Goal: Task Accomplishment & Management: Complete application form

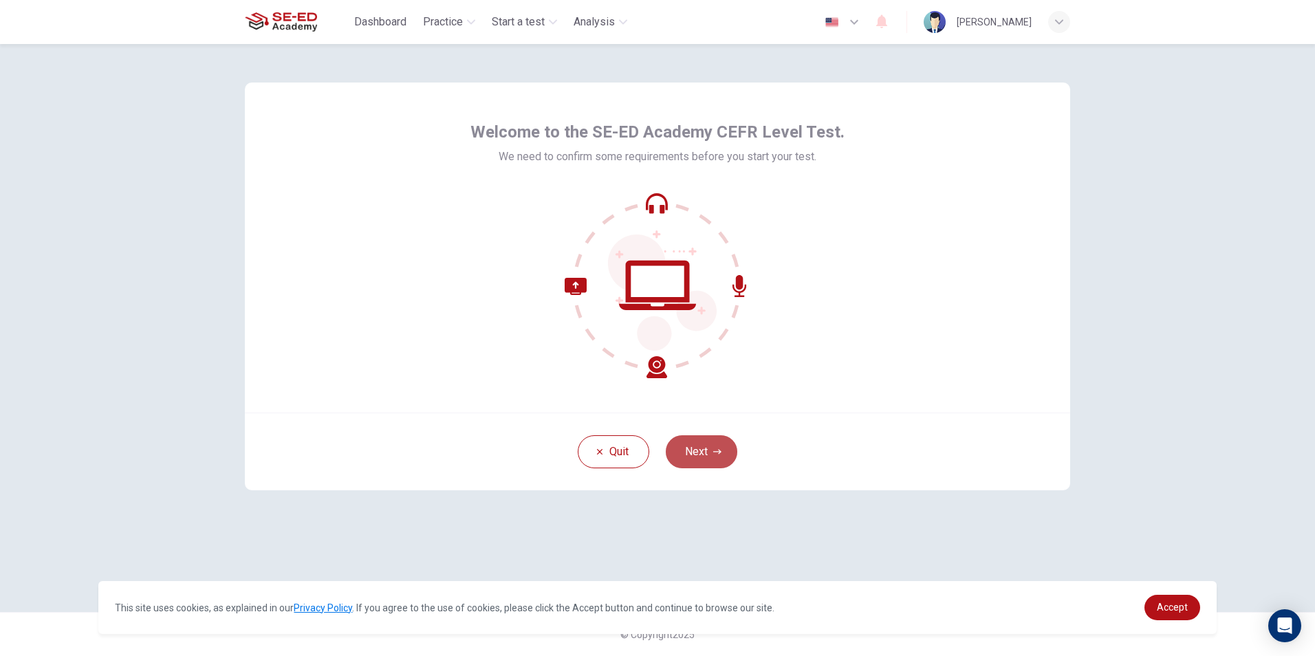
click at [696, 457] on button "Next" at bounding box center [702, 451] width 72 height 33
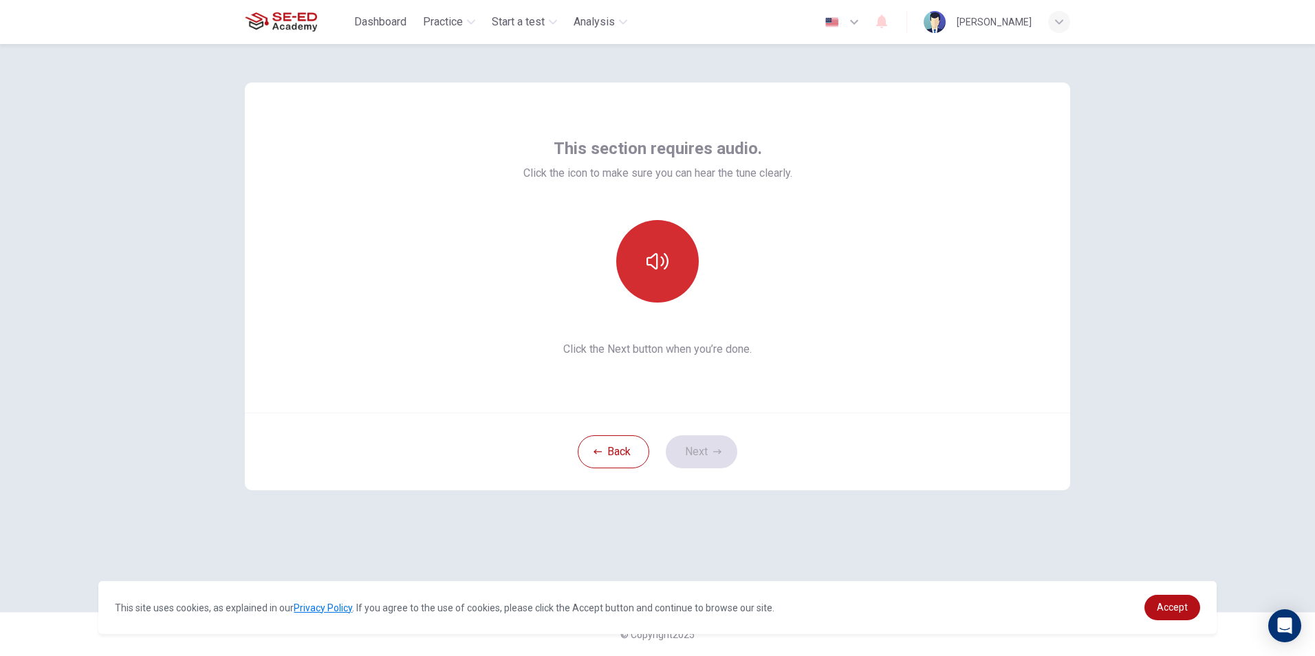
click at [643, 260] on button "button" at bounding box center [657, 261] width 83 height 83
click at [645, 265] on button "button" at bounding box center [657, 261] width 83 height 83
click at [651, 276] on button "button" at bounding box center [657, 261] width 83 height 83
click at [666, 254] on icon "button" at bounding box center [658, 261] width 22 height 22
click at [658, 257] on icon "button" at bounding box center [658, 261] width 22 height 17
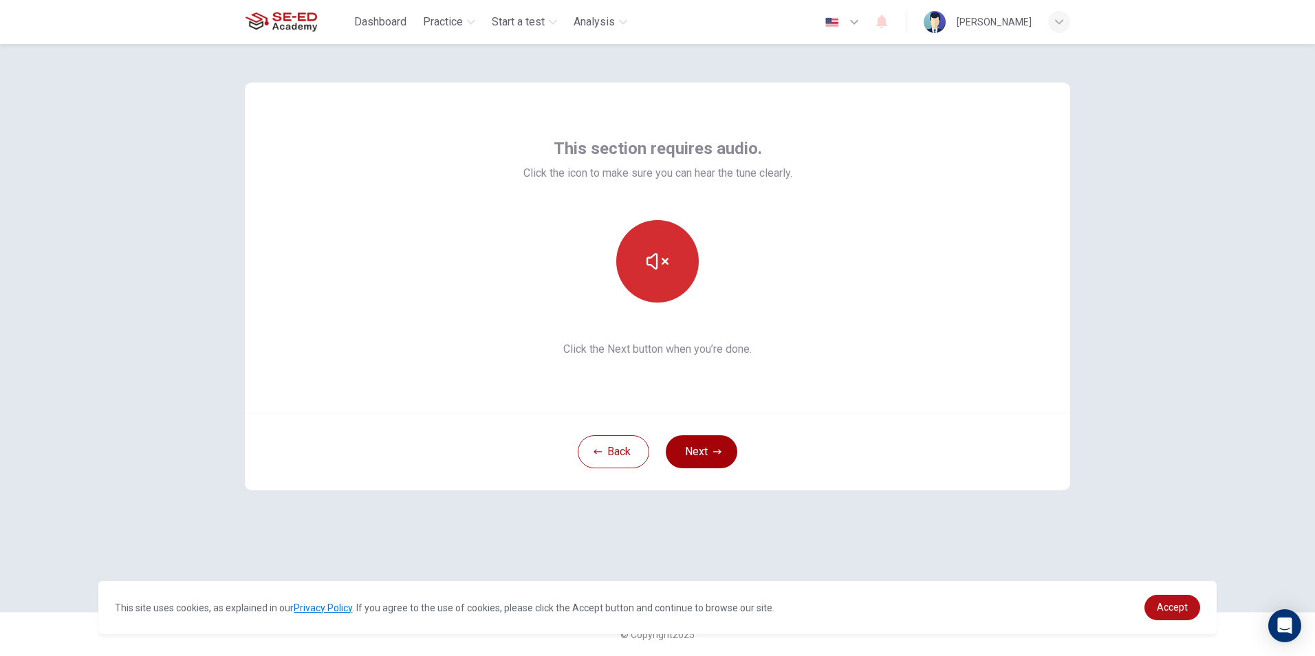
click at [690, 455] on button "Next" at bounding box center [702, 451] width 72 height 33
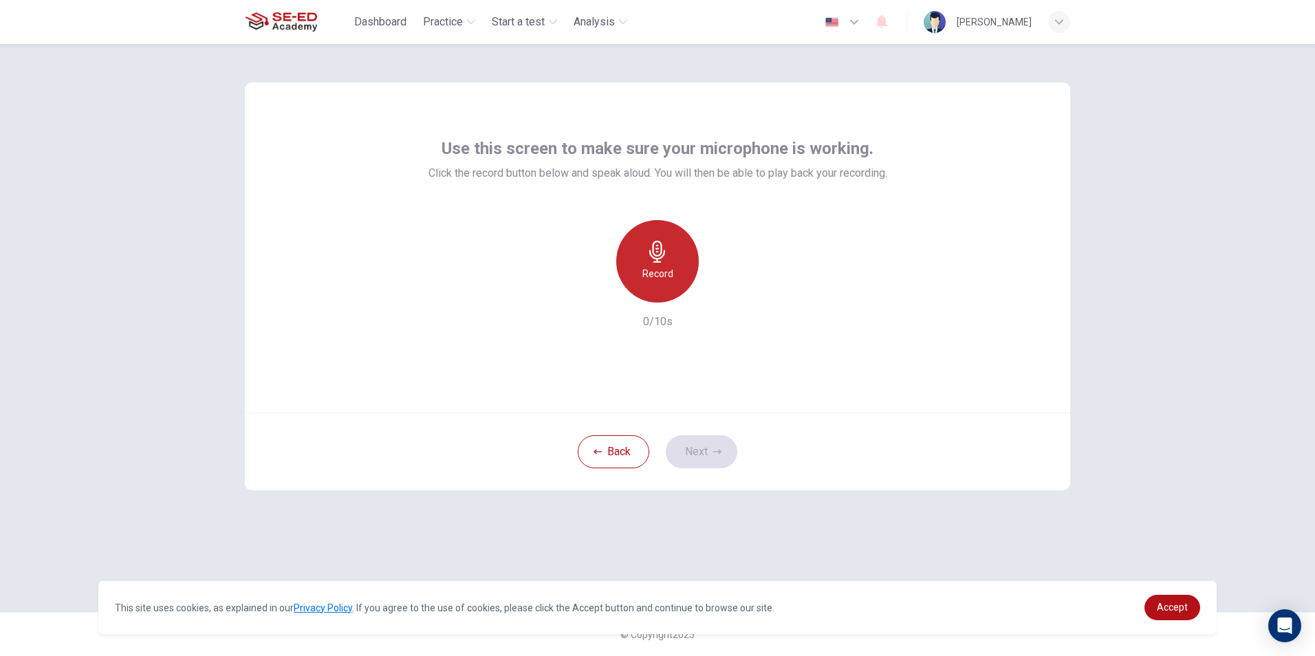
click at [648, 259] on icon "button" at bounding box center [658, 252] width 22 height 22
click at [599, 297] on icon "button" at bounding box center [594, 291] width 12 height 12
click at [653, 274] on h6 "Record" at bounding box center [657, 274] width 31 height 17
click at [693, 446] on button "Next" at bounding box center [702, 451] width 72 height 33
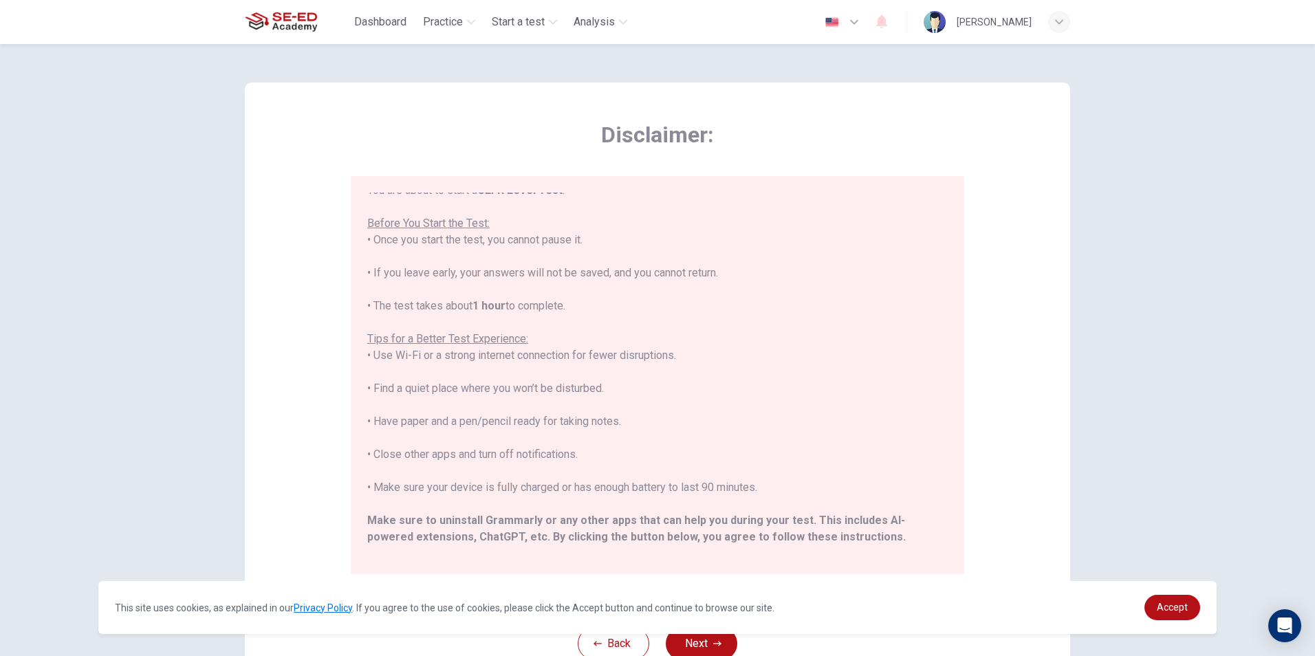
scroll to position [131, 0]
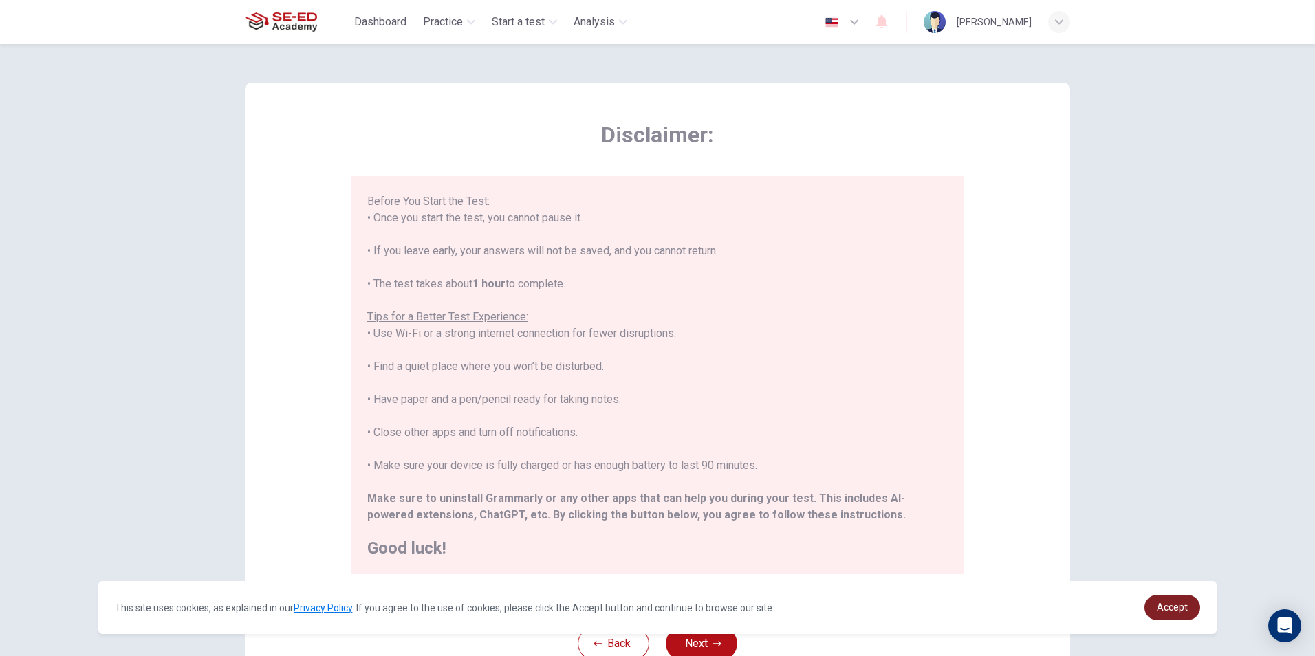
click at [1158, 617] on link "Accept" at bounding box center [1173, 607] width 56 height 25
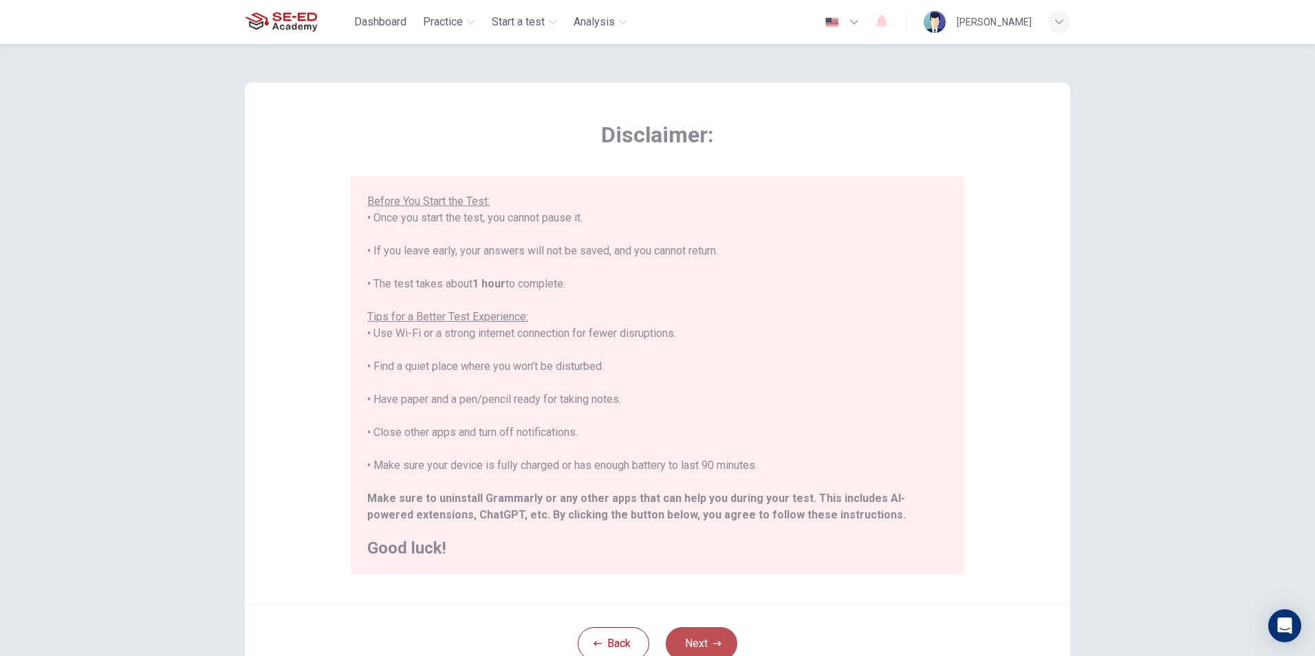
click at [682, 638] on button "Next" at bounding box center [702, 643] width 72 height 33
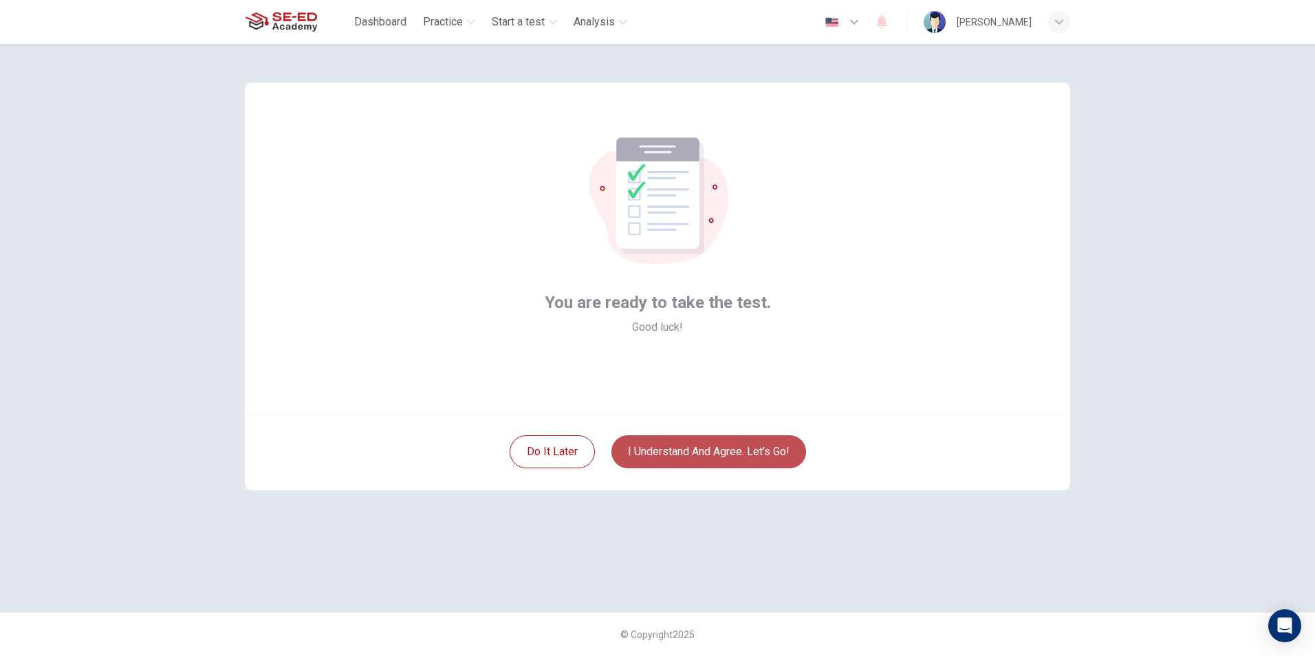
click at [692, 446] on button "I understand and agree. Let’s go!" at bounding box center [709, 451] width 195 height 33
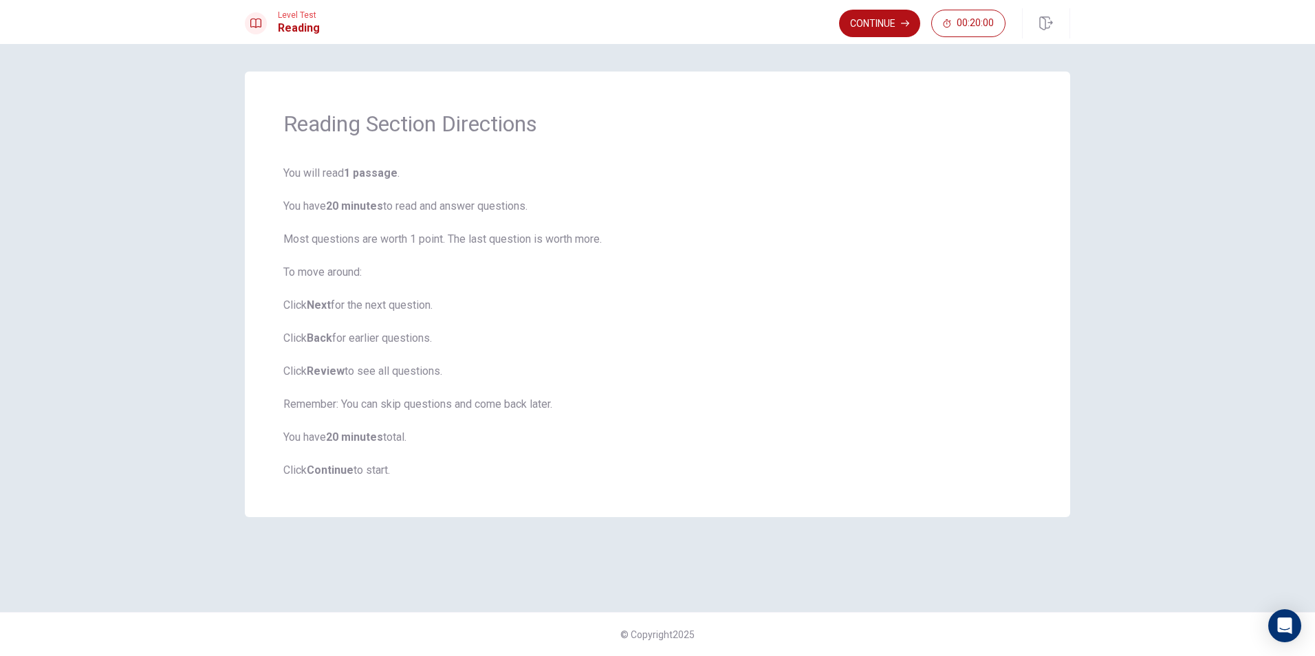
click at [338, 473] on b "Continue" at bounding box center [330, 470] width 47 height 13
click at [881, 26] on button "Continue" at bounding box center [879, 24] width 81 height 28
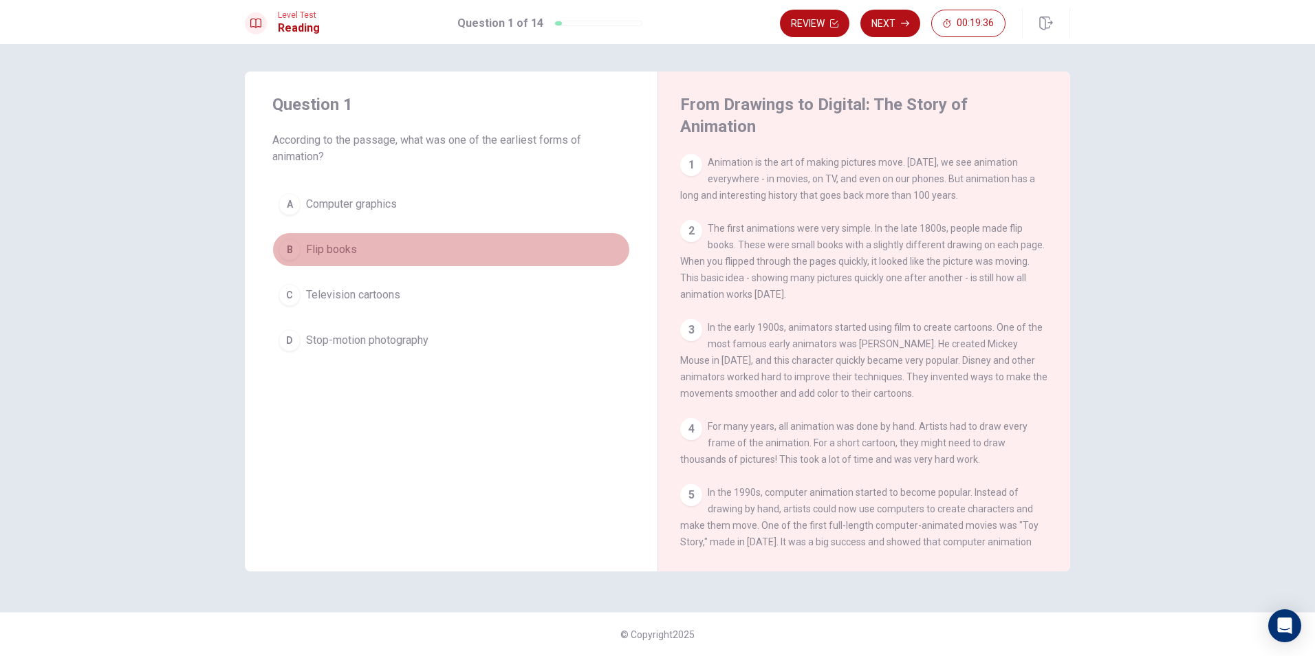
click at [297, 250] on div "B" at bounding box center [290, 250] width 22 height 22
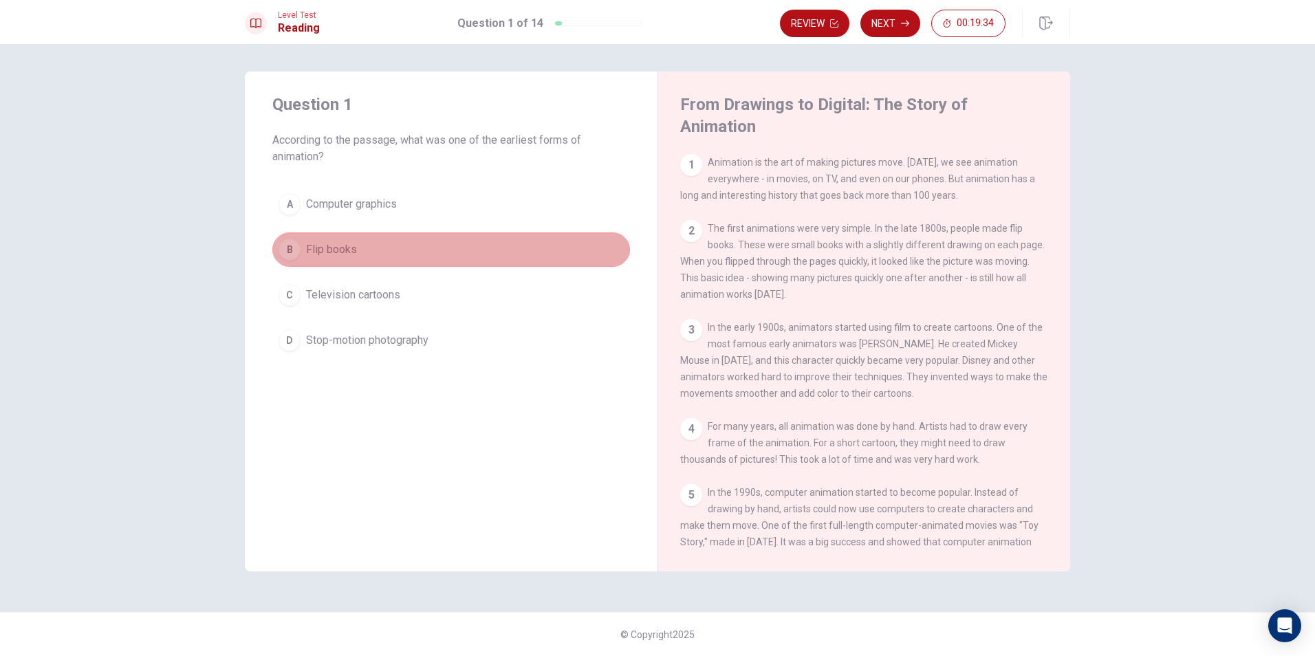
click at [396, 246] on button "B Flip books" at bounding box center [451, 250] width 358 height 34
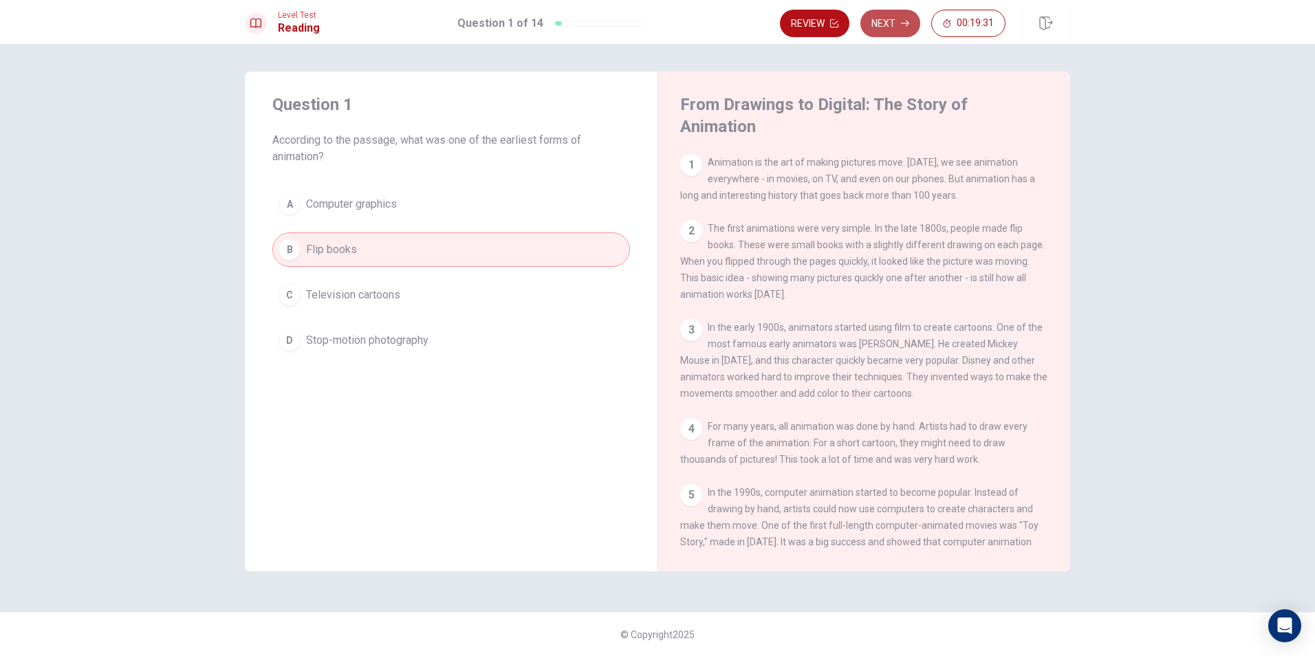
click at [885, 31] on button "Next" at bounding box center [891, 24] width 60 height 28
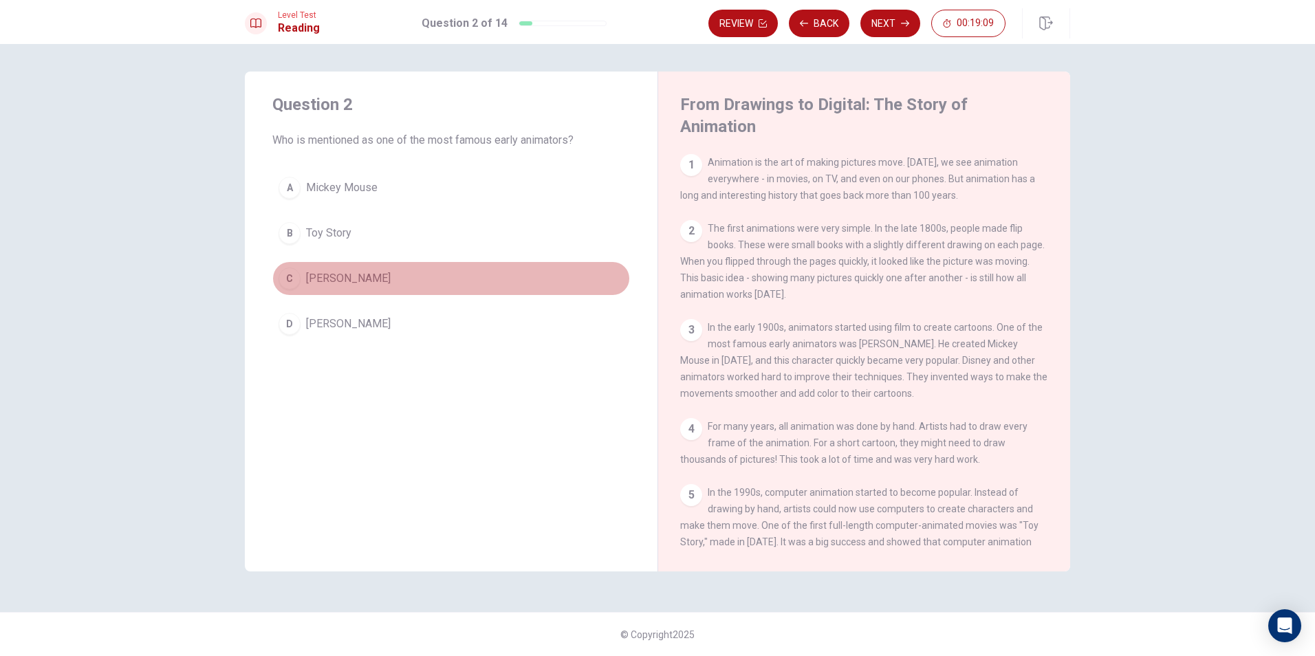
click at [290, 274] on div "C" at bounding box center [290, 279] width 22 height 22
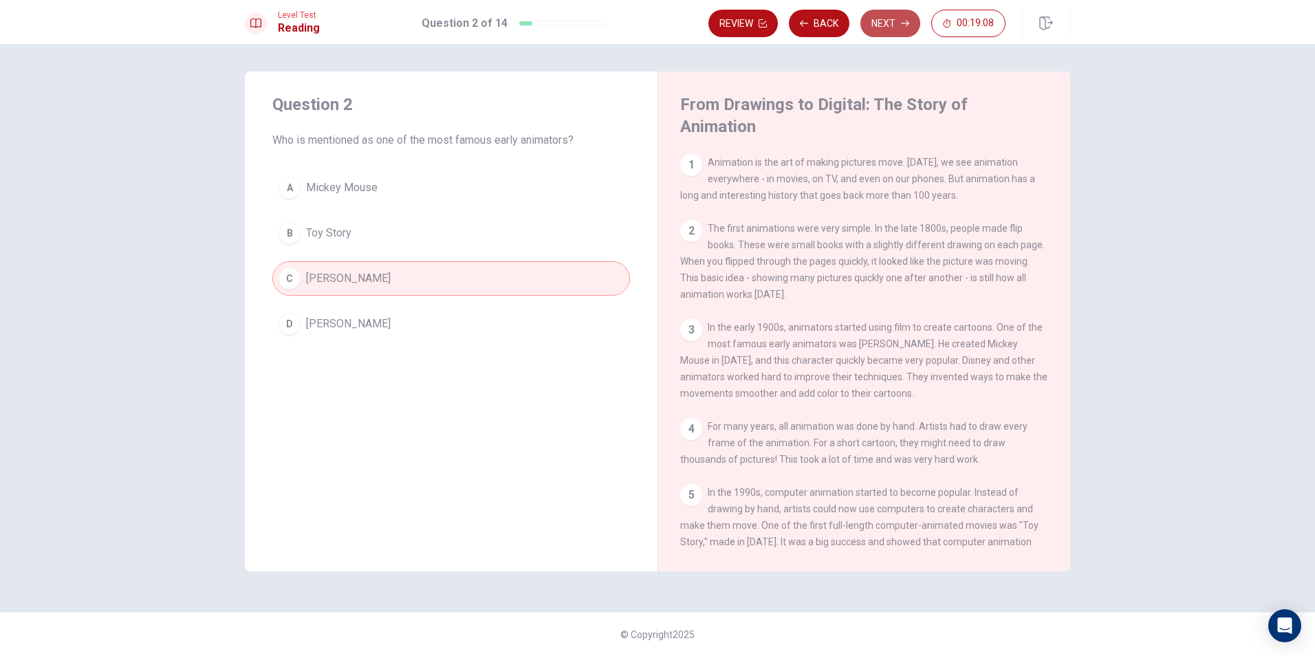
click at [876, 23] on button "Next" at bounding box center [891, 24] width 60 height 28
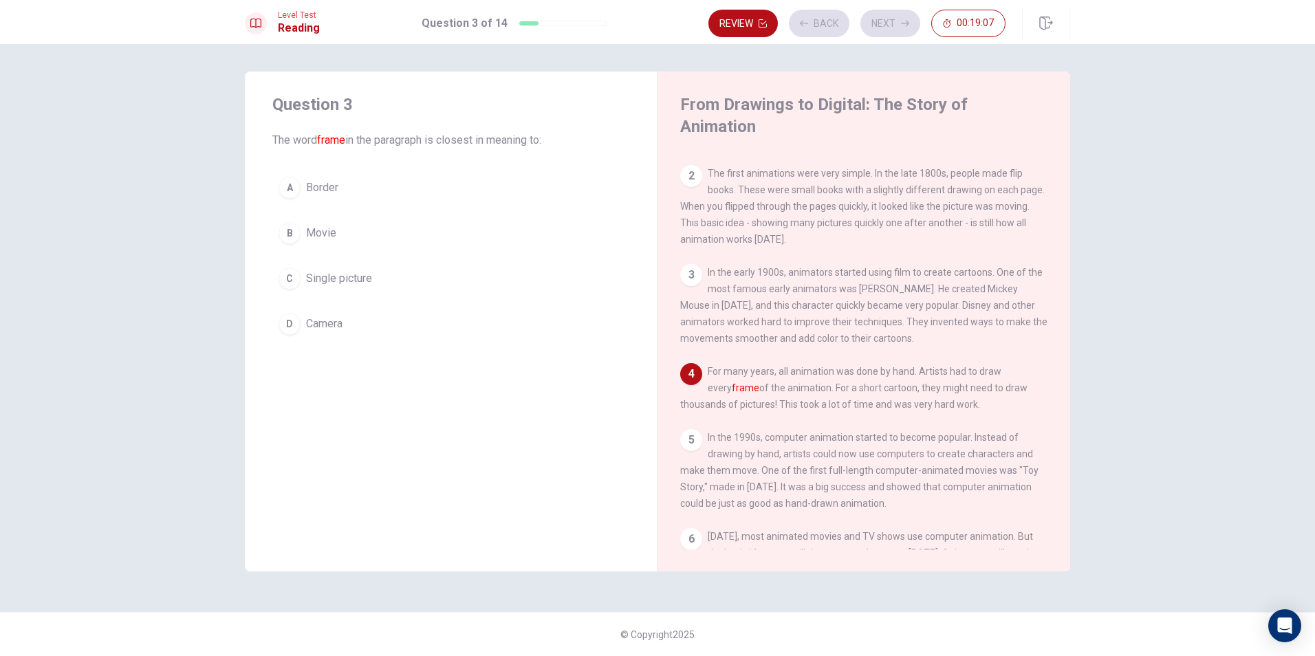
scroll to position [67, 0]
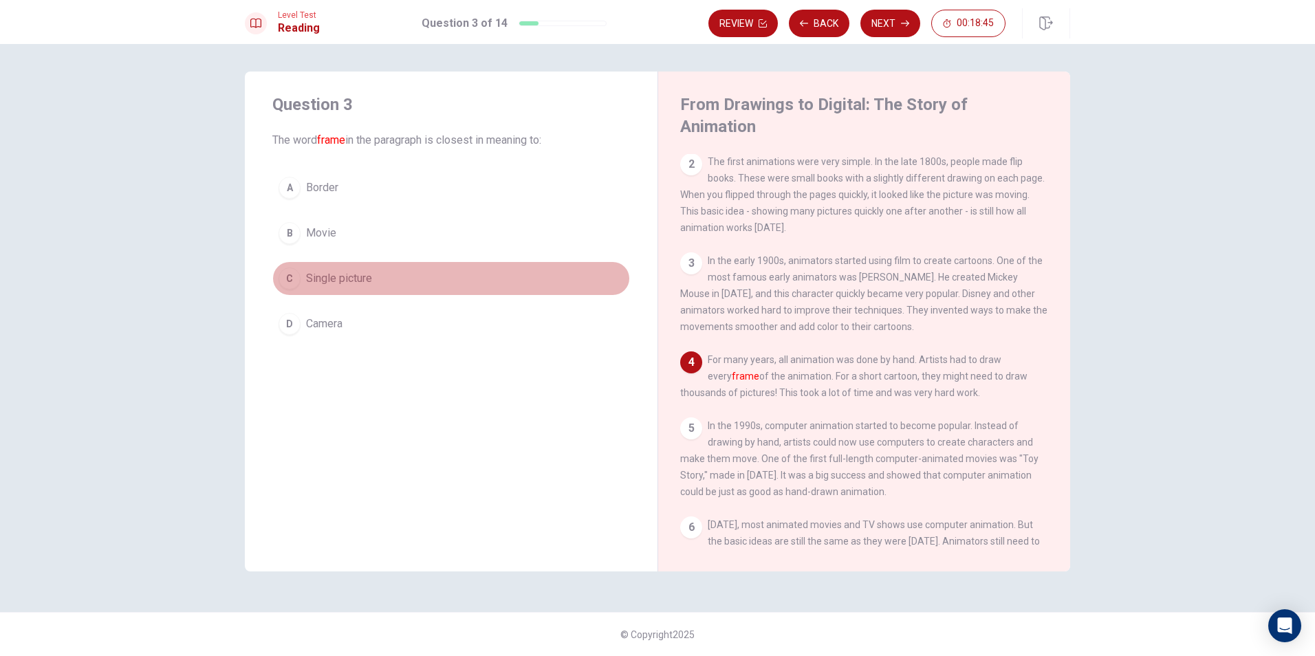
click at [292, 281] on div "C" at bounding box center [290, 279] width 22 height 22
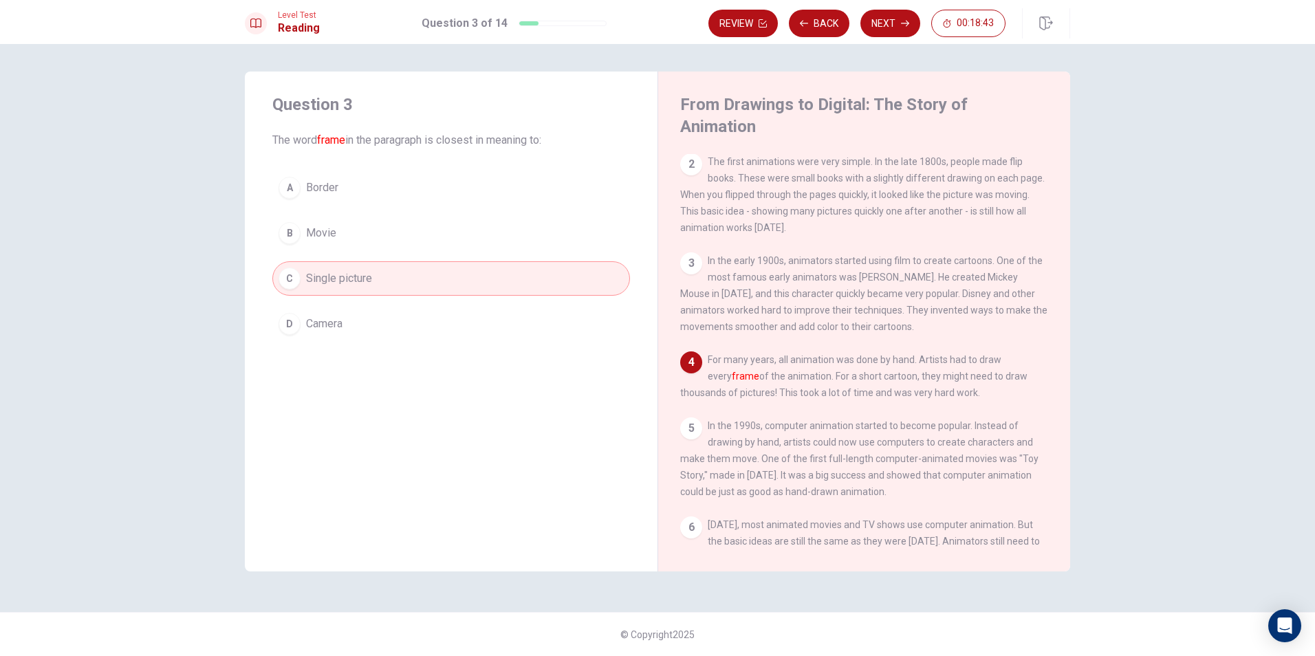
click at [896, 27] on button "Next" at bounding box center [891, 24] width 60 height 28
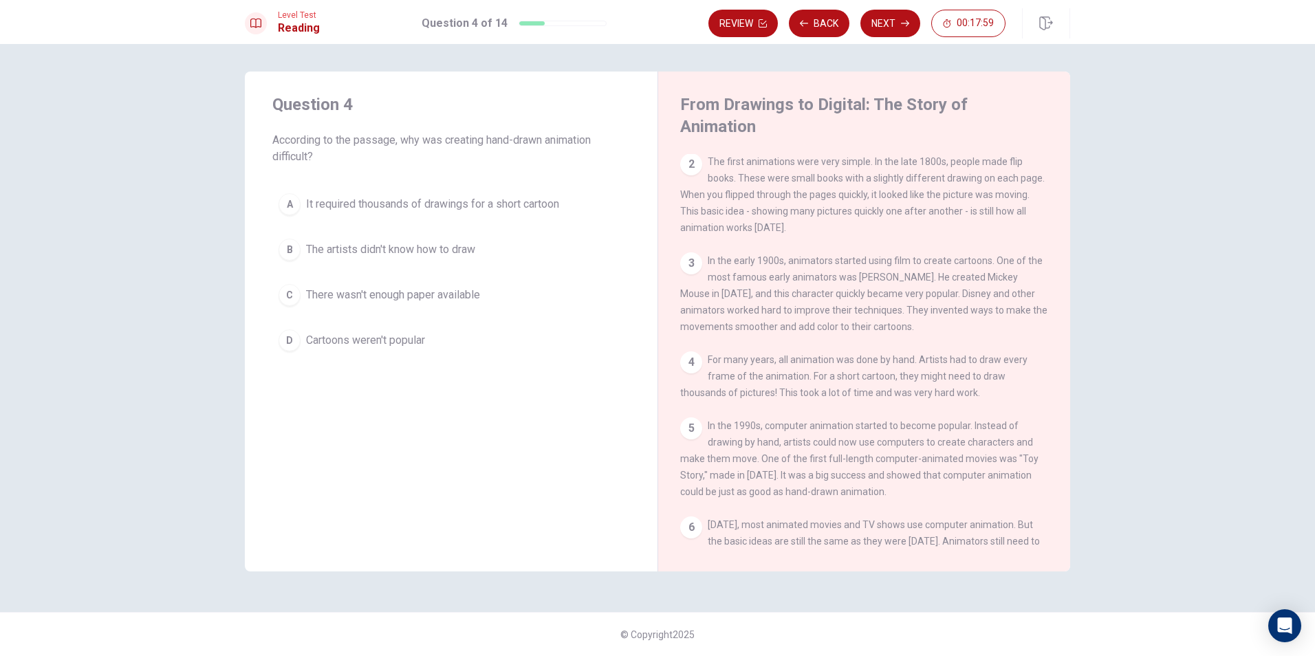
click at [294, 203] on div "A" at bounding box center [290, 204] width 22 height 22
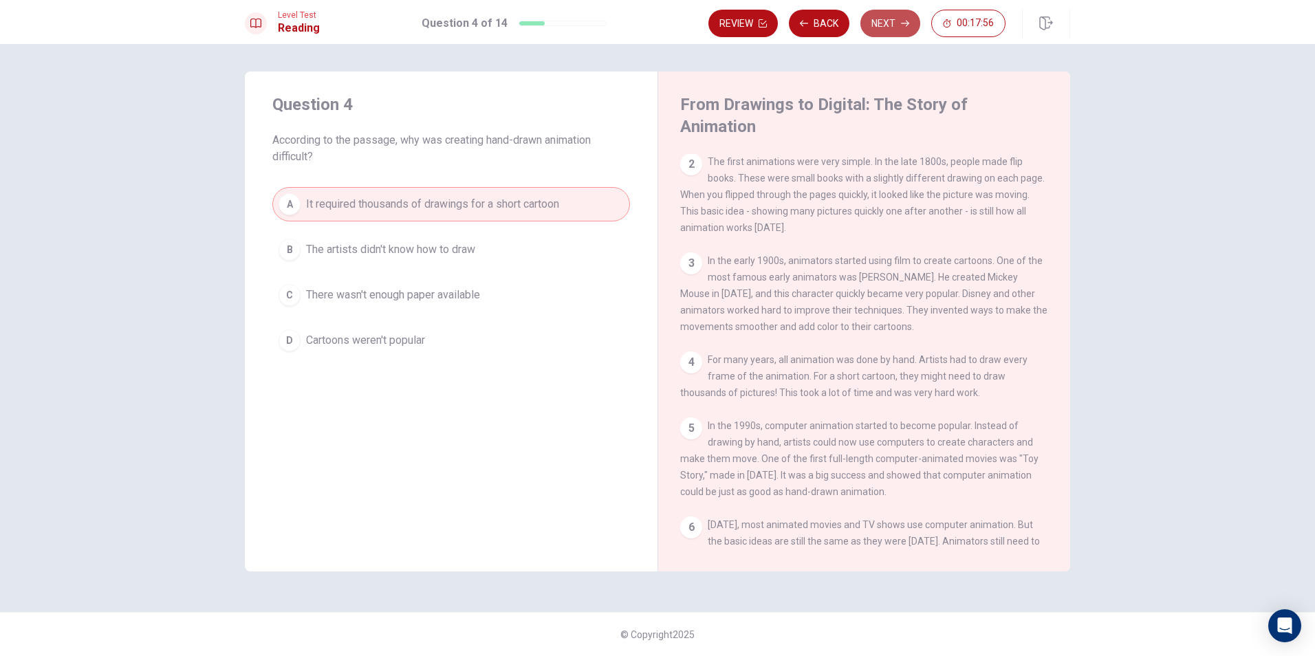
click at [904, 28] on button "Next" at bounding box center [891, 24] width 60 height 28
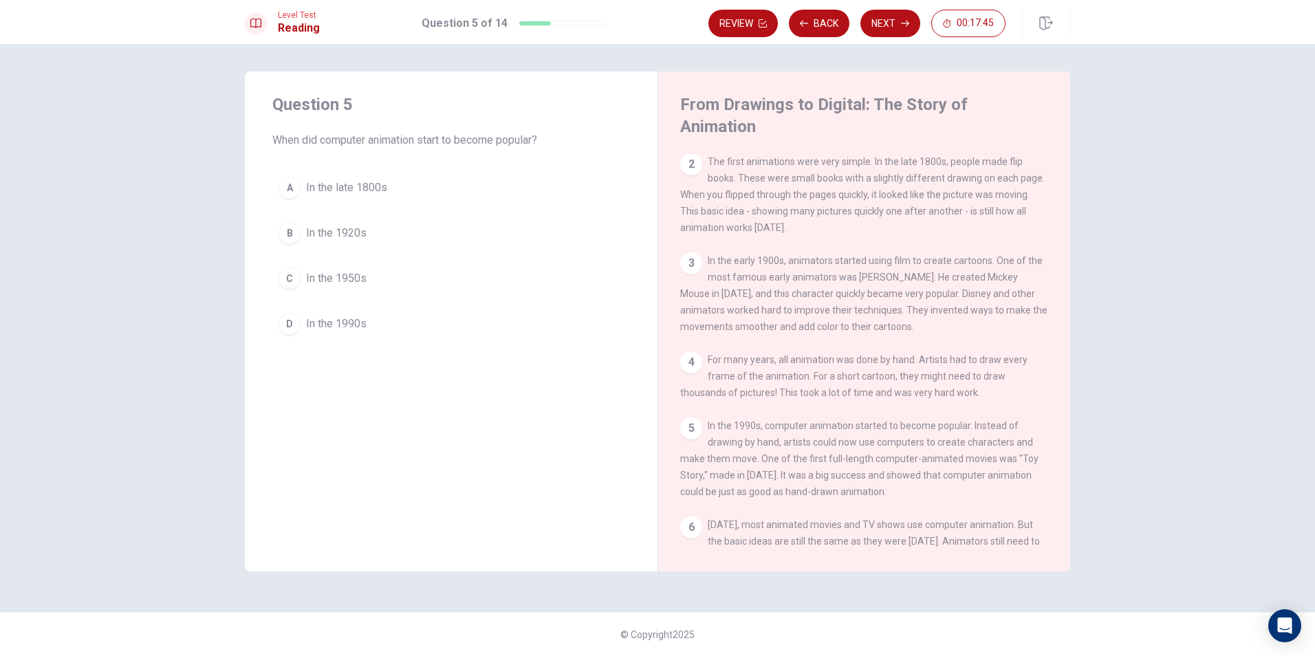
click at [307, 319] on span "In the 1990s" at bounding box center [336, 324] width 61 height 17
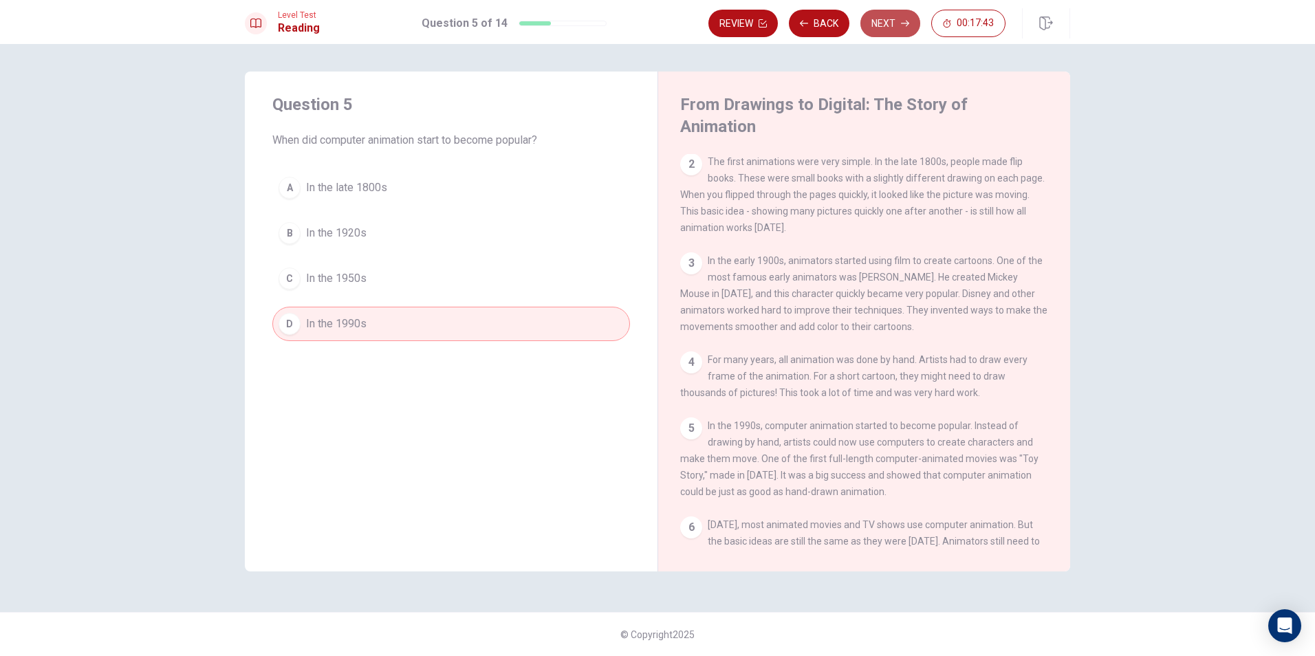
click at [875, 19] on button "Next" at bounding box center [891, 24] width 60 height 28
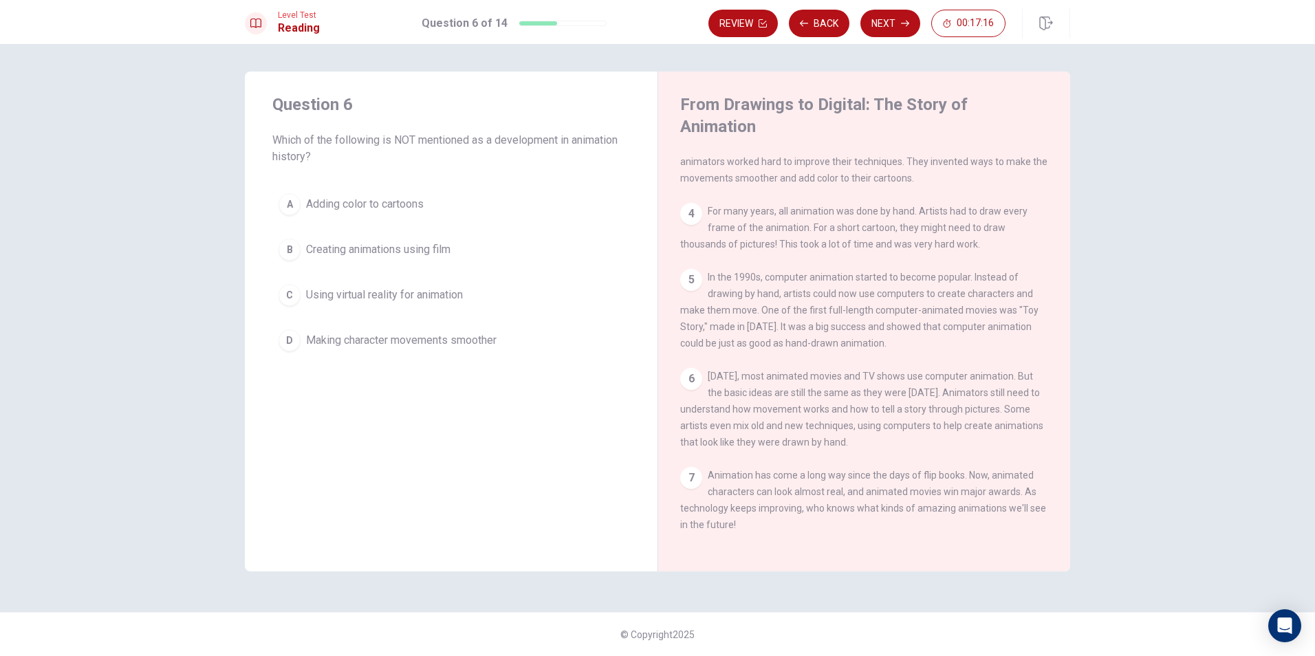
scroll to position [236, 0]
click at [307, 290] on span "Using virtual reality for animation" at bounding box center [384, 295] width 157 height 17
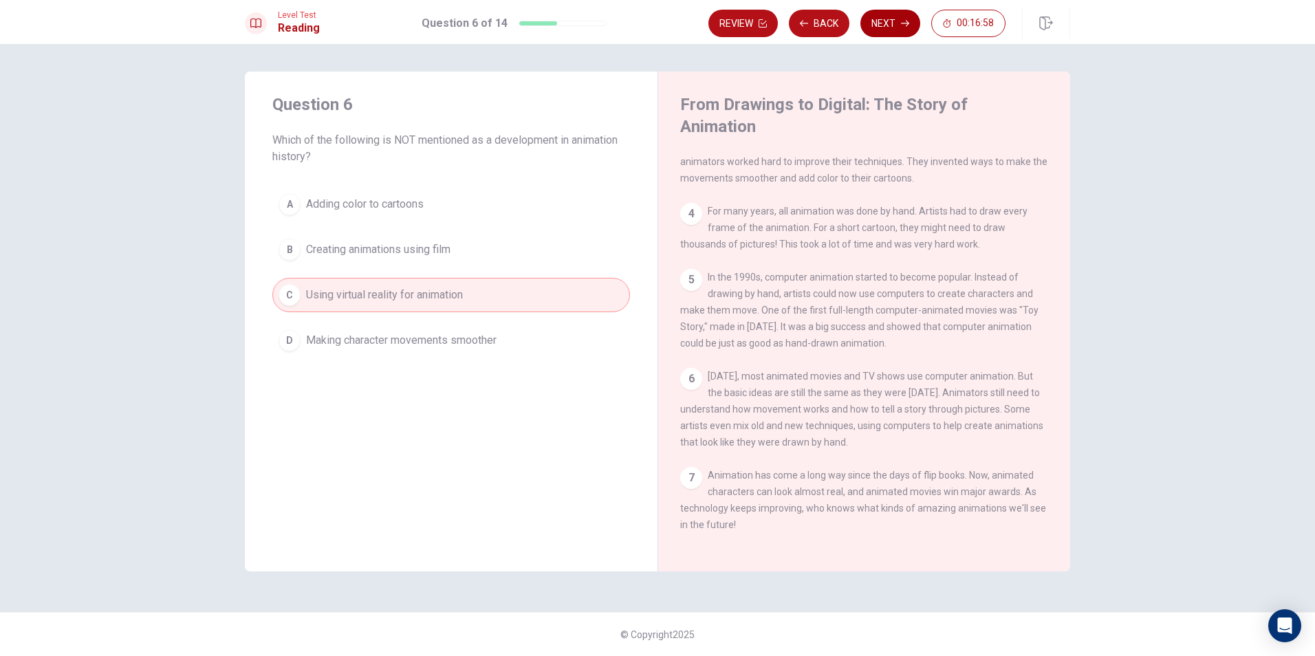
click at [905, 25] on icon "button" at bounding box center [905, 23] width 8 height 8
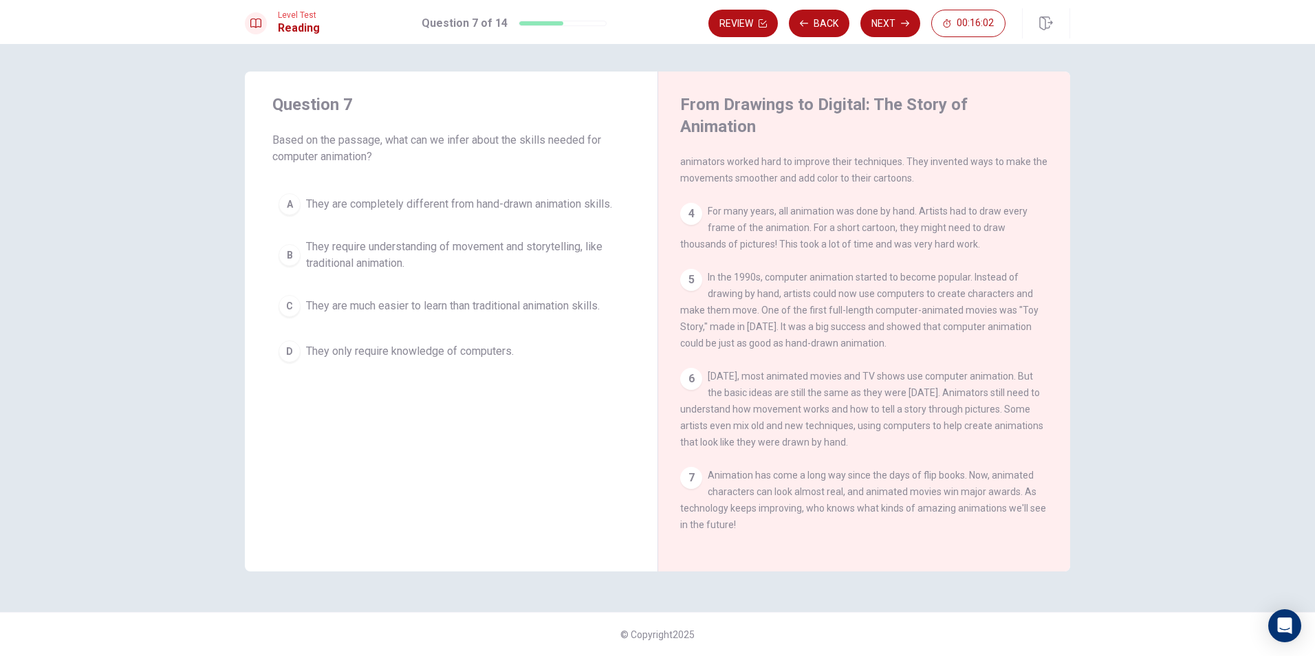
click at [298, 254] on div "B" at bounding box center [290, 255] width 22 height 22
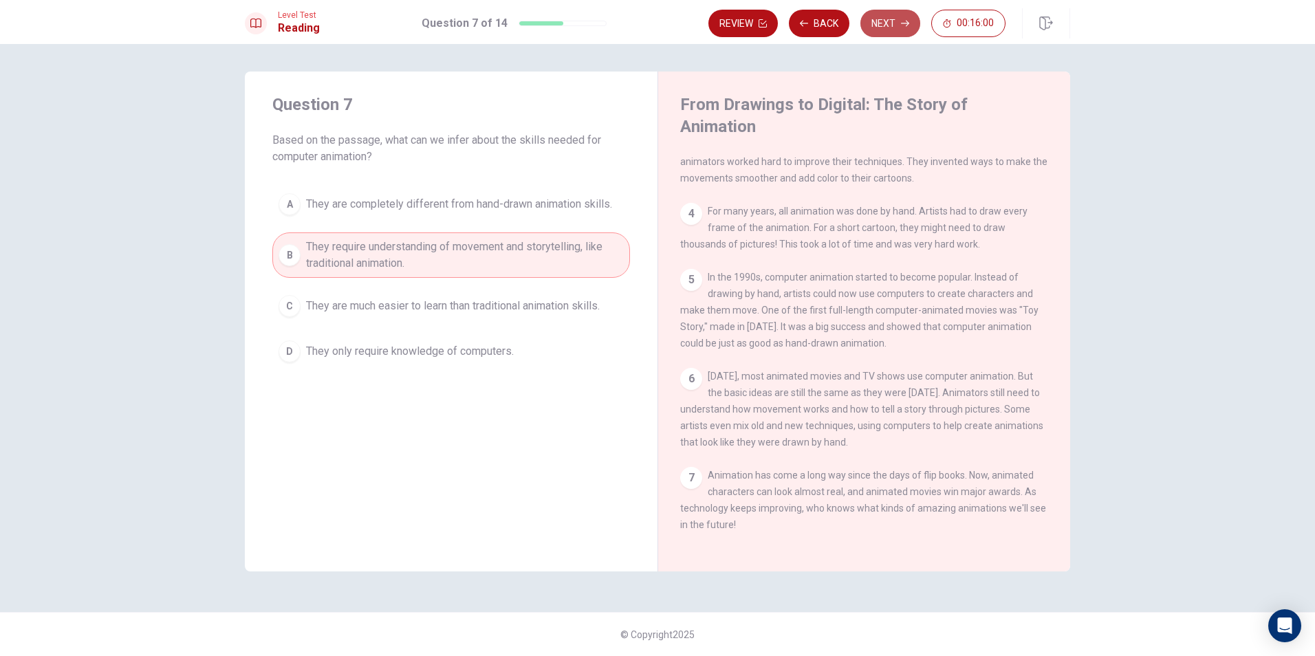
click at [903, 19] on icon "button" at bounding box center [905, 23] width 8 height 8
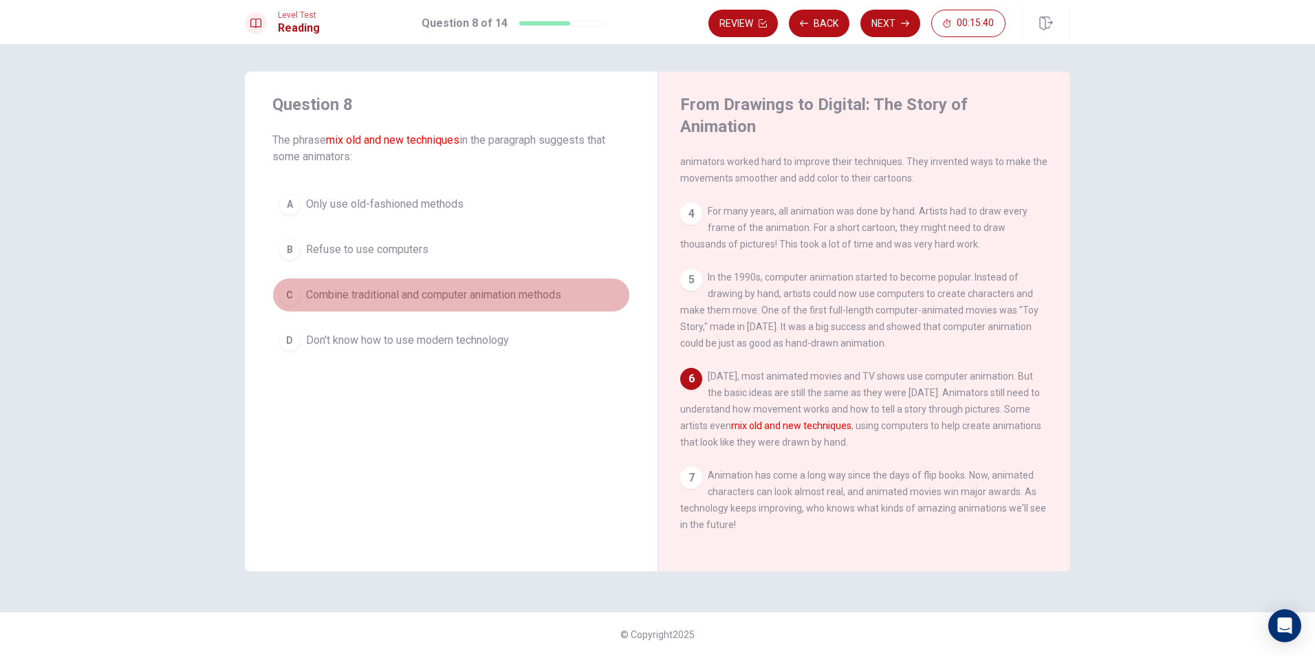
click at [296, 288] on div "C" at bounding box center [290, 295] width 22 height 22
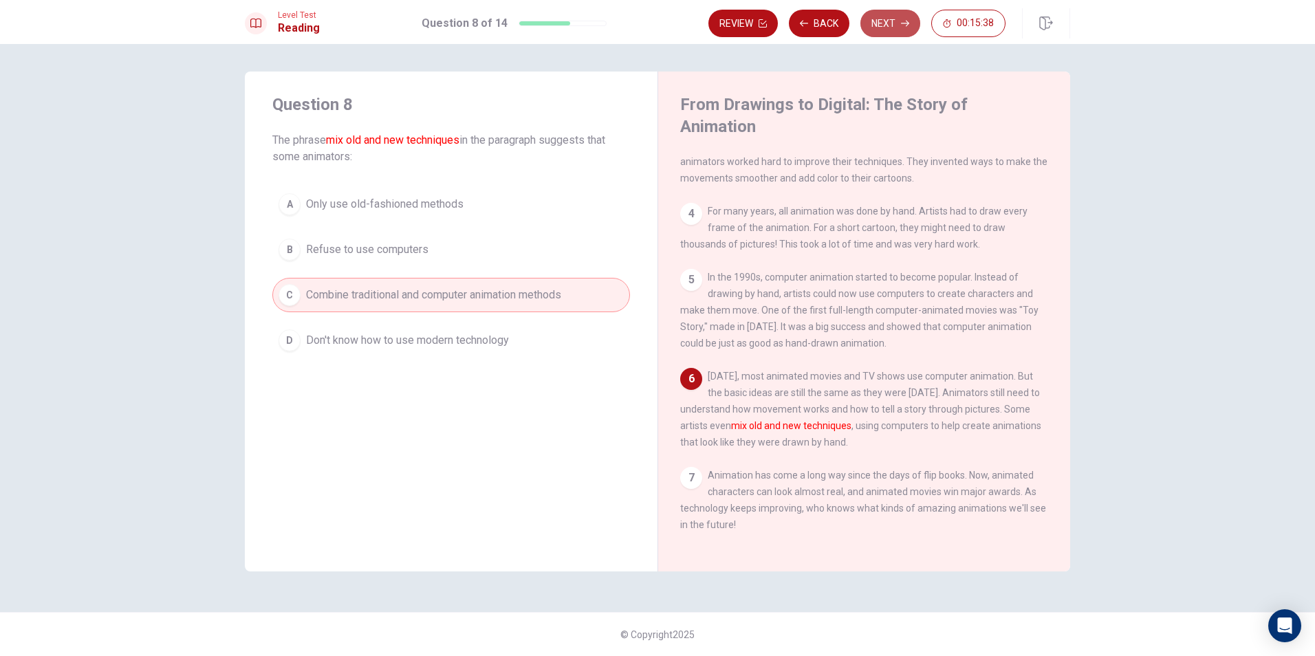
click at [884, 27] on button "Next" at bounding box center [891, 24] width 60 height 28
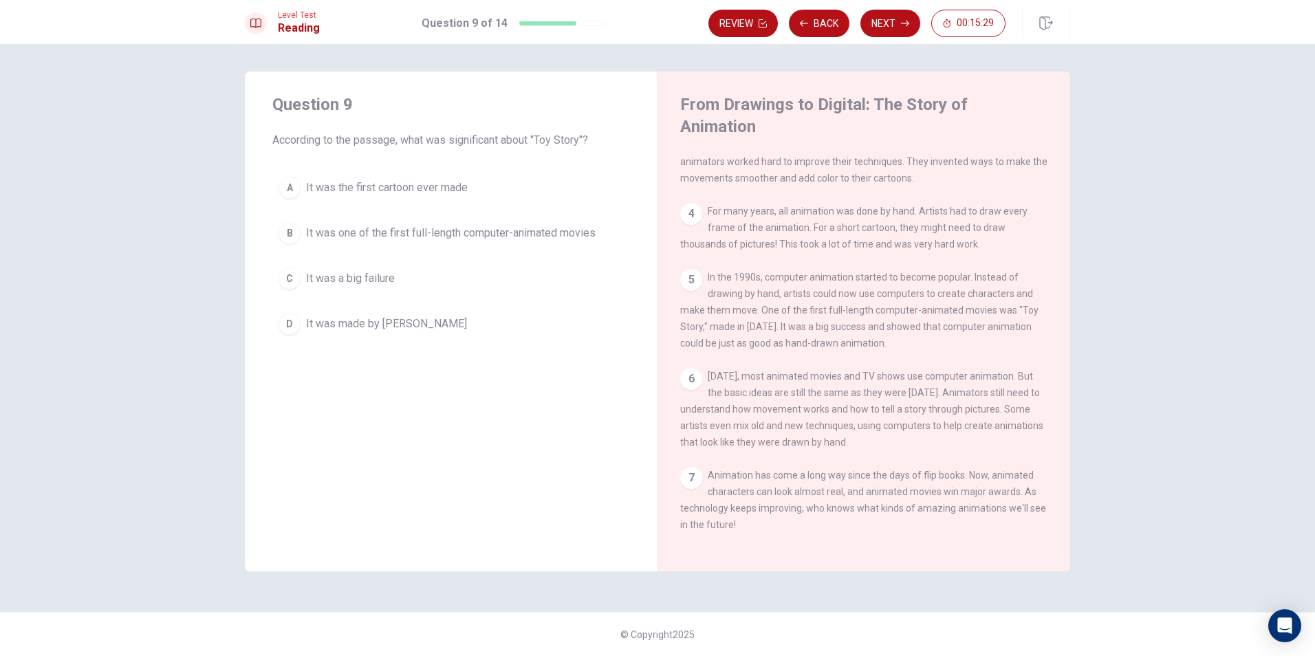
click at [317, 235] on span "It was one of the first full-length computer-animated movies" at bounding box center [451, 233] width 290 height 17
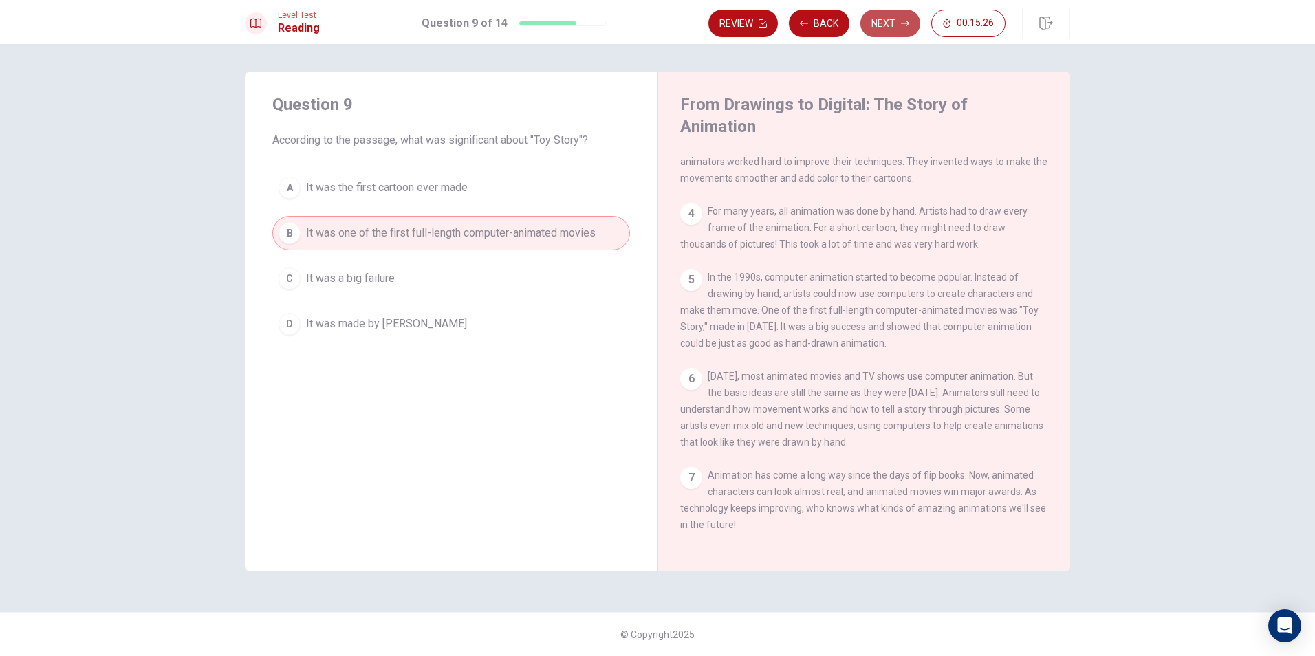
click at [878, 31] on button "Next" at bounding box center [891, 24] width 60 height 28
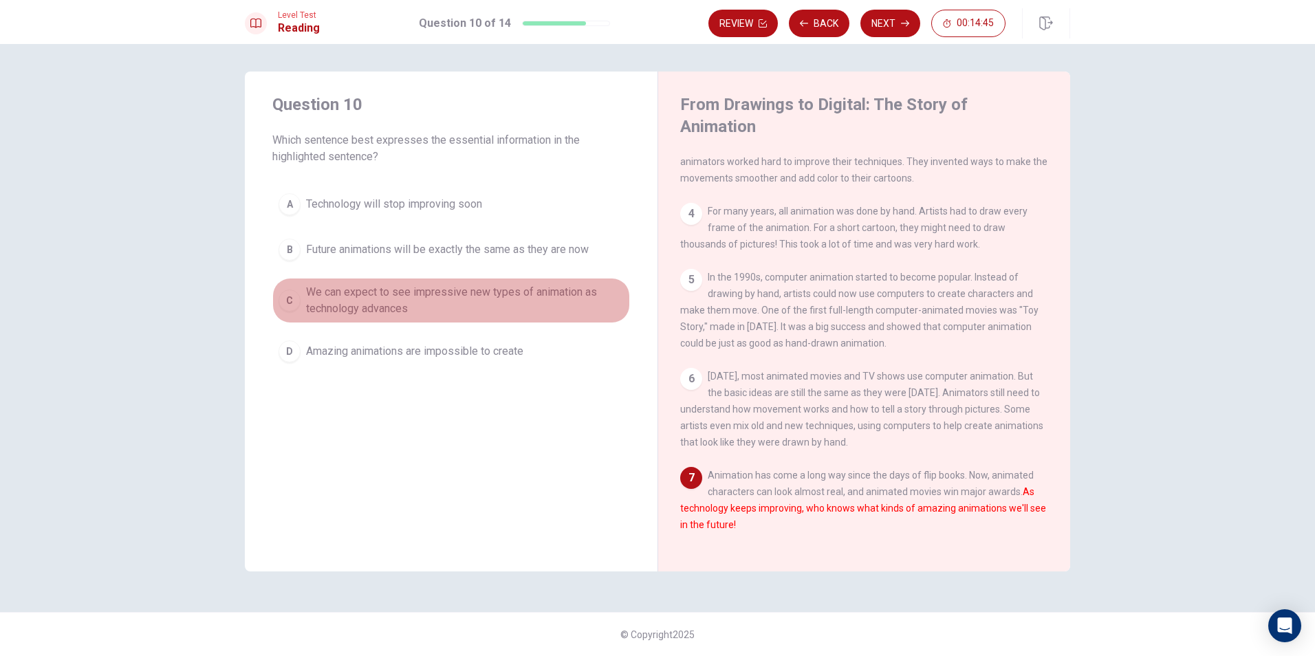
click at [305, 291] on button "C We can expect to see impressive new types of animation as technology advances" at bounding box center [451, 300] width 358 height 45
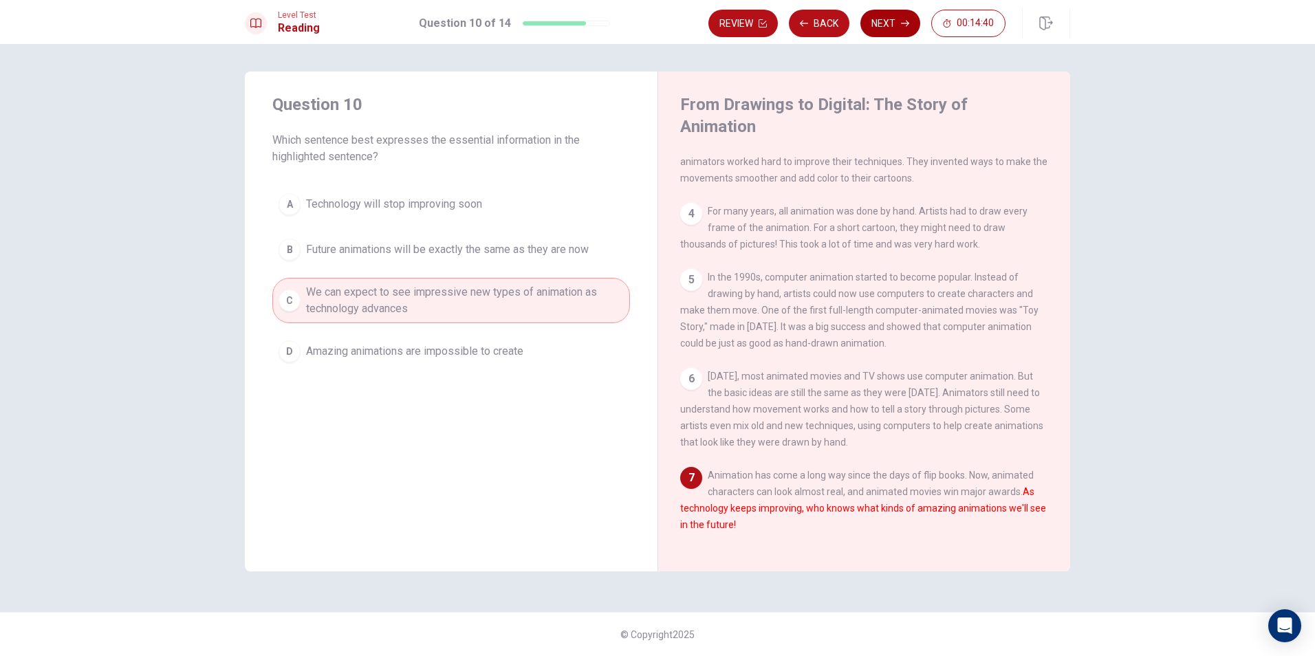
click at [905, 25] on icon "button" at bounding box center [905, 23] width 8 height 8
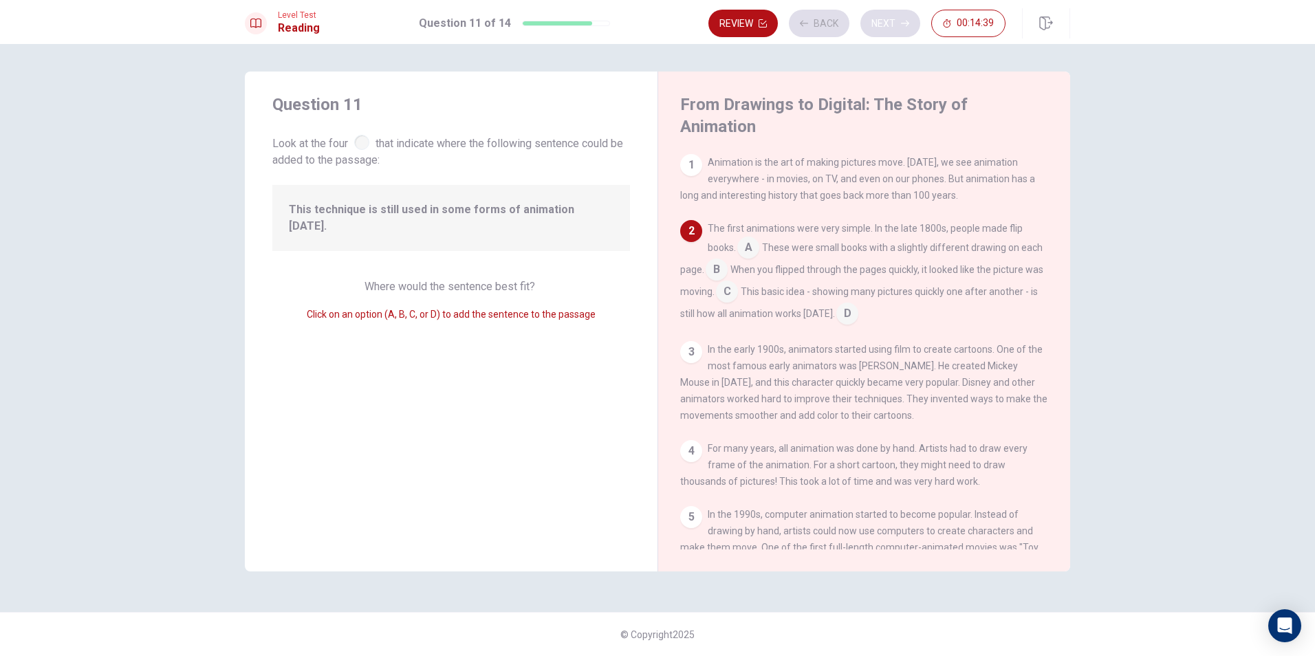
scroll to position [68, 0]
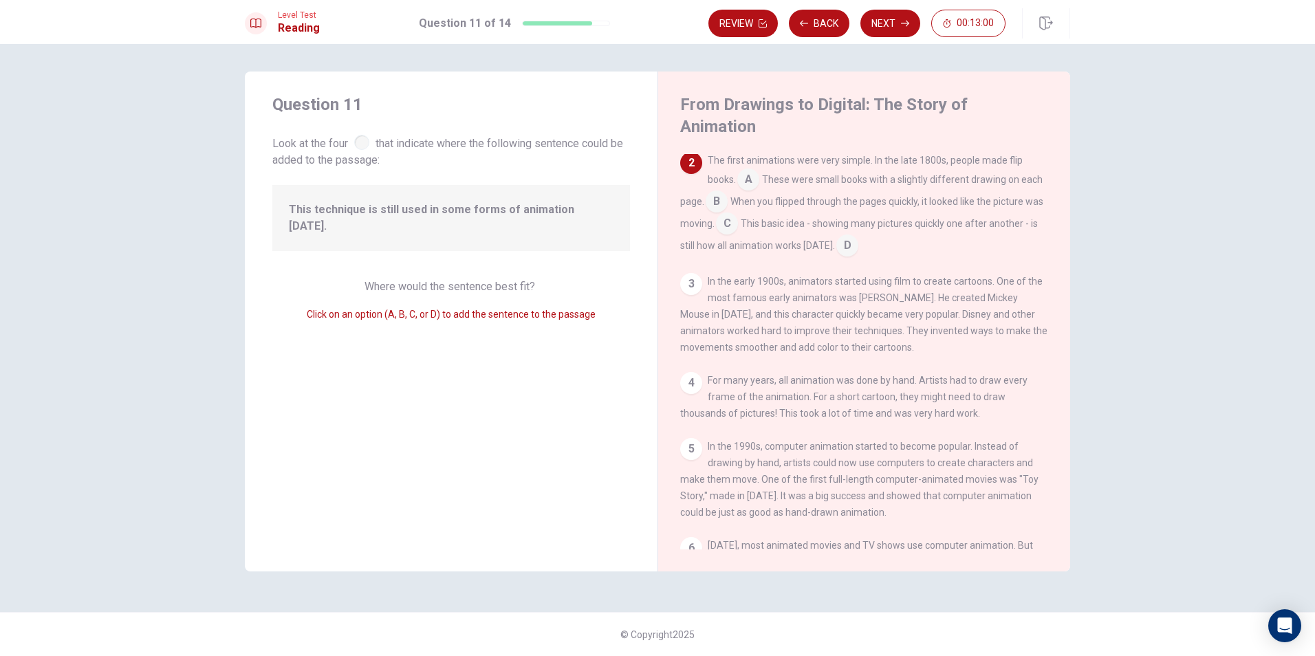
click at [858, 236] on input at bounding box center [847, 247] width 22 height 22
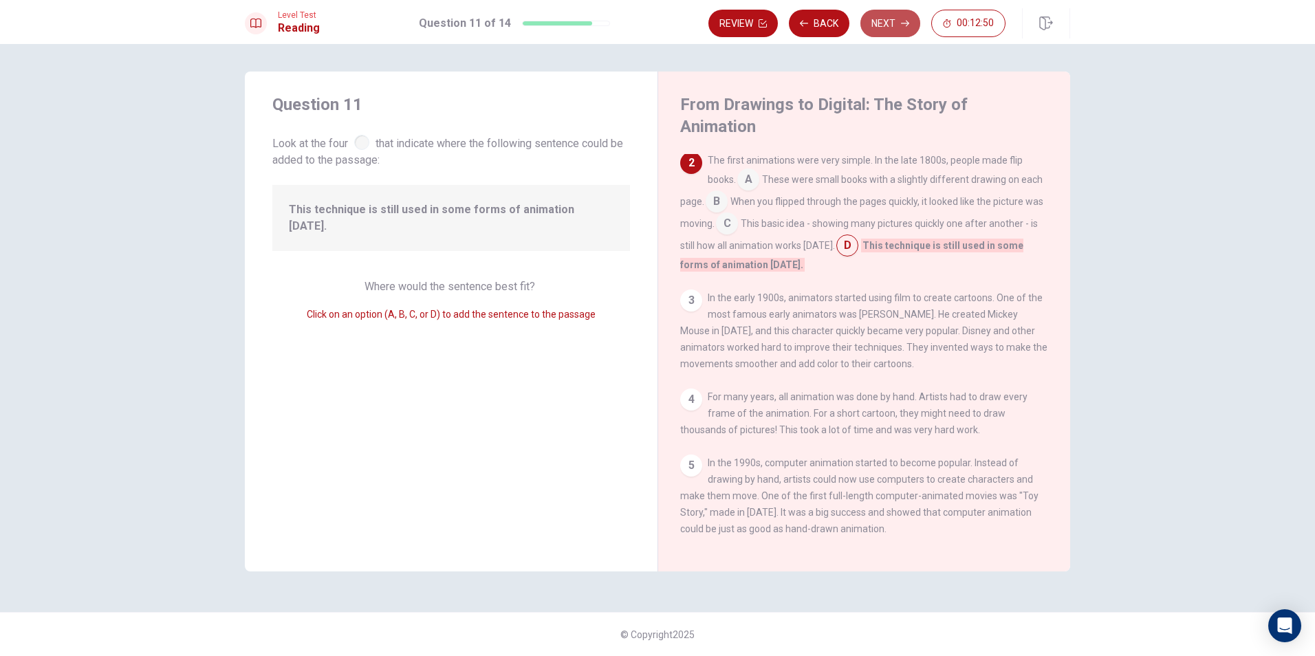
click at [869, 16] on button "Next" at bounding box center [891, 24] width 60 height 28
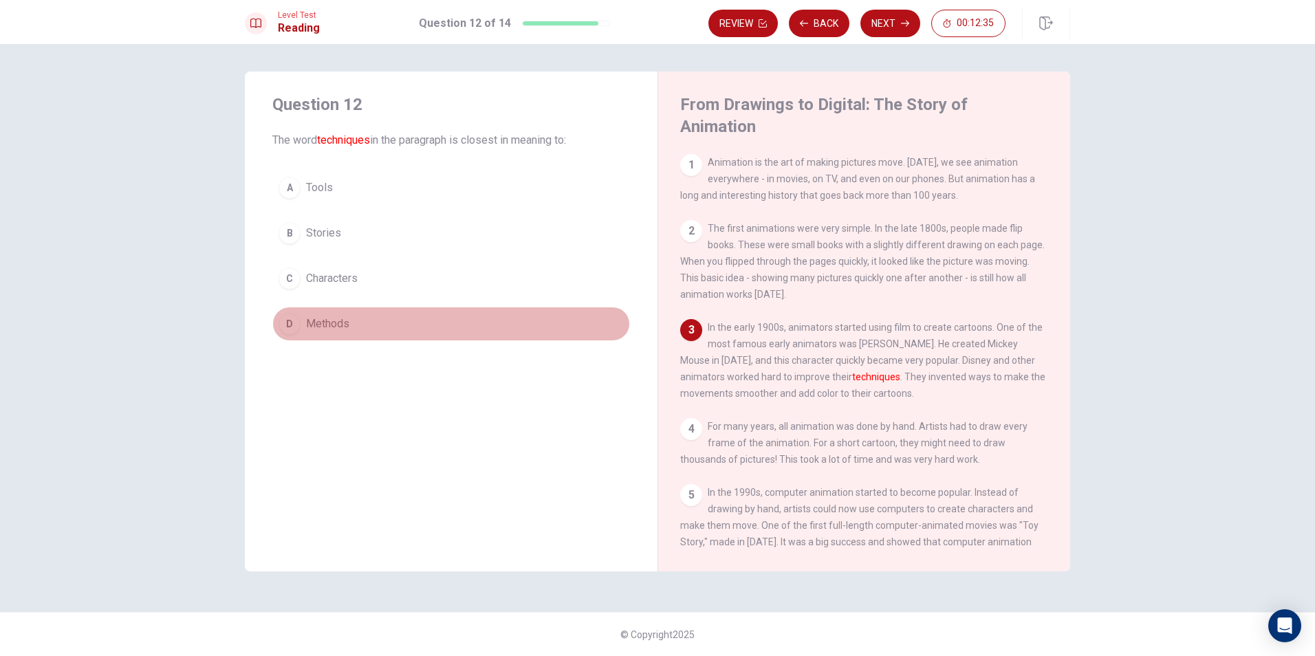
click at [285, 318] on div "D" at bounding box center [290, 324] width 22 height 22
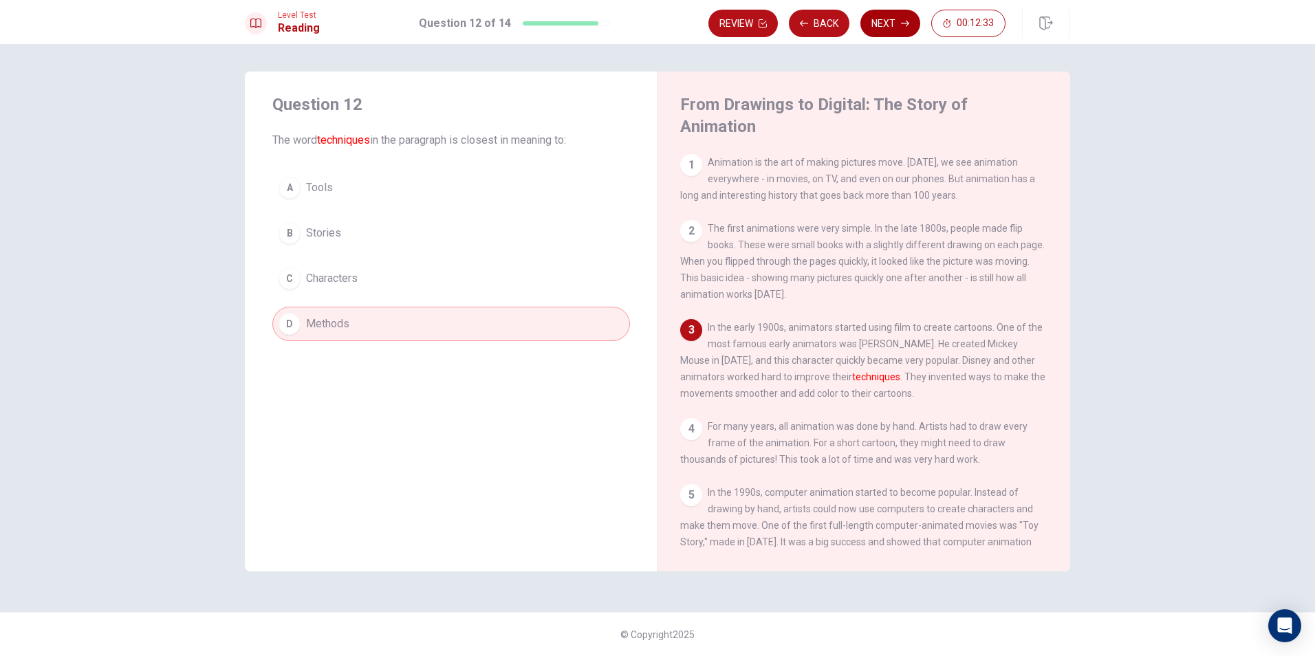
click at [870, 31] on button "Next" at bounding box center [891, 24] width 60 height 28
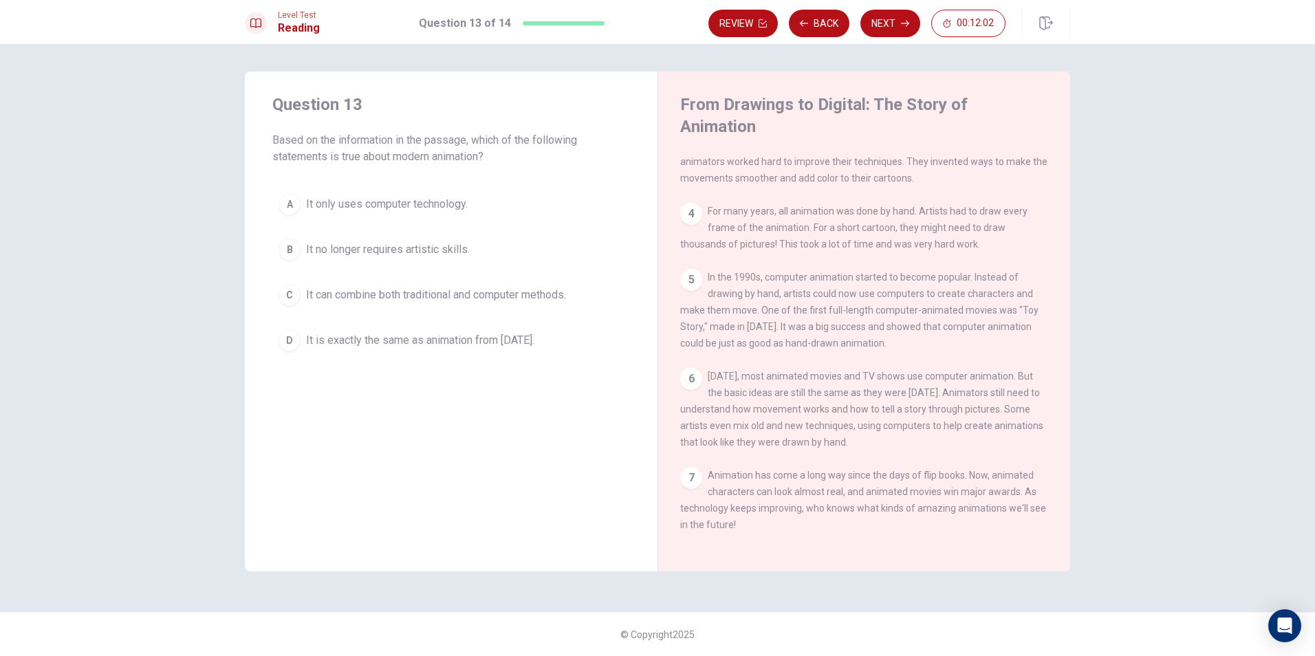
scroll to position [236, 0]
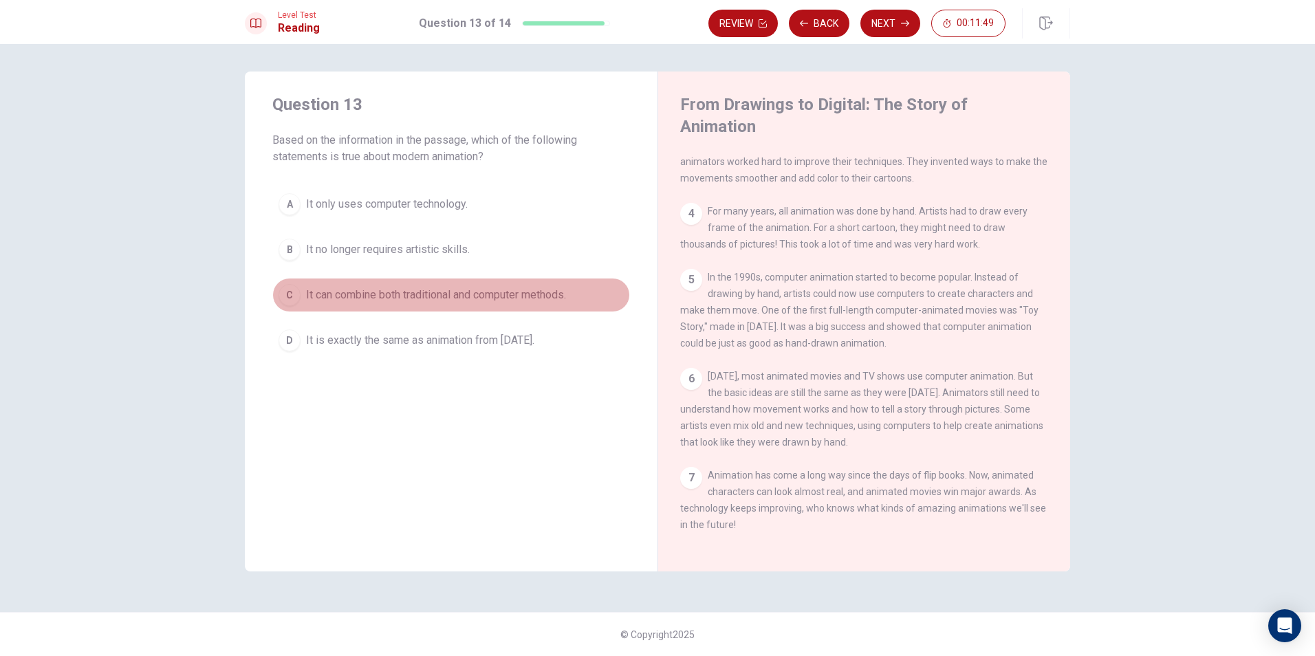
click at [358, 295] on span "It can combine both traditional and computer methods." at bounding box center [436, 295] width 260 height 17
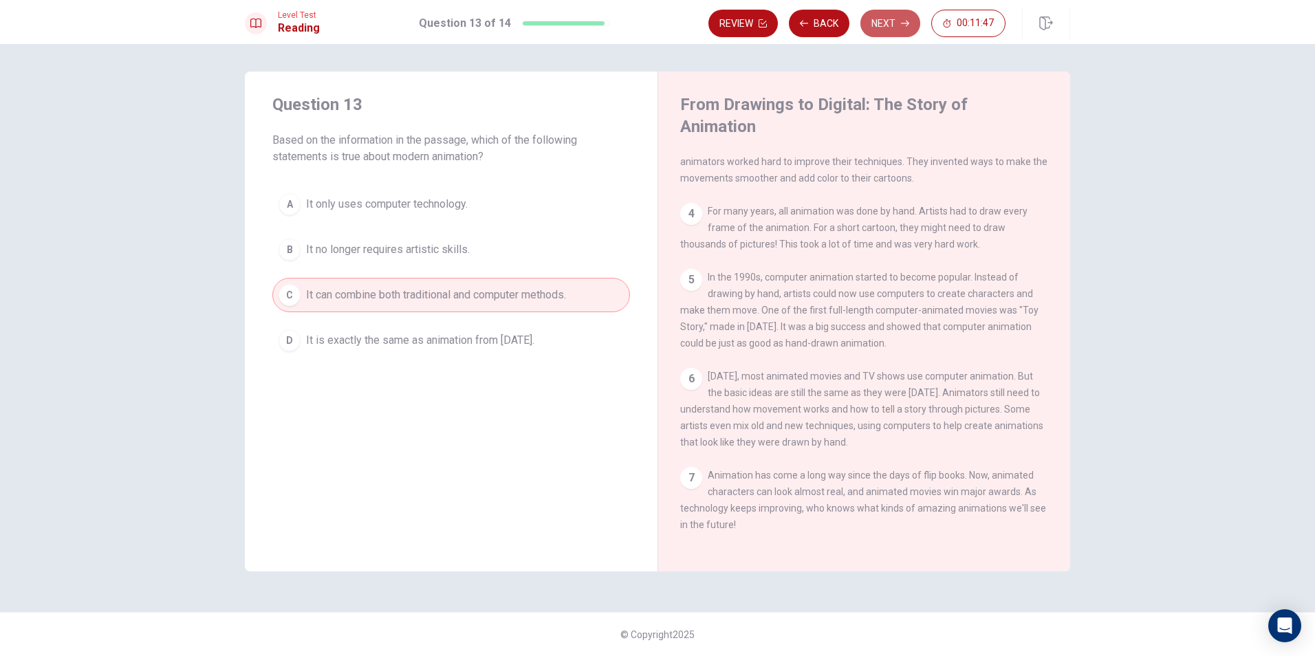
click at [883, 25] on button "Next" at bounding box center [891, 24] width 60 height 28
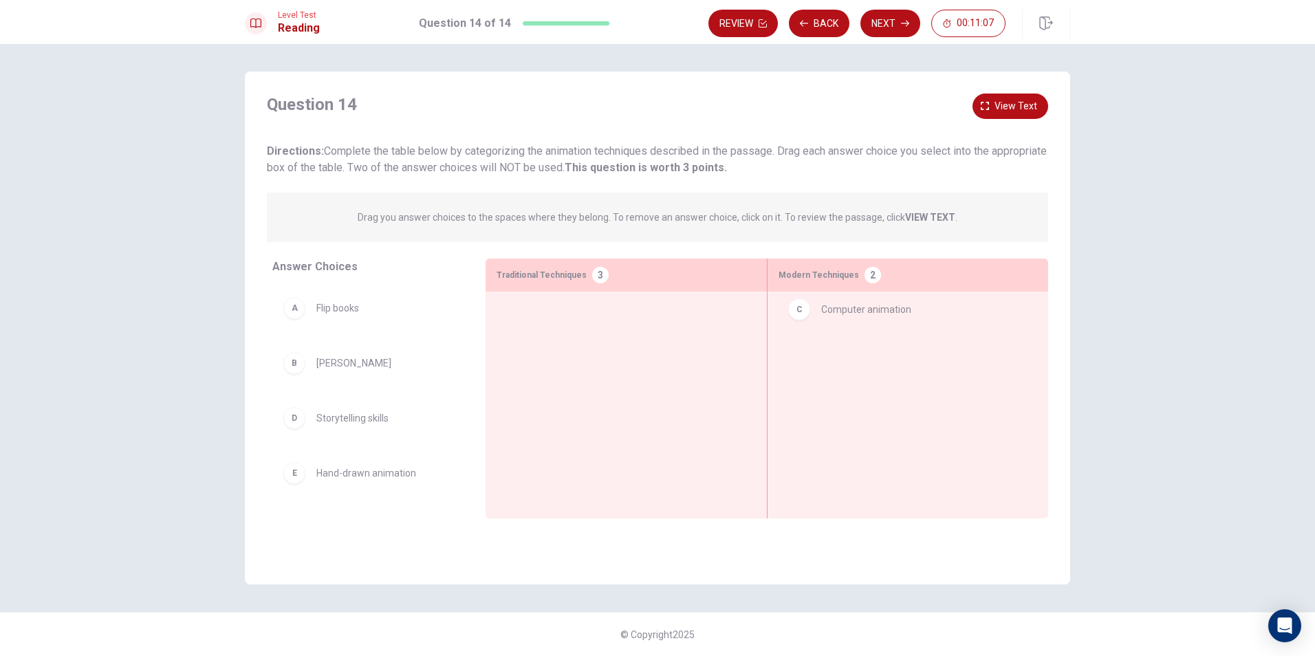
drag, startPoint x: 298, startPoint y: 424, endPoint x: 807, endPoint y: 314, distance: 520.8
drag, startPoint x: 305, startPoint y: 315, endPoint x: 534, endPoint y: 319, distance: 228.4
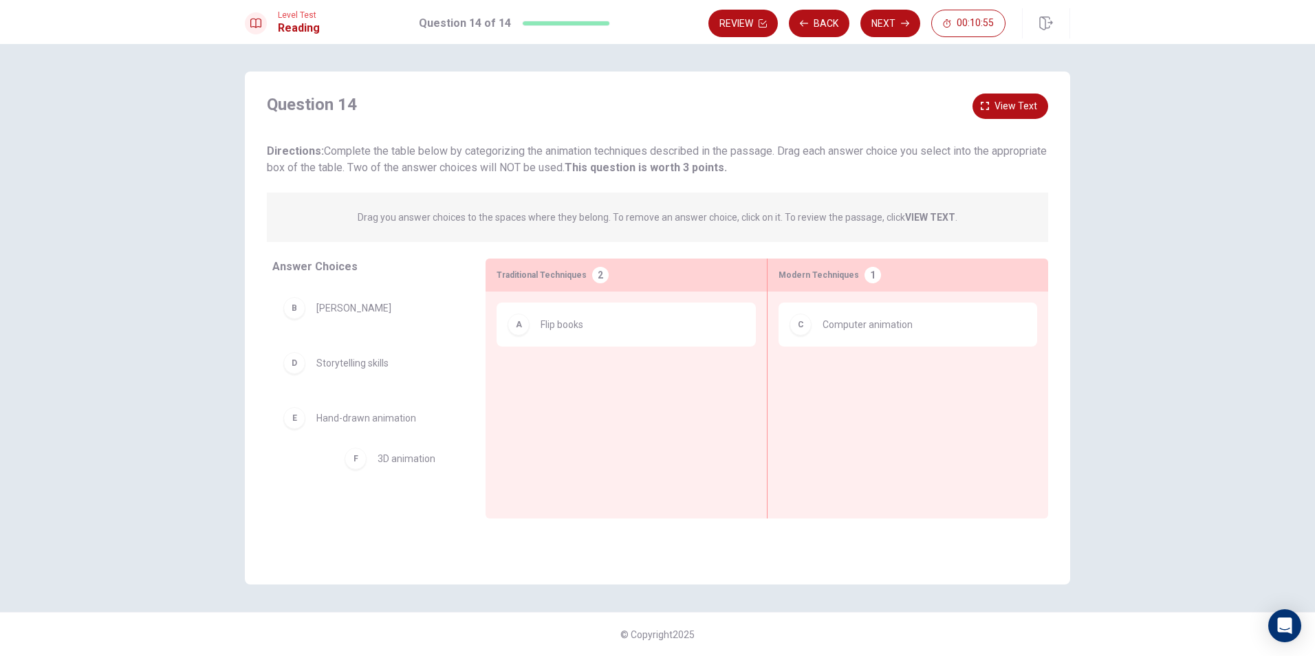
scroll to position [8, 0]
drag, startPoint x: 295, startPoint y: 477, endPoint x: 836, endPoint y: 375, distance: 550.9
drag, startPoint x: 294, startPoint y: 421, endPoint x: 541, endPoint y: 363, distance: 253.8
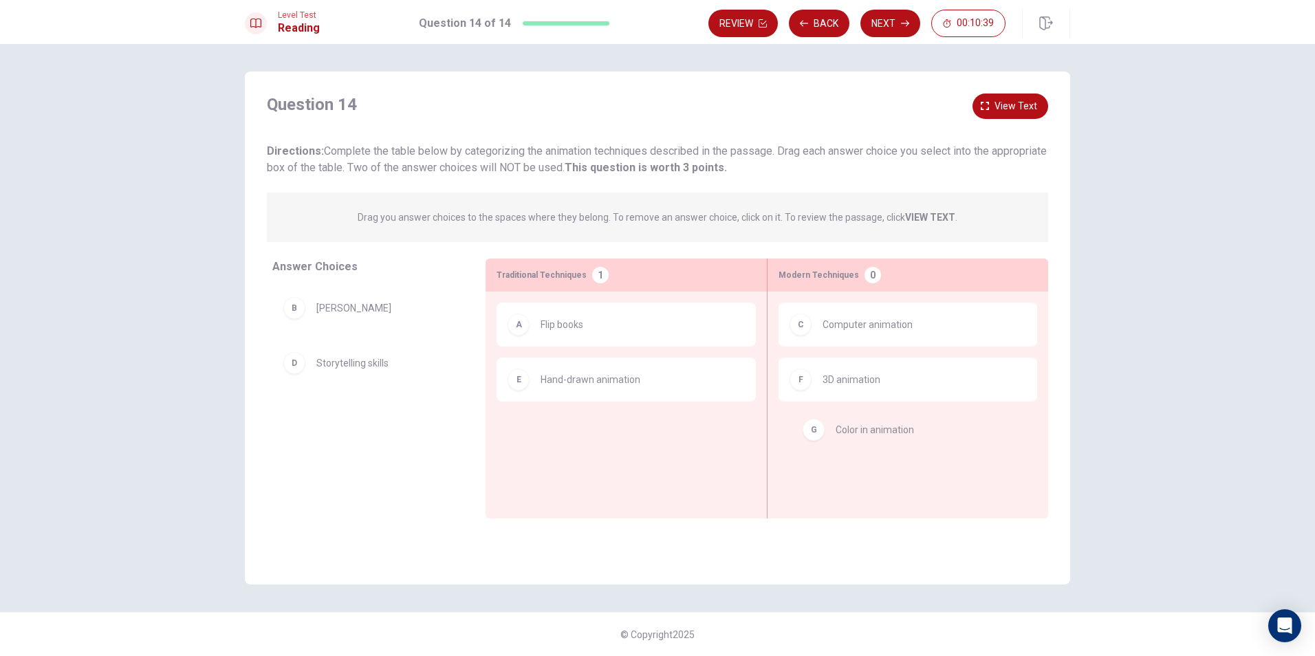
drag, startPoint x: 299, startPoint y: 426, endPoint x: 823, endPoint y: 437, distance: 525.0
drag, startPoint x: 303, startPoint y: 423, endPoint x: 899, endPoint y: 468, distance: 598.1
click at [824, 386] on span "3D animation" at bounding box center [852, 379] width 58 height 17
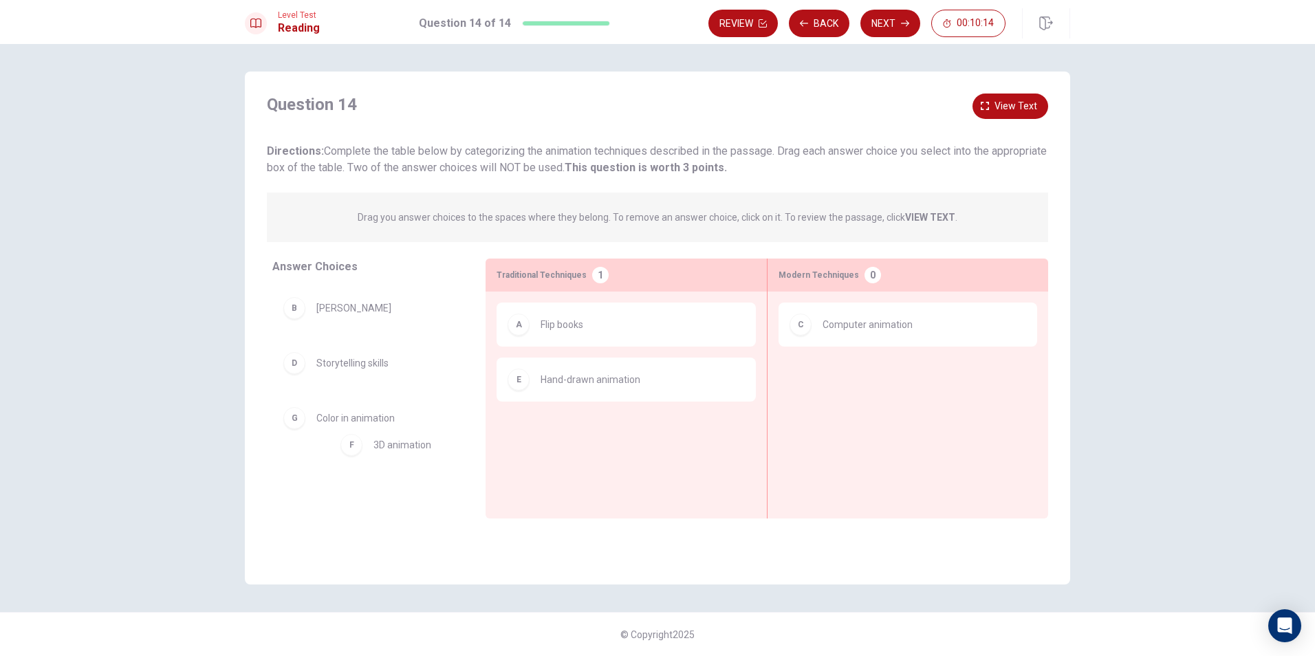
drag, startPoint x: 826, startPoint y: 390, endPoint x: 375, endPoint y: 460, distance: 456.6
drag, startPoint x: 328, startPoint y: 426, endPoint x: 898, endPoint y: 401, distance: 570.1
drag, startPoint x: 847, startPoint y: 386, endPoint x: 341, endPoint y: 426, distance: 507.2
drag, startPoint x: 325, startPoint y: 315, endPoint x: 828, endPoint y: 372, distance: 506.1
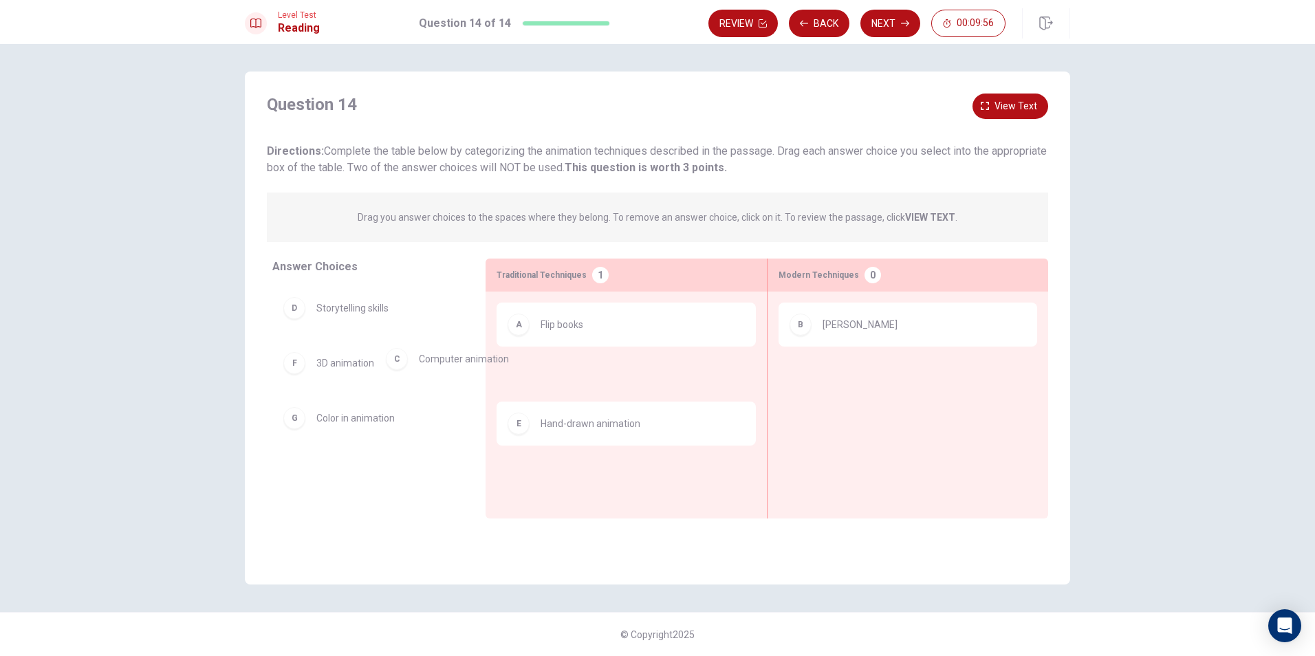
drag, startPoint x: 825, startPoint y: 385, endPoint x: 403, endPoint y: 359, distance: 423.2
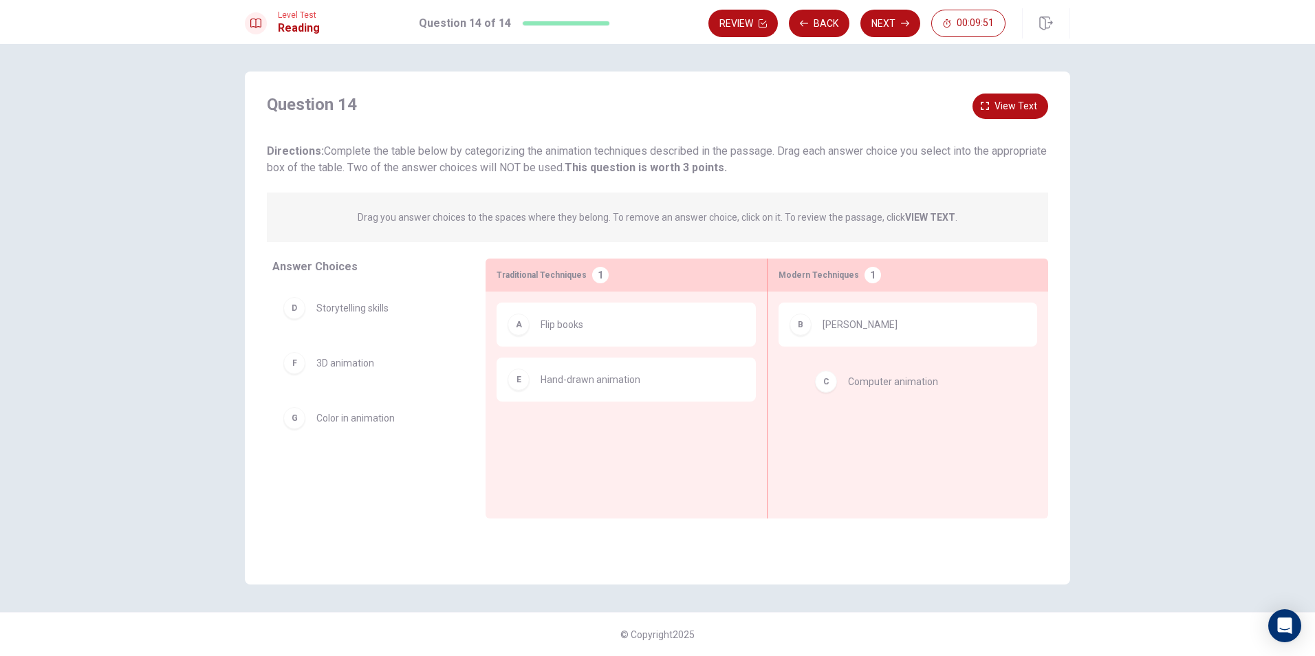
drag, startPoint x: 331, startPoint y: 313, endPoint x: 872, endPoint y: 385, distance: 545.4
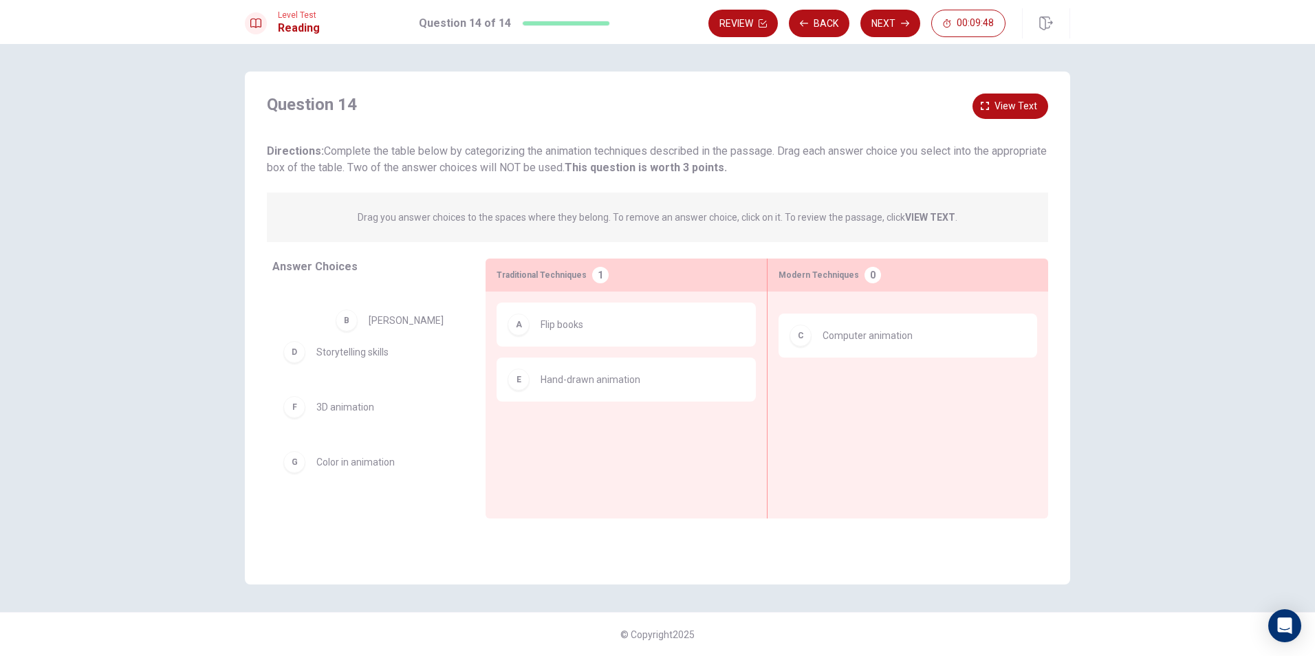
drag, startPoint x: 834, startPoint y: 325, endPoint x: 316, endPoint y: 305, distance: 518.4
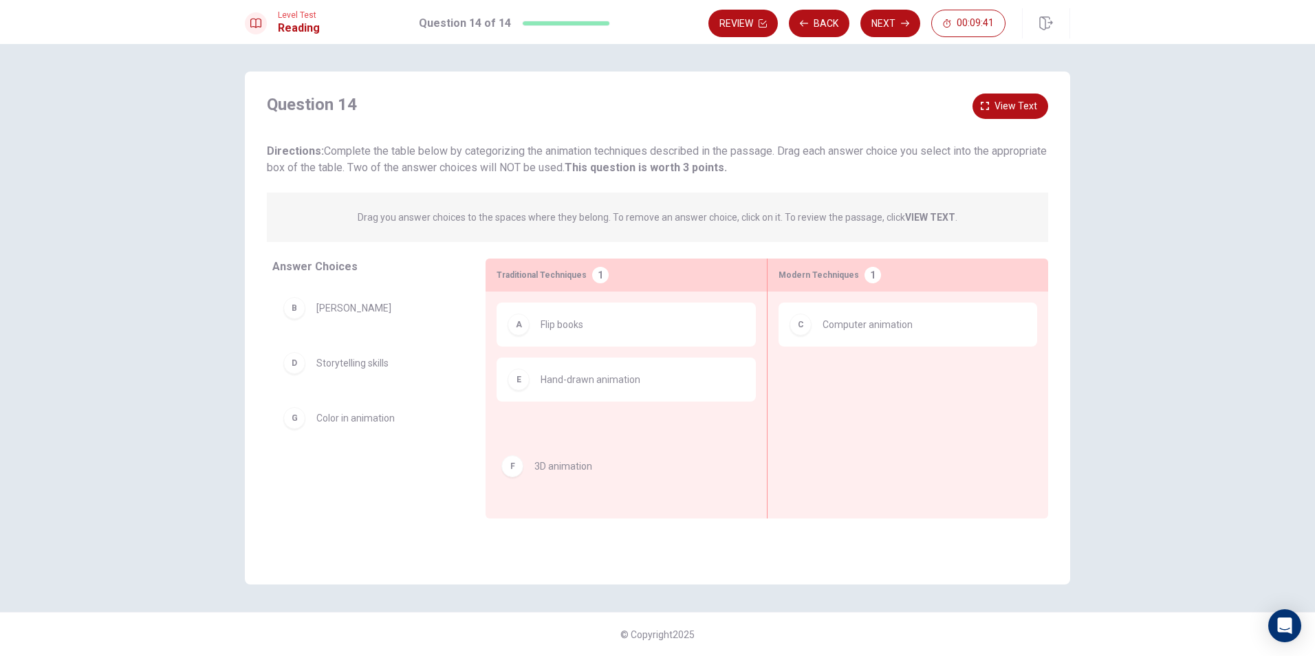
drag, startPoint x: 345, startPoint y: 425, endPoint x: 566, endPoint y: 471, distance: 226.2
drag, startPoint x: 578, startPoint y: 446, endPoint x: 893, endPoint y: 380, distance: 322.0
drag, startPoint x: 865, startPoint y: 388, endPoint x: 314, endPoint y: 486, distance: 559.7
drag, startPoint x: 340, startPoint y: 420, endPoint x: 856, endPoint y: 385, distance: 517.8
drag, startPoint x: 813, startPoint y: 399, endPoint x: 342, endPoint y: 389, distance: 471.3
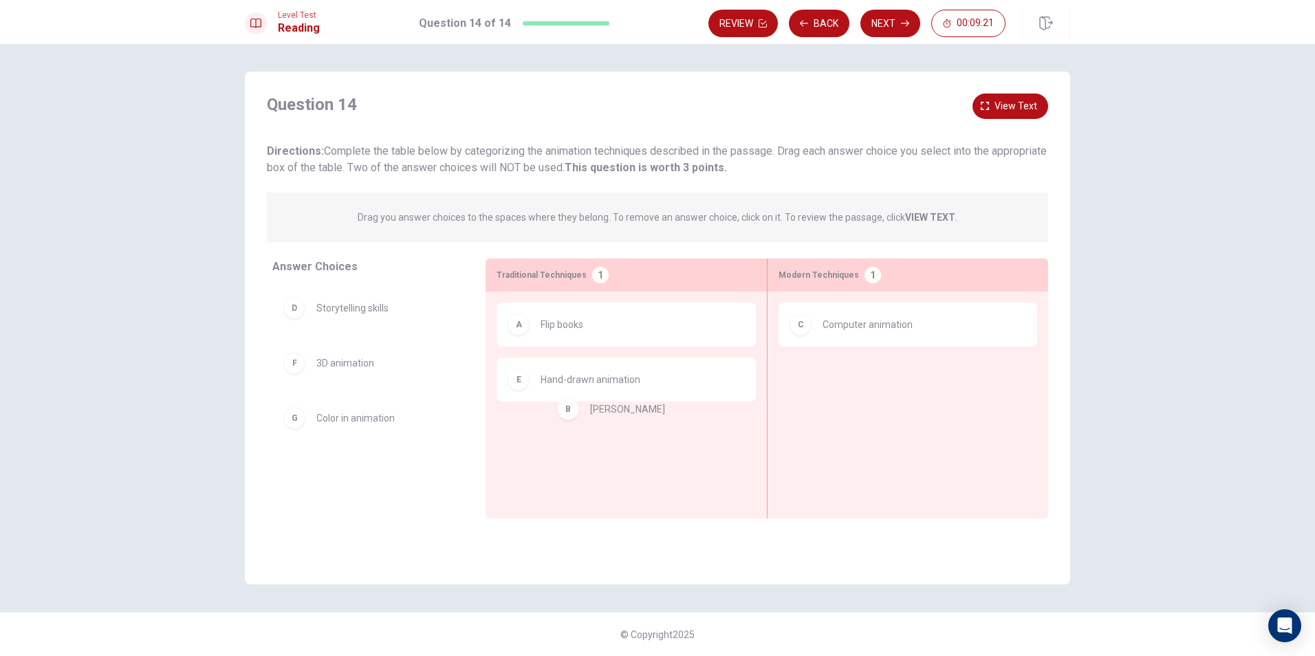
drag, startPoint x: 338, startPoint y: 305, endPoint x: 619, endPoint y: 395, distance: 294.6
drag, startPoint x: 594, startPoint y: 444, endPoint x: 585, endPoint y: 424, distance: 22.8
drag, startPoint x: 559, startPoint y: 387, endPoint x: 350, endPoint y: 410, distance: 209.7
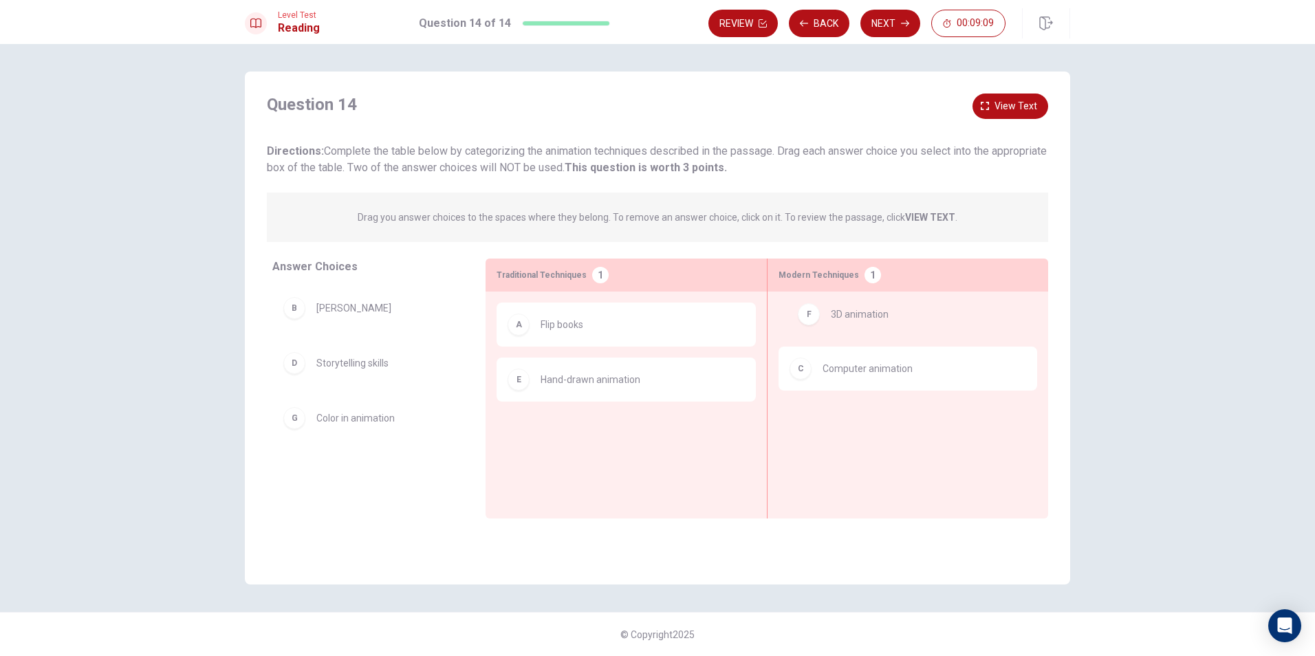
drag, startPoint x: 358, startPoint y: 423, endPoint x: 878, endPoint y: 316, distance: 531.5
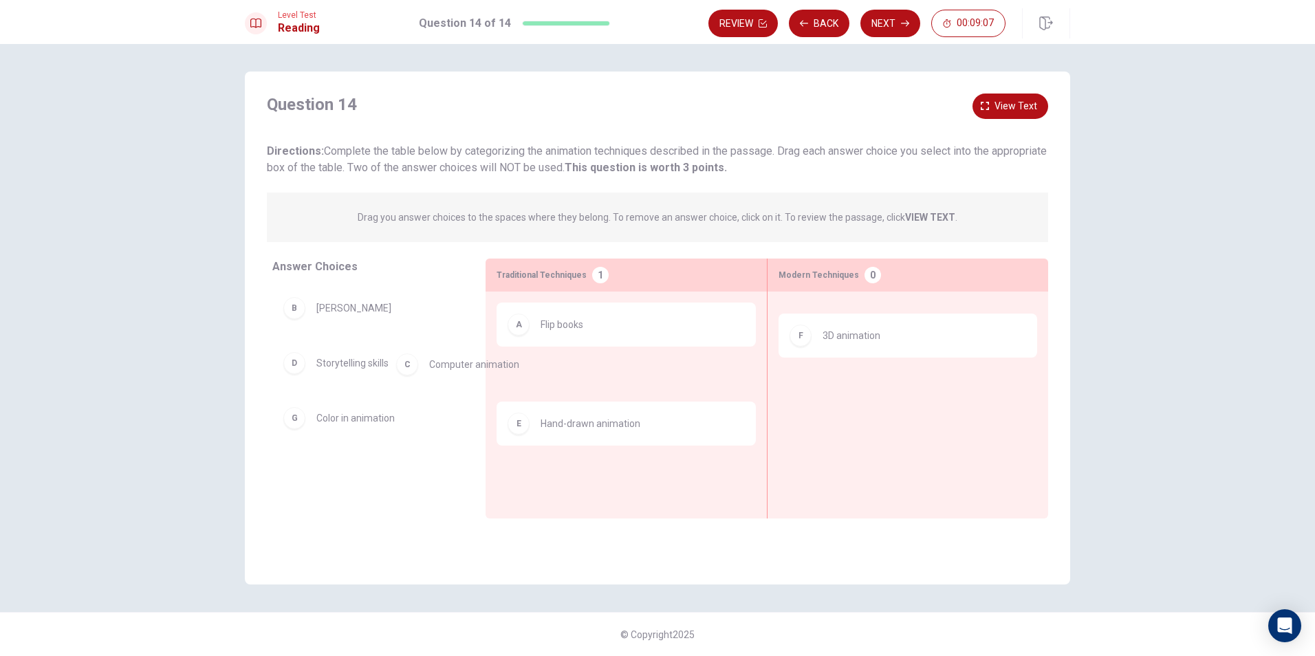
drag, startPoint x: 862, startPoint y: 332, endPoint x: 381, endPoint y: 351, distance: 481.2
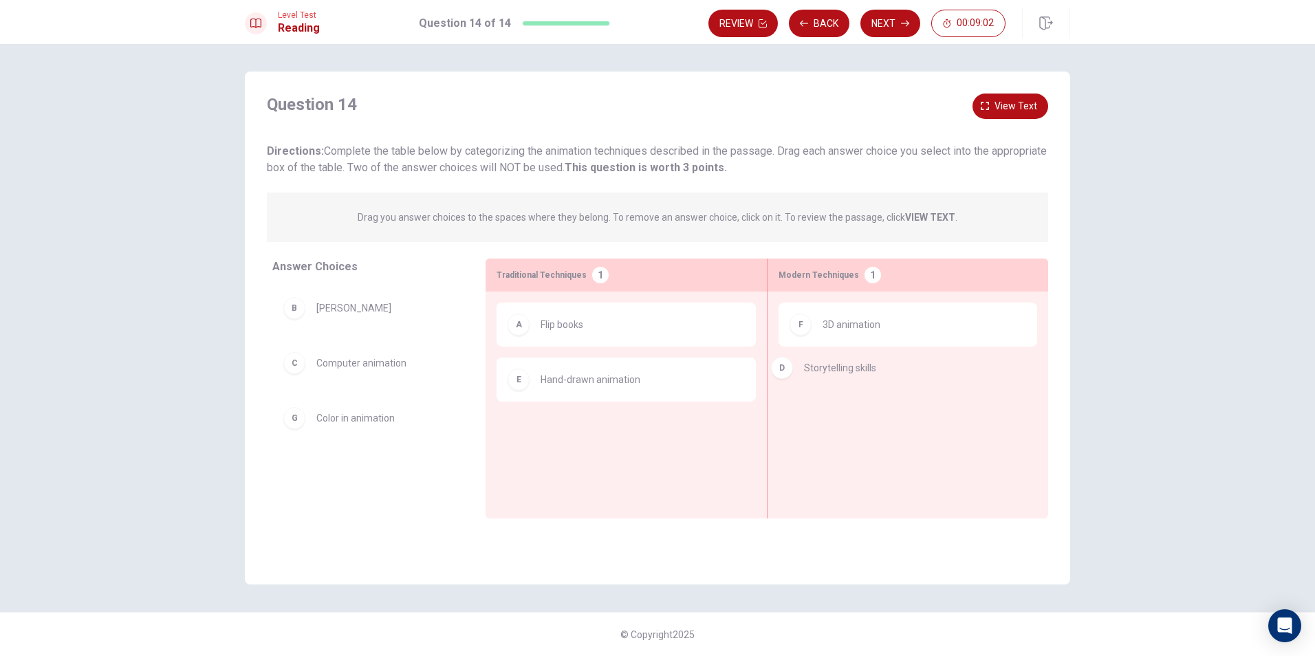
drag, startPoint x: 350, startPoint y: 417, endPoint x: 847, endPoint y: 367, distance: 499.1
drag, startPoint x: 846, startPoint y: 369, endPoint x: 342, endPoint y: 391, distance: 504.7
click at [885, 23] on button "Next" at bounding box center [891, 24] width 60 height 28
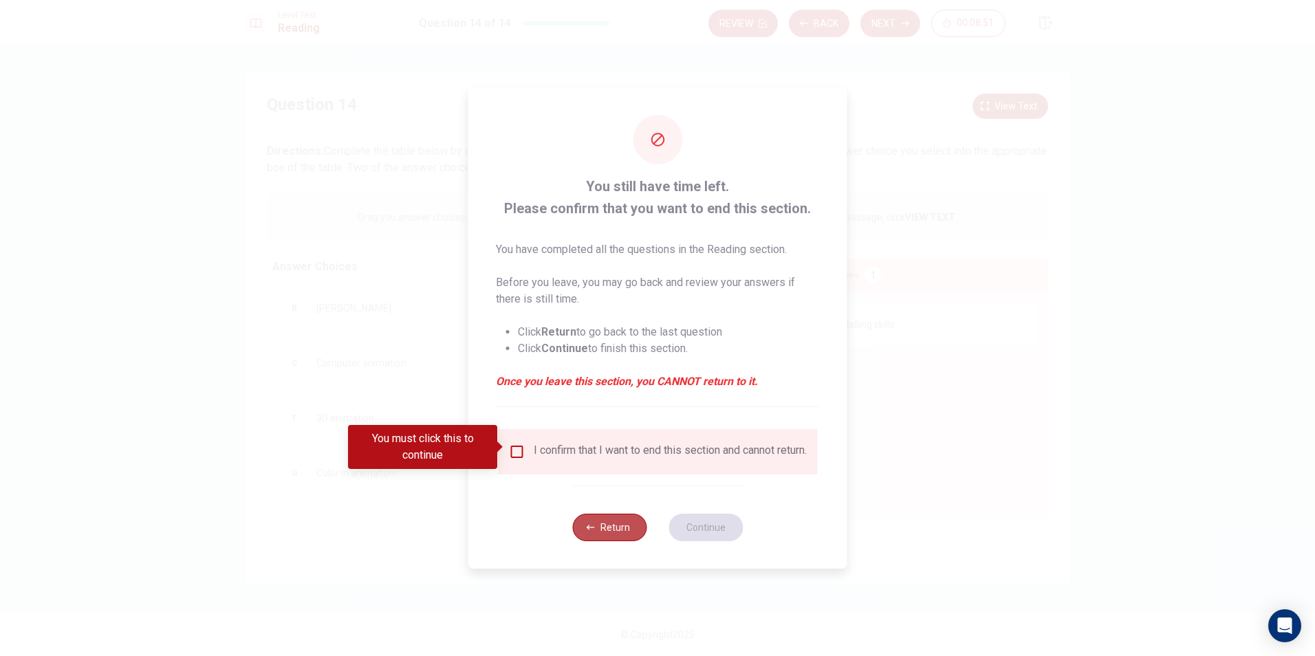
click at [583, 519] on button "Return" at bounding box center [609, 528] width 74 height 28
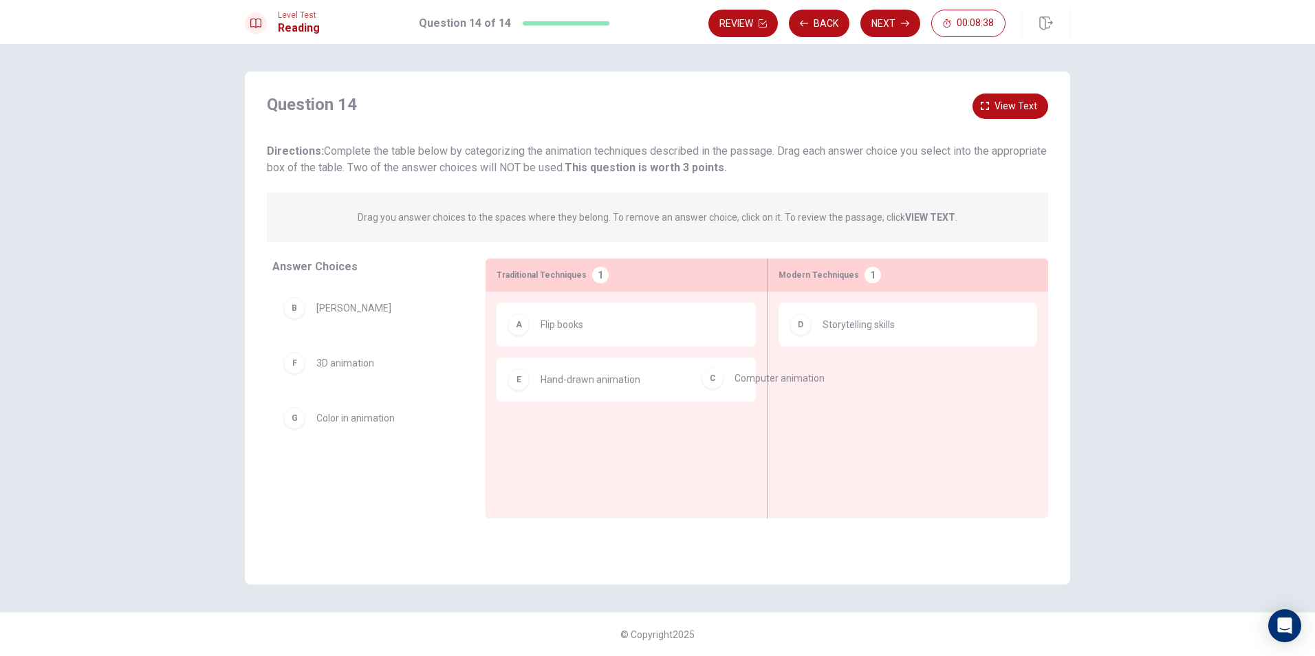
drag, startPoint x: 334, startPoint y: 365, endPoint x: 796, endPoint y: 365, distance: 462.3
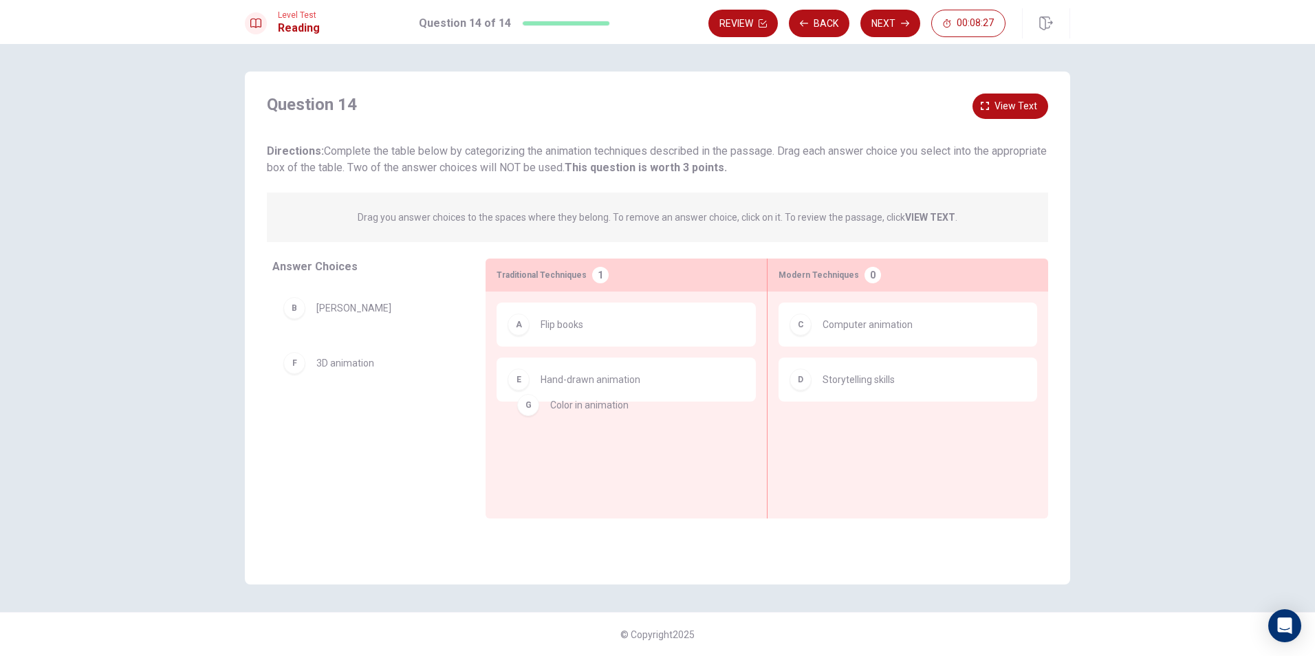
drag, startPoint x: 316, startPoint y: 420, endPoint x: 556, endPoint y: 409, distance: 241.0
drag, startPoint x: 640, startPoint y: 449, endPoint x: 415, endPoint y: 429, distance: 225.9
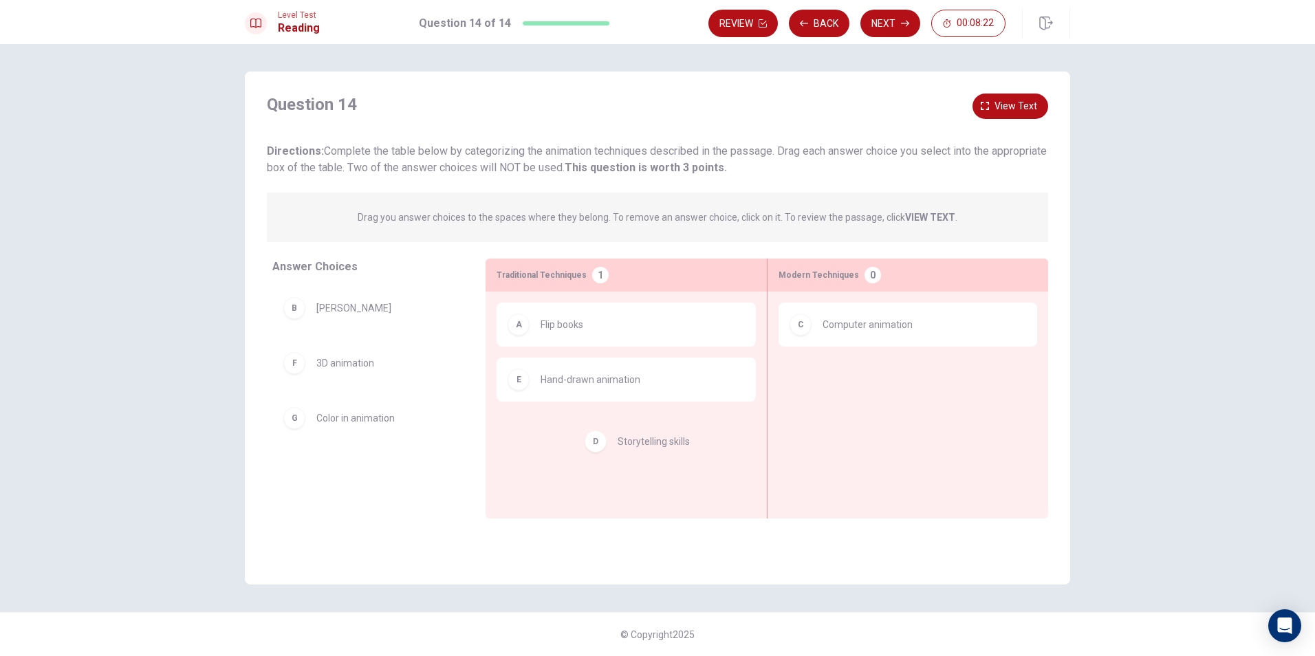
drag, startPoint x: 870, startPoint y: 387, endPoint x: 643, endPoint y: 451, distance: 236.0
drag, startPoint x: 584, startPoint y: 429, endPoint x: 378, endPoint y: 440, distance: 206.0
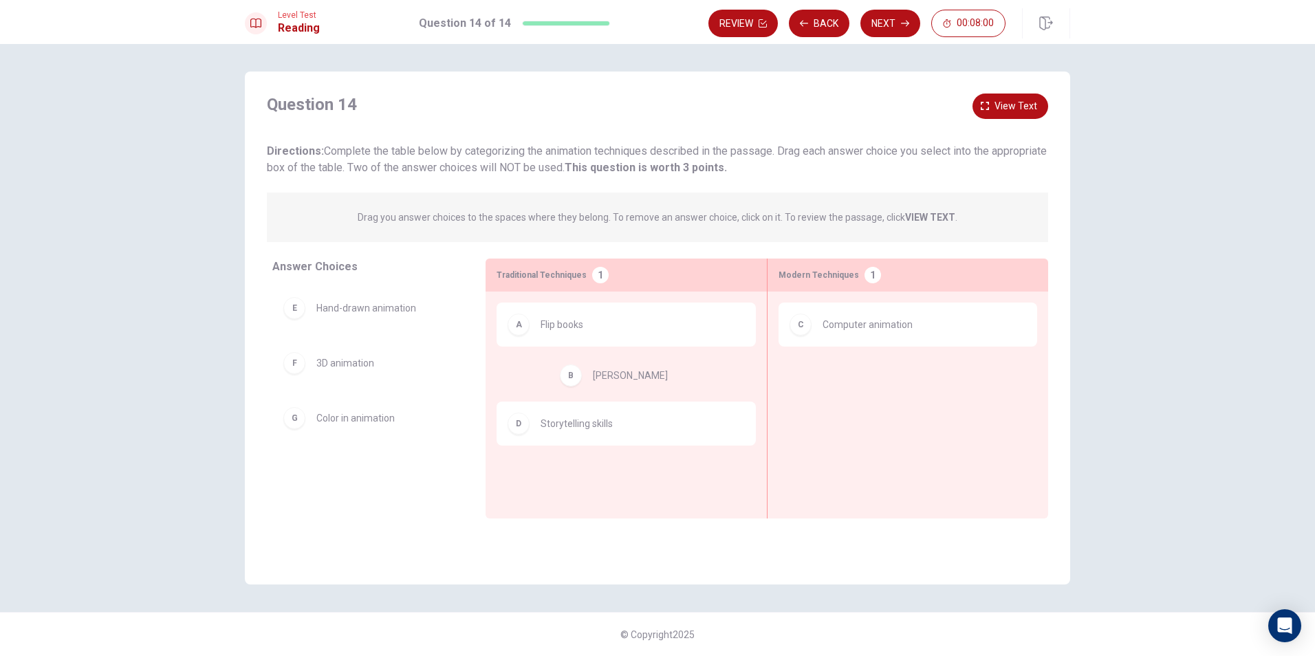
drag, startPoint x: 349, startPoint y: 318, endPoint x: 631, endPoint y: 386, distance: 290.8
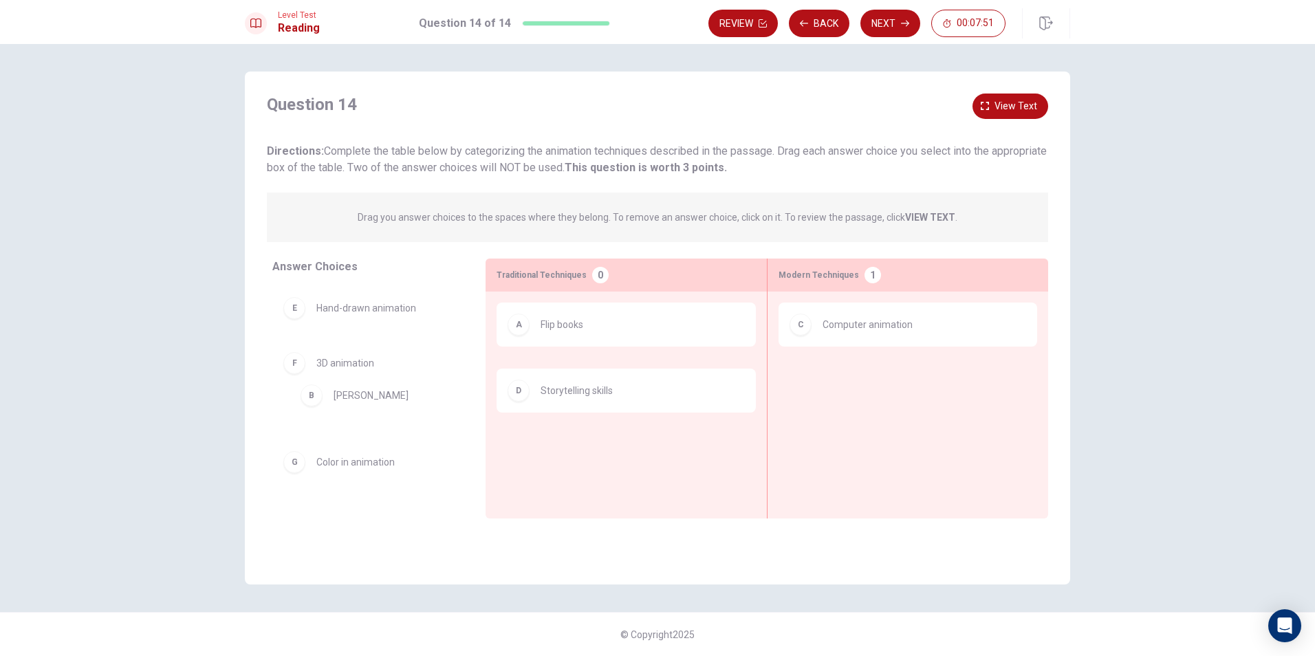
drag, startPoint x: 645, startPoint y: 387, endPoint x: 434, endPoint y: 402, distance: 211.7
drag, startPoint x: 378, startPoint y: 412, endPoint x: 930, endPoint y: 387, distance: 553.0
drag, startPoint x: 910, startPoint y: 396, endPoint x: 721, endPoint y: 468, distance: 202.5
drag, startPoint x: 686, startPoint y: 446, endPoint x: 418, endPoint y: 474, distance: 269.7
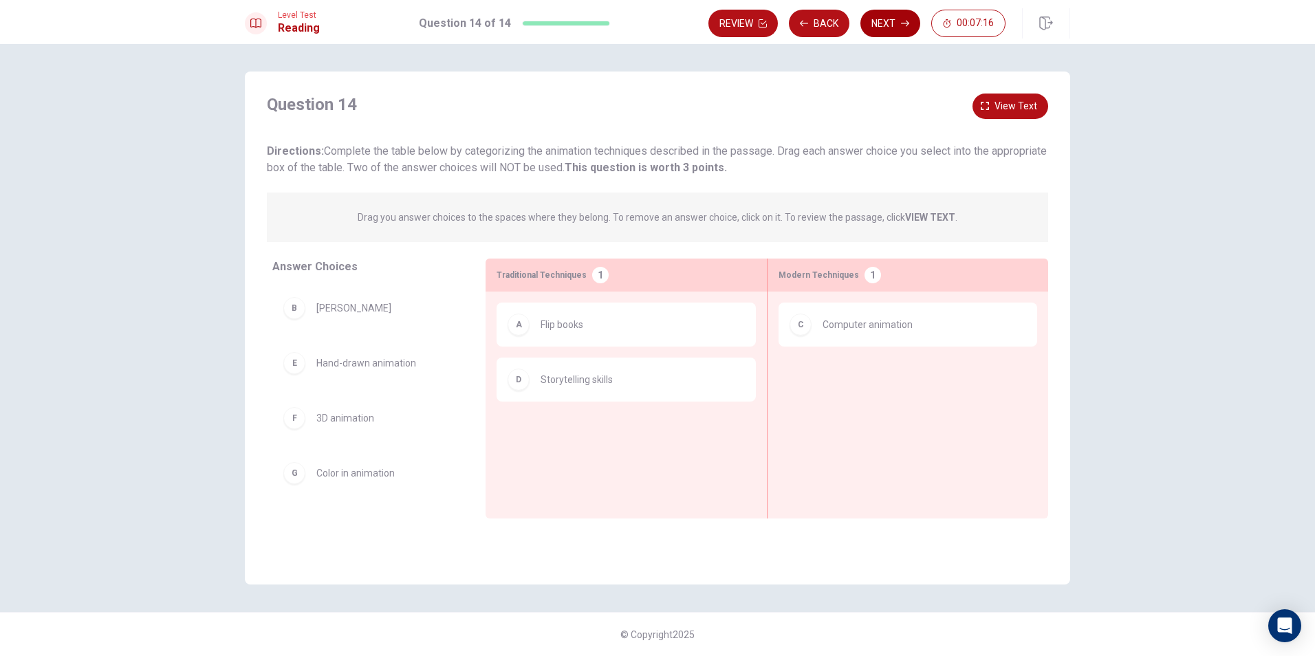
click at [900, 26] on button "Next" at bounding box center [891, 24] width 60 height 28
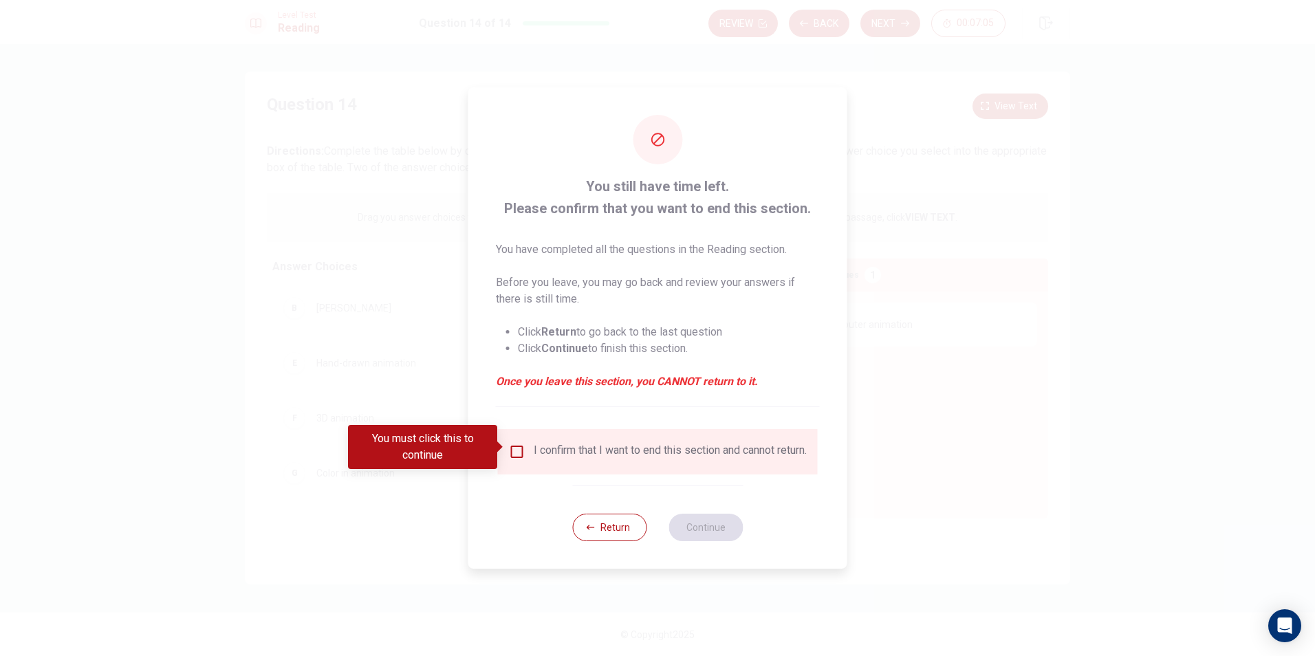
click at [604, 522] on button "Return" at bounding box center [609, 528] width 74 height 28
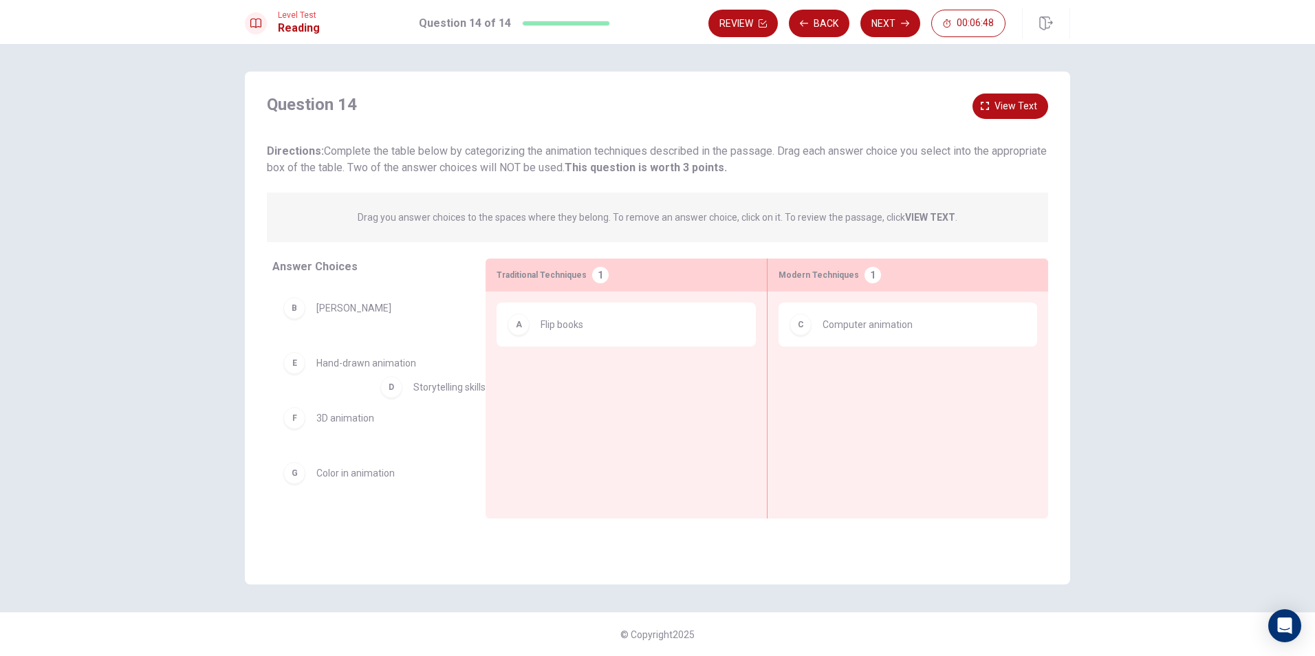
drag, startPoint x: 552, startPoint y: 393, endPoint x: 386, endPoint y: 398, distance: 165.9
drag, startPoint x: 328, startPoint y: 474, endPoint x: 878, endPoint y: 365, distance: 560.9
drag, startPoint x: 856, startPoint y: 390, endPoint x: 428, endPoint y: 429, distance: 430.3
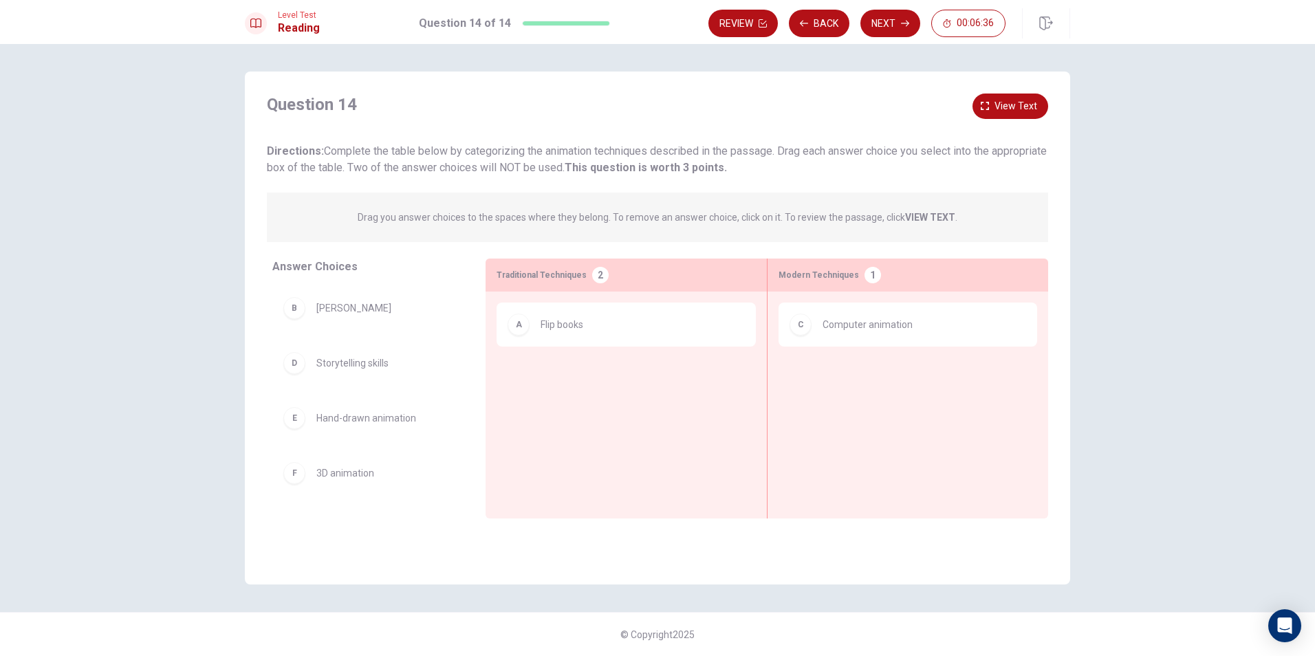
scroll to position [52, 0]
drag, startPoint x: 384, startPoint y: 479, endPoint x: 958, endPoint y: 397, distance: 580.3
drag, startPoint x: 960, startPoint y: 391, endPoint x: 558, endPoint y: 431, distance: 404.4
drag, startPoint x: 574, startPoint y: 379, endPoint x: 407, endPoint y: 385, distance: 167.3
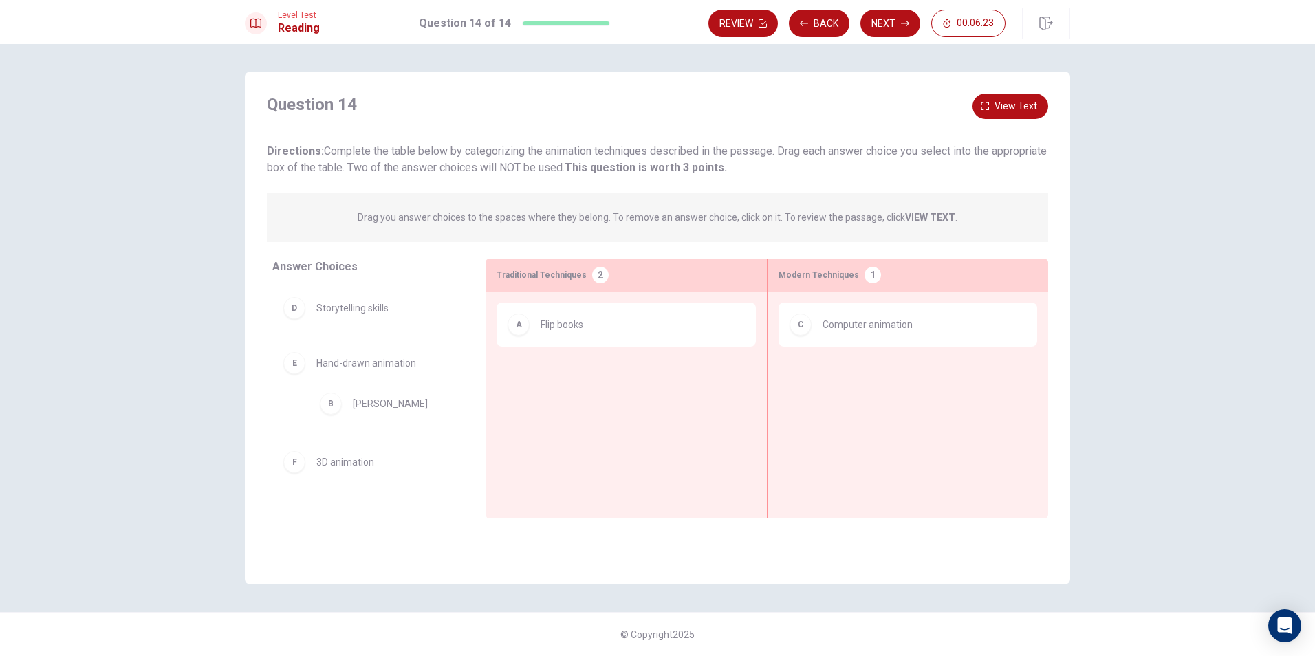
drag, startPoint x: 339, startPoint y: 314, endPoint x: 217, endPoint y: 390, distance: 143.7
click at [889, 25] on button "Next" at bounding box center [891, 24] width 60 height 28
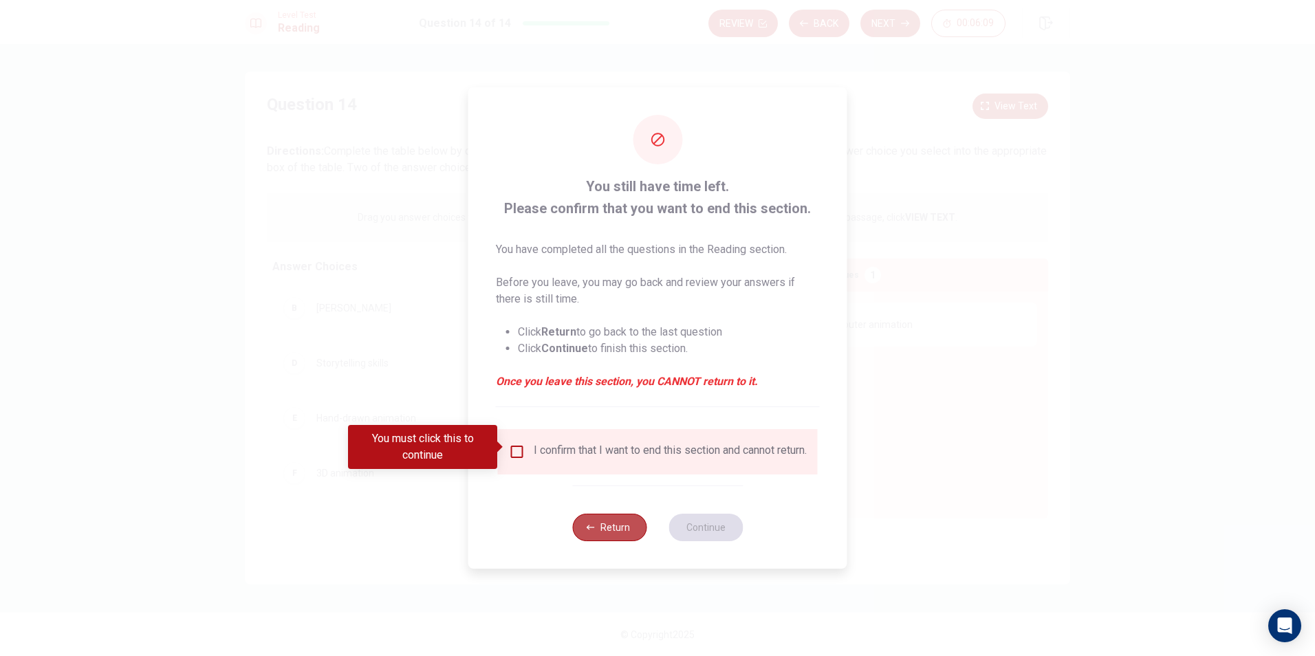
click at [590, 532] on icon "button" at bounding box center [591, 527] width 8 height 8
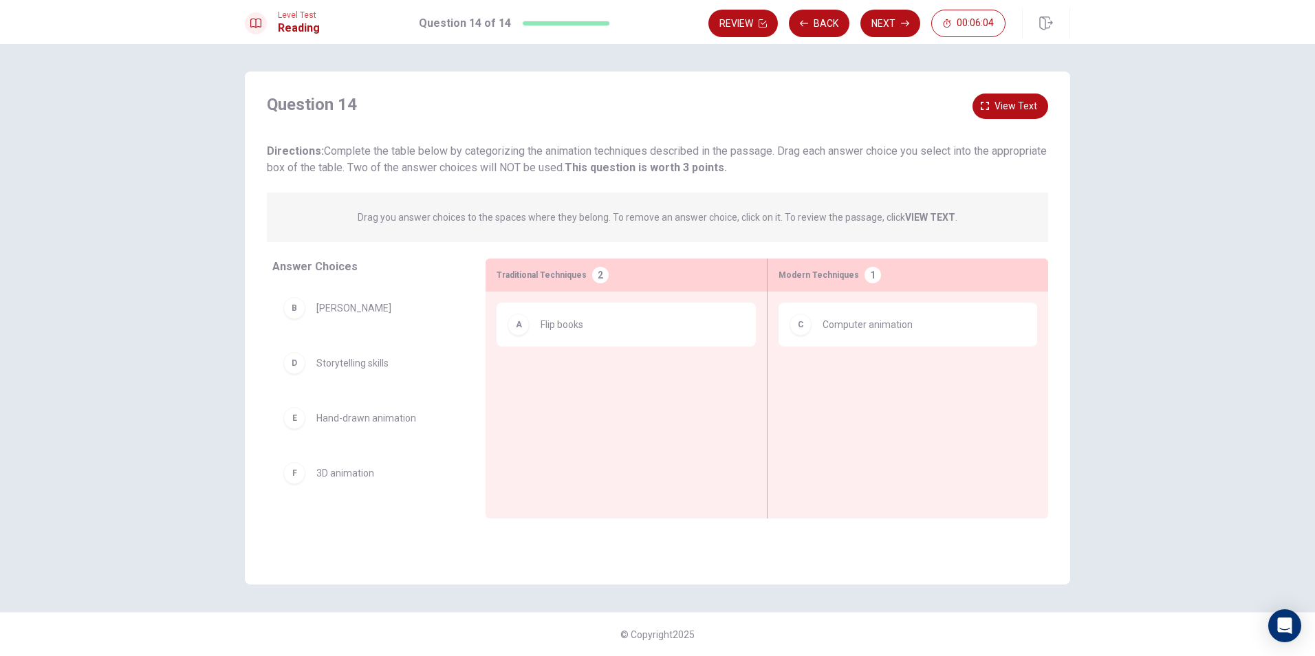
scroll to position [52, 0]
drag, startPoint x: 336, startPoint y: 478, endPoint x: 903, endPoint y: 411, distance: 570.7
drag, startPoint x: 330, startPoint y: 479, endPoint x: 946, endPoint y: 448, distance: 616.4
drag, startPoint x: 322, startPoint y: 483, endPoint x: 933, endPoint y: 467, distance: 611.7
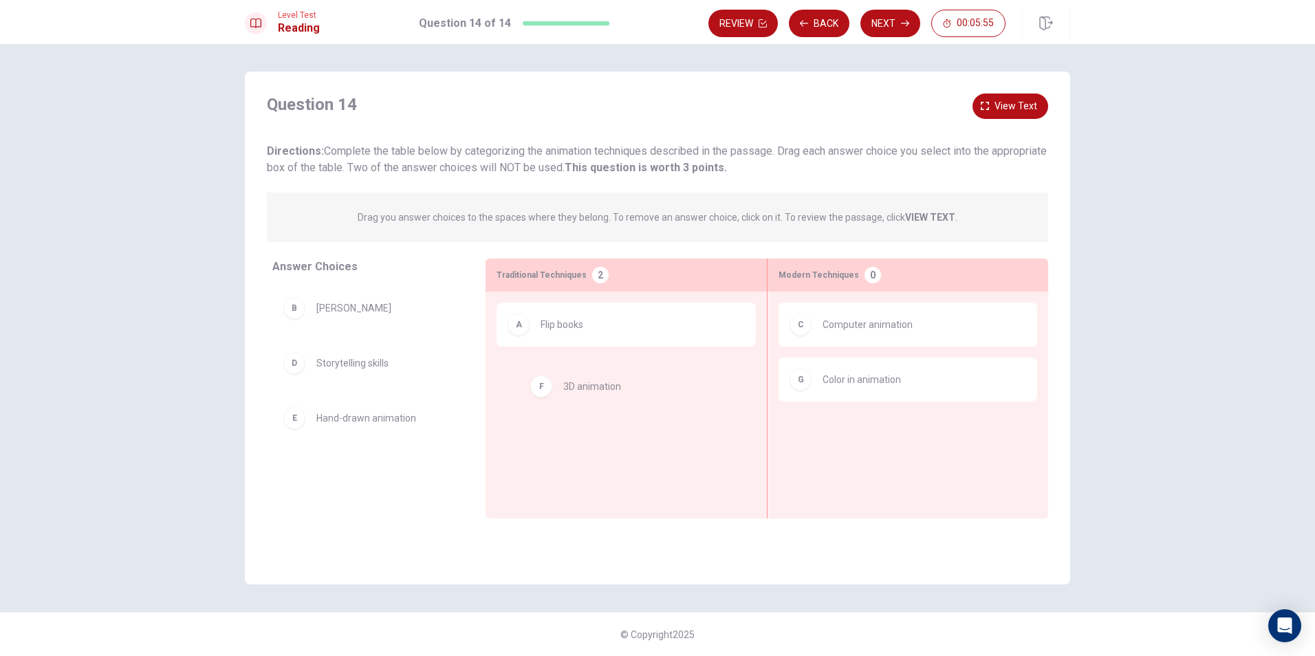
drag, startPoint x: 292, startPoint y: 471, endPoint x: 543, endPoint y: 385, distance: 265.4
drag, startPoint x: 575, startPoint y: 384, endPoint x: 422, endPoint y: 446, distance: 165.0
drag, startPoint x: 995, startPoint y: 385, endPoint x: 571, endPoint y: 454, distance: 429.3
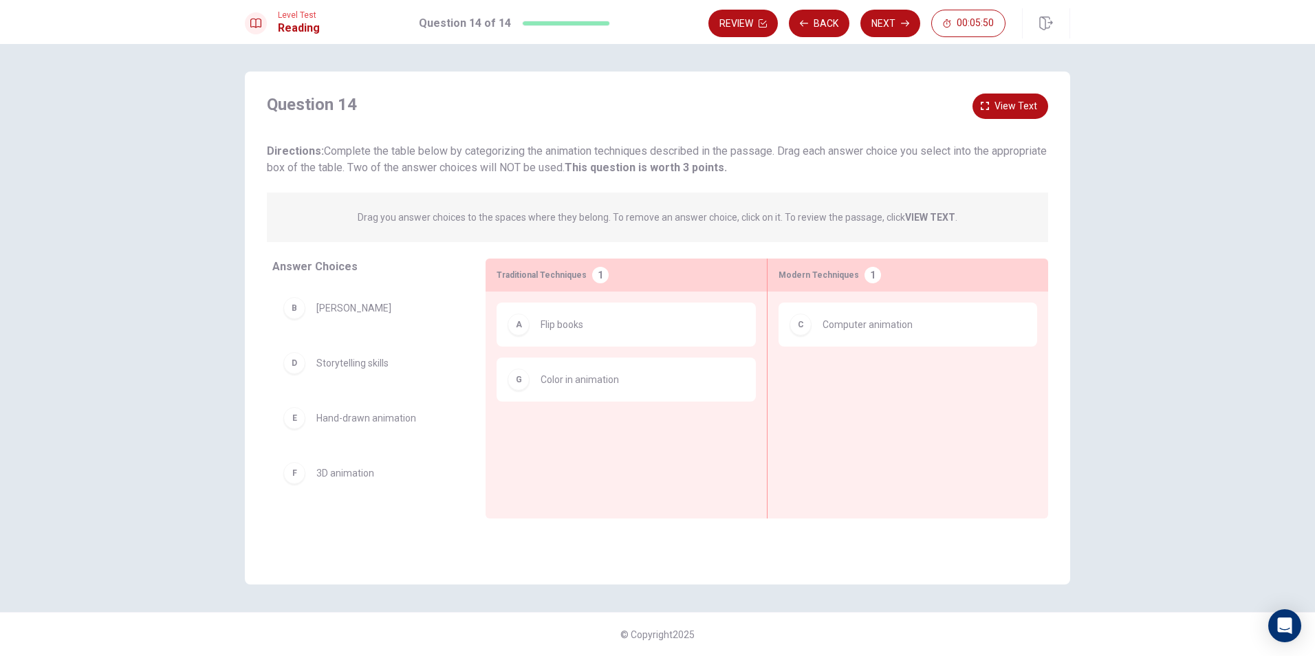
drag, startPoint x: 627, startPoint y: 402, endPoint x: 404, endPoint y: 426, distance: 224.1
click at [404, 426] on div "Answer Choices B [PERSON_NAME] Disney D Storytelling skills E Hand-drawn animat…" at bounding box center [657, 391] width 825 height 264
drag, startPoint x: 528, startPoint y: 366, endPoint x: 435, endPoint y: 386, distance: 95.0
drag, startPoint x: 598, startPoint y: 396, endPoint x: 380, endPoint y: 429, distance: 219.9
click at [873, 21] on button "Next" at bounding box center [891, 24] width 60 height 28
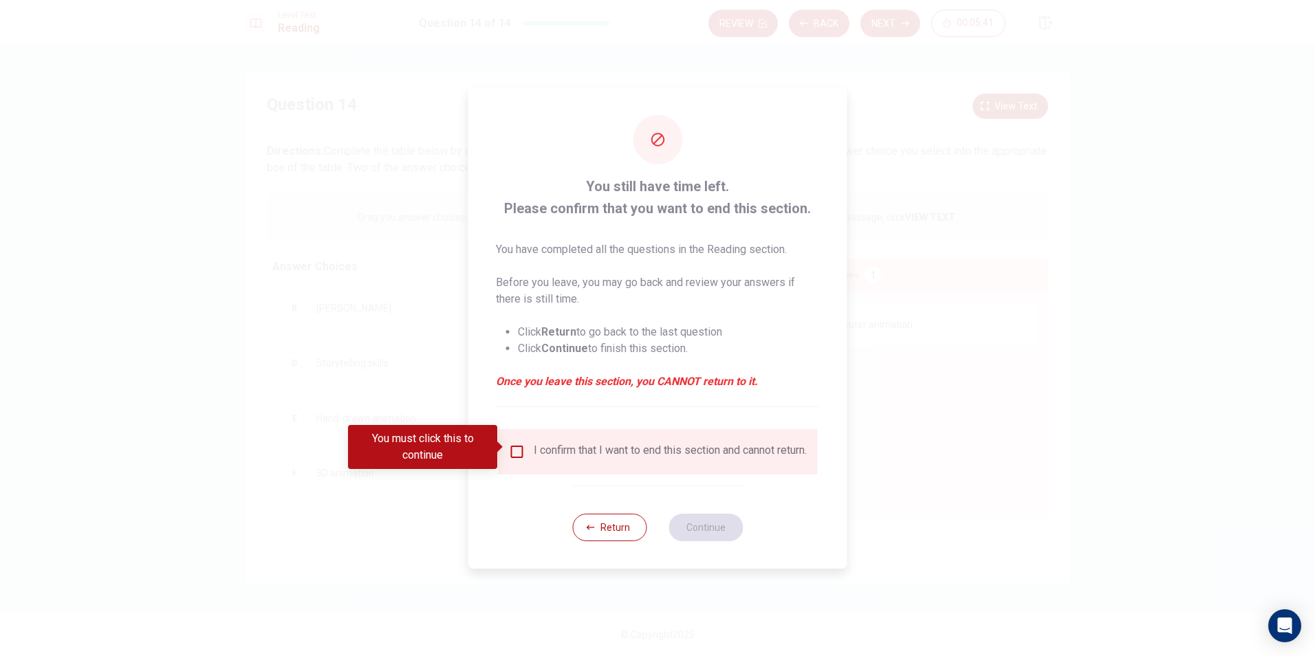
drag, startPoint x: 523, startPoint y: 451, endPoint x: 509, endPoint y: 448, distance: 14.6
click at [512, 448] on div "I confirm that I want to end this section and cannot return." at bounding box center [658, 452] width 298 height 17
click at [509, 446] on input "You must click this to continue" at bounding box center [517, 452] width 17 height 17
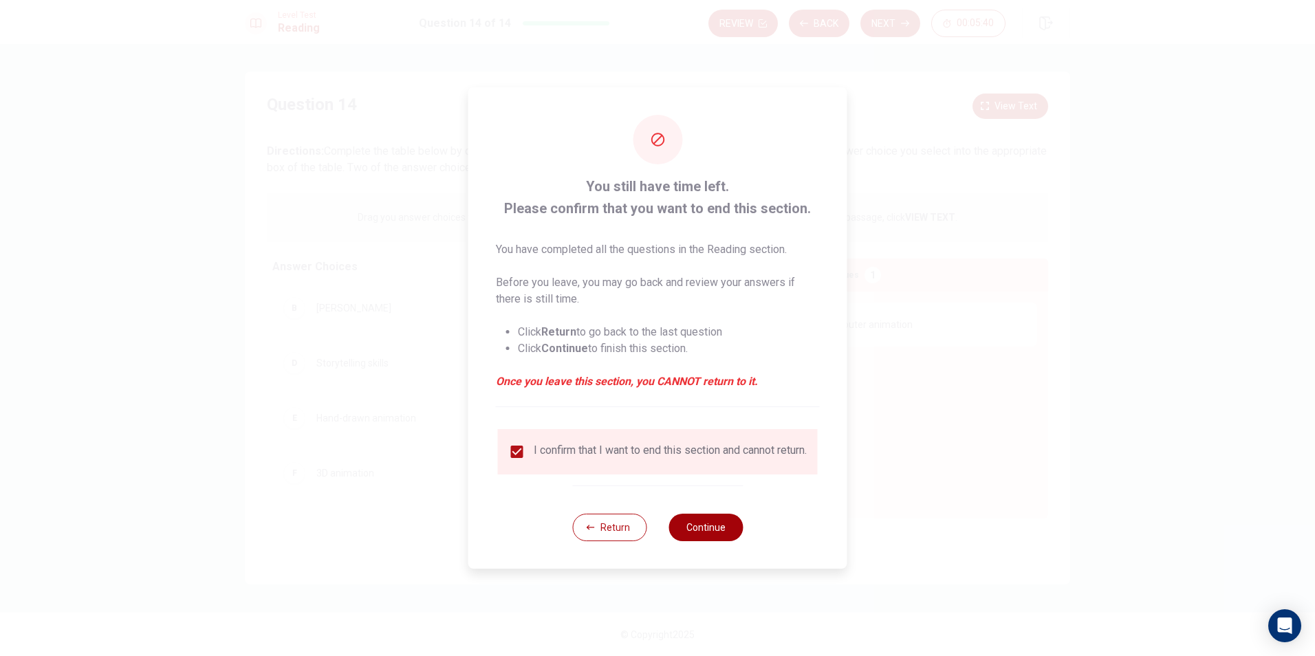
click at [729, 526] on button "Continue" at bounding box center [706, 528] width 74 height 28
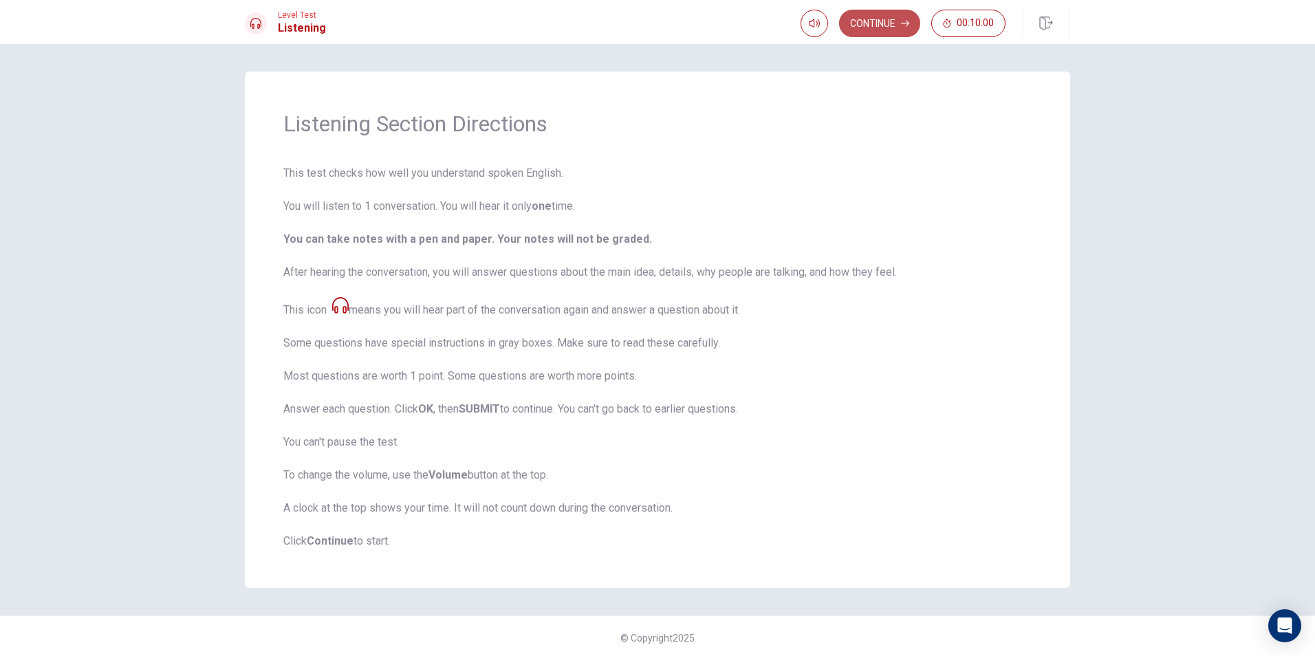
click at [891, 25] on button "Continue" at bounding box center [879, 24] width 81 height 28
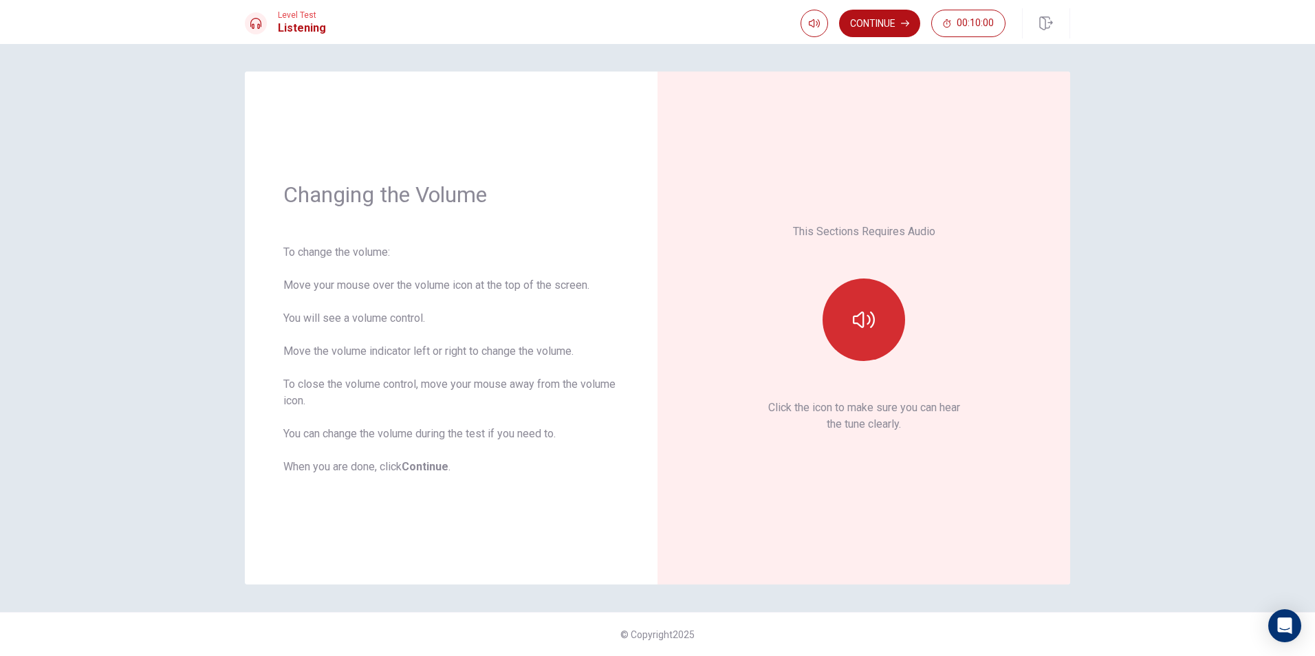
click at [858, 313] on icon "button" at bounding box center [864, 320] width 22 height 22
click at [871, 18] on button "Continue" at bounding box center [879, 24] width 81 height 28
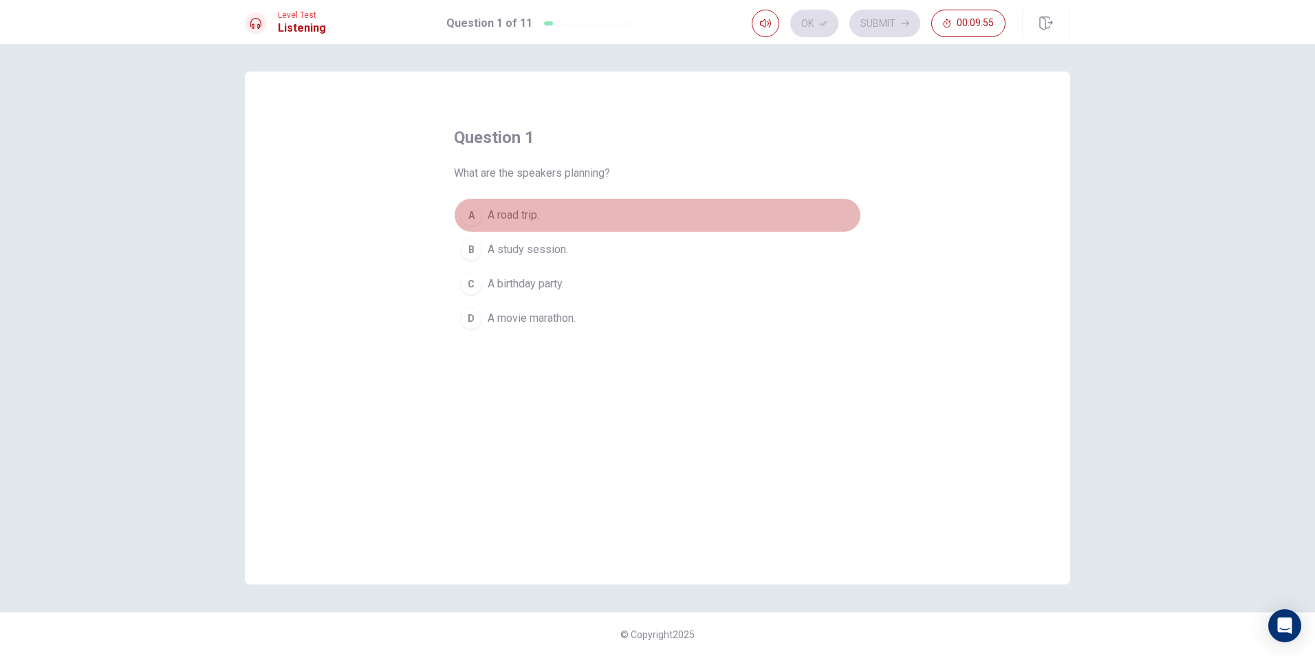
click at [475, 219] on div "A" at bounding box center [471, 215] width 22 height 22
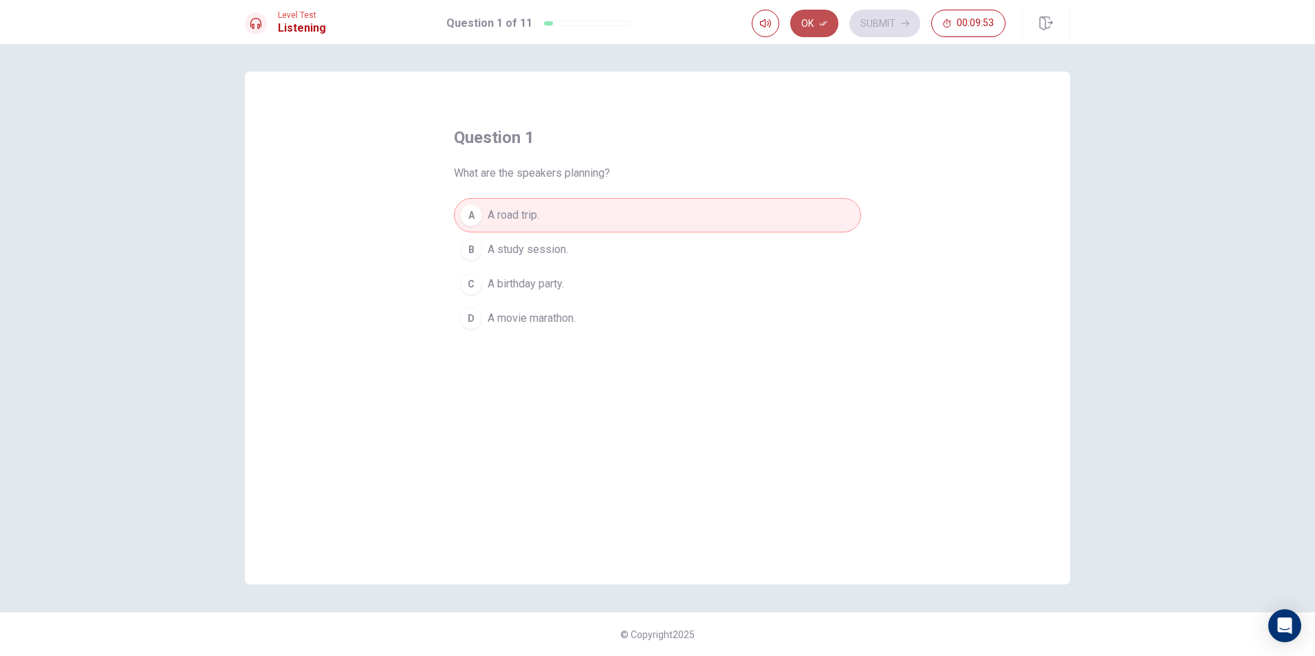
click at [817, 28] on button "Ok" at bounding box center [814, 24] width 48 height 28
click at [863, 21] on button "Submit" at bounding box center [885, 24] width 71 height 28
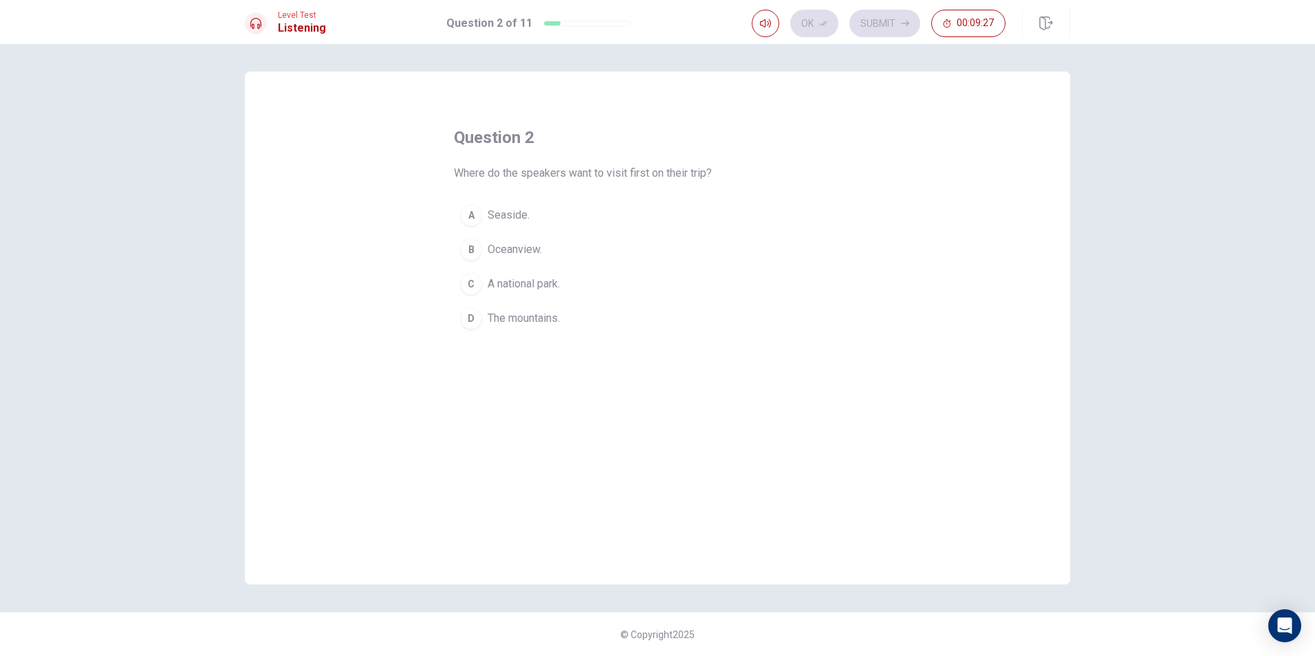
click at [488, 212] on span "Seaside." at bounding box center [509, 215] width 42 height 17
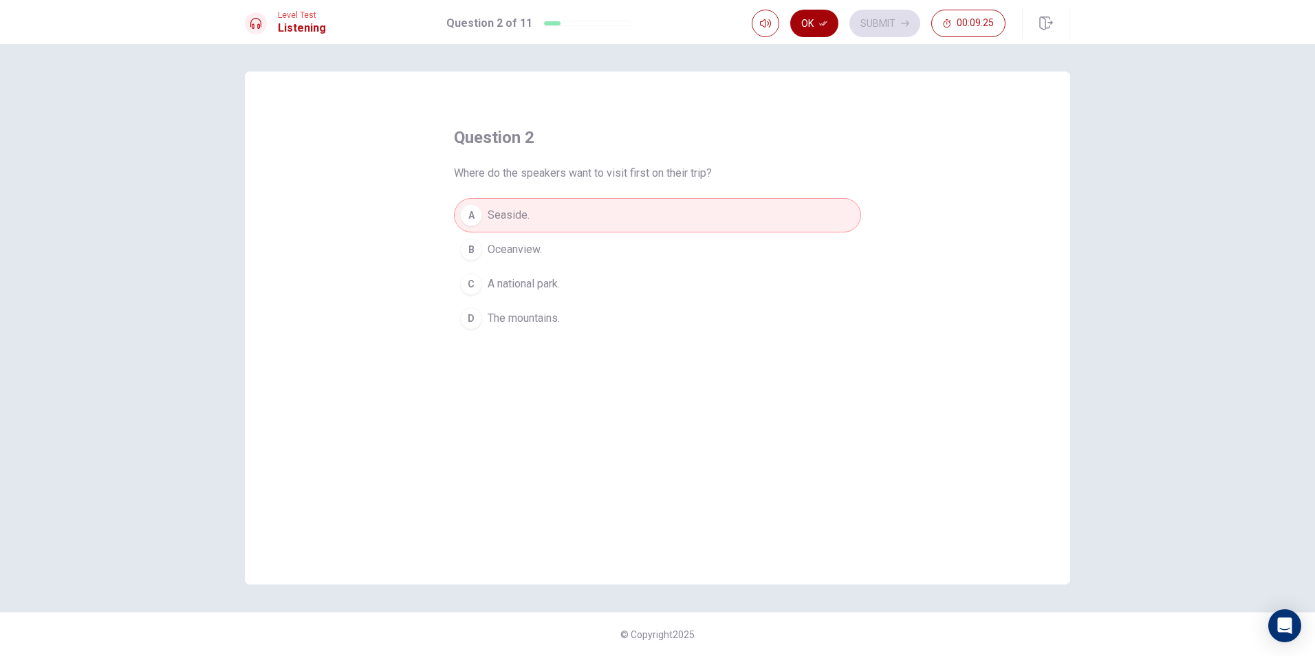
click at [808, 22] on button "Ok" at bounding box center [814, 24] width 48 height 28
click at [867, 19] on button "Submit" at bounding box center [885, 24] width 71 height 28
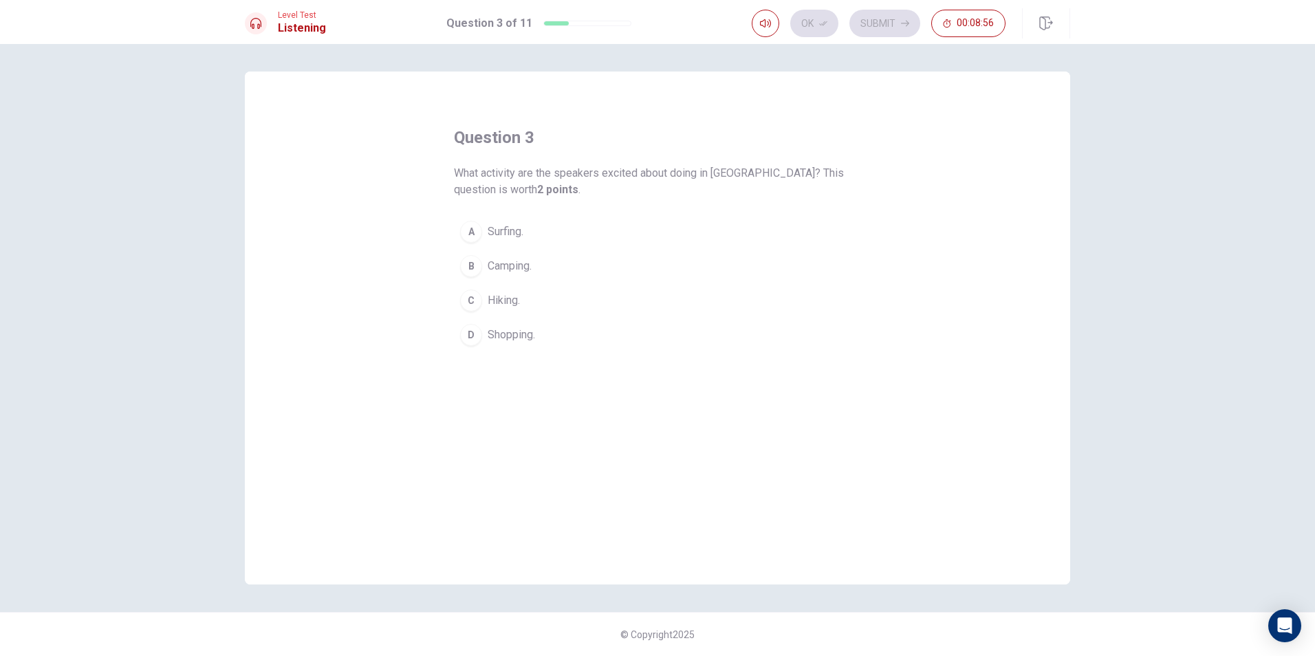
click at [470, 255] on button "B Camping." at bounding box center [657, 266] width 407 height 34
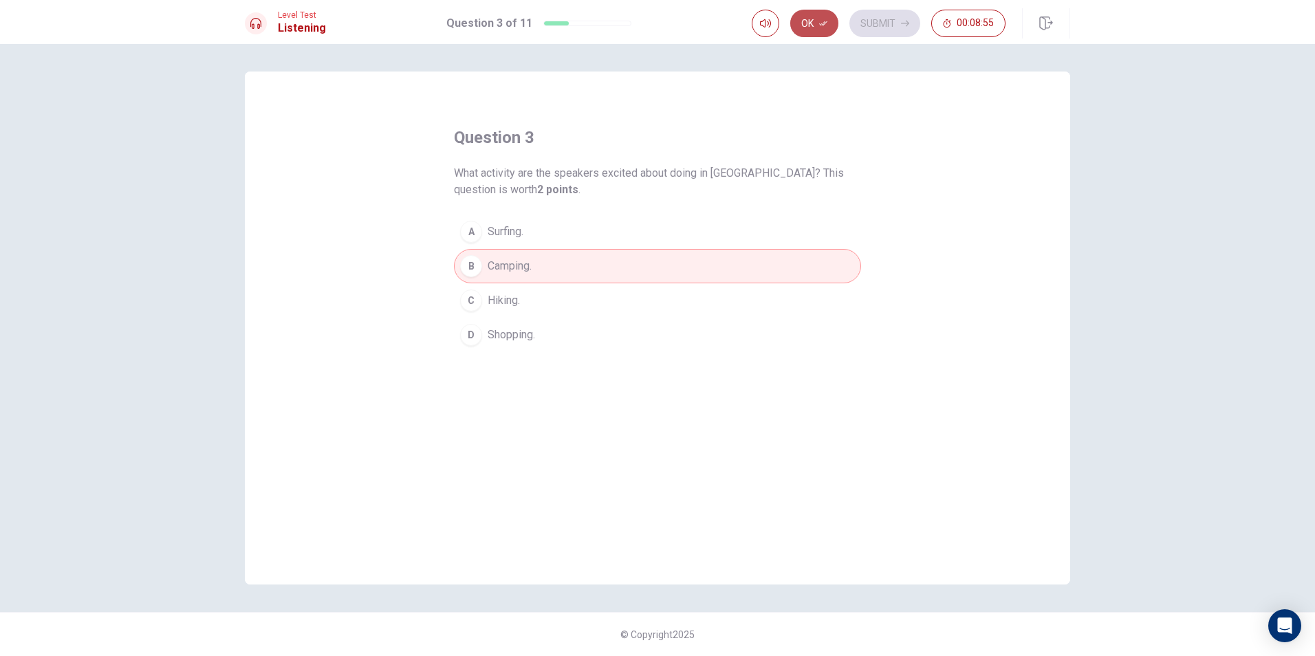
click at [807, 17] on button "Ok" at bounding box center [814, 24] width 48 height 28
click at [861, 22] on button "Submit" at bounding box center [885, 24] width 71 height 28
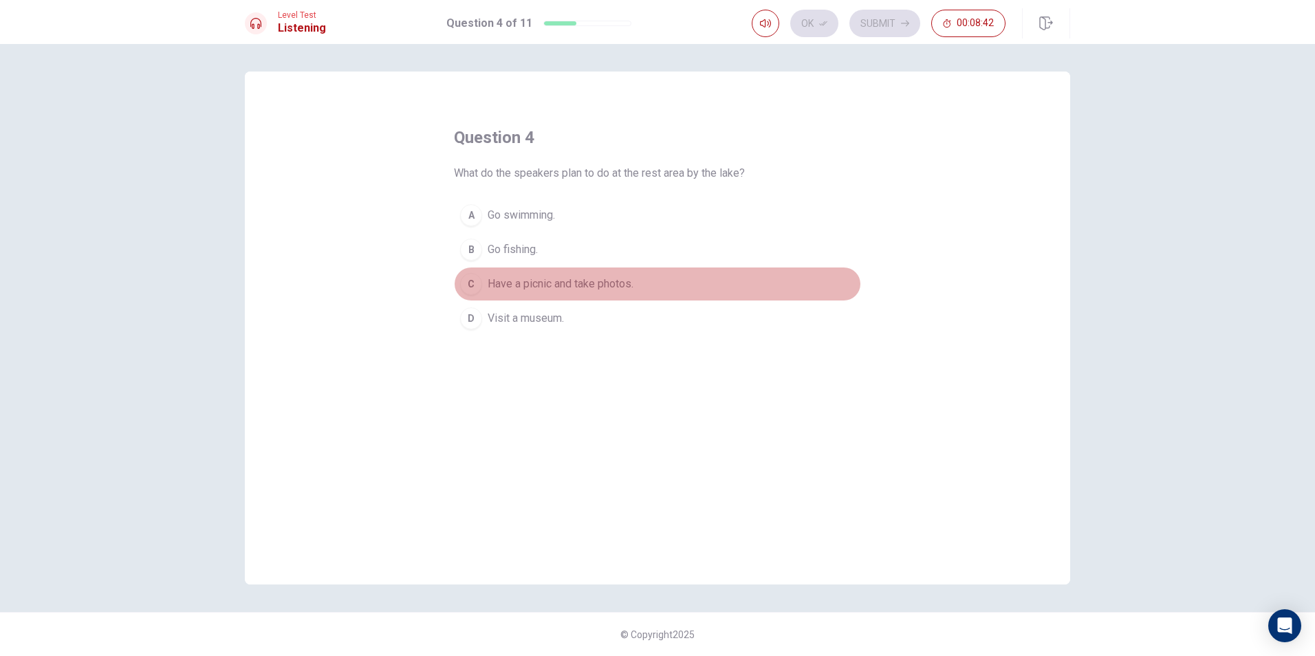
click at [471, 286] on div "C" at bounding box center [471, 284] width 22 height 22
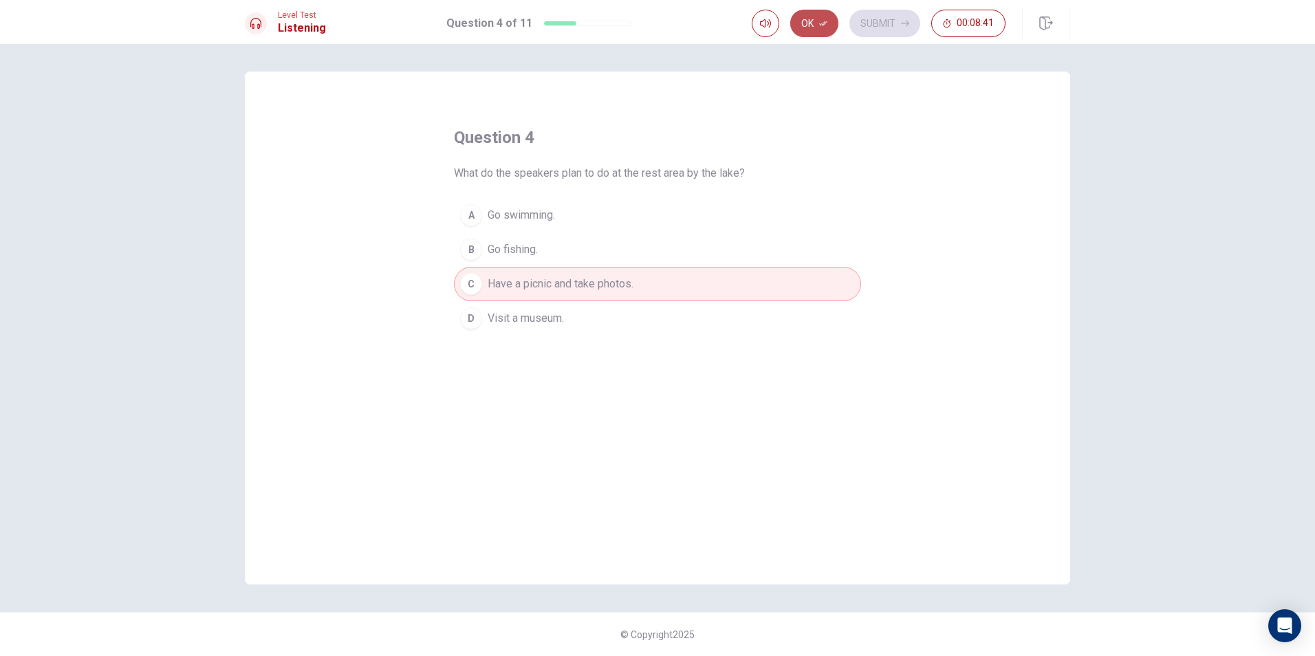
click at [816, 28] on button "Ok" at bounding box center [814, 24] width 48 height 28
click at [873, 23] on button "Submit" at bounding box center [885, 24] width 71 height 28
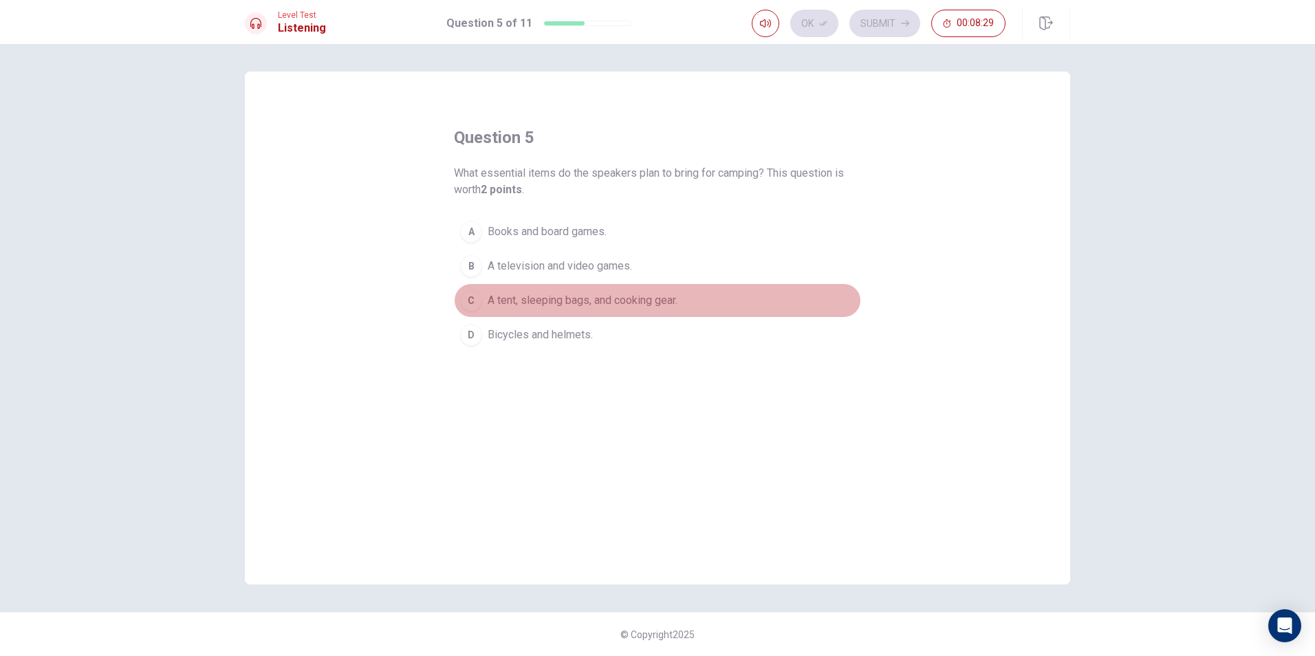
click at [475, 292] on div "C" at bounding box center [471, 301] width 22 height 22
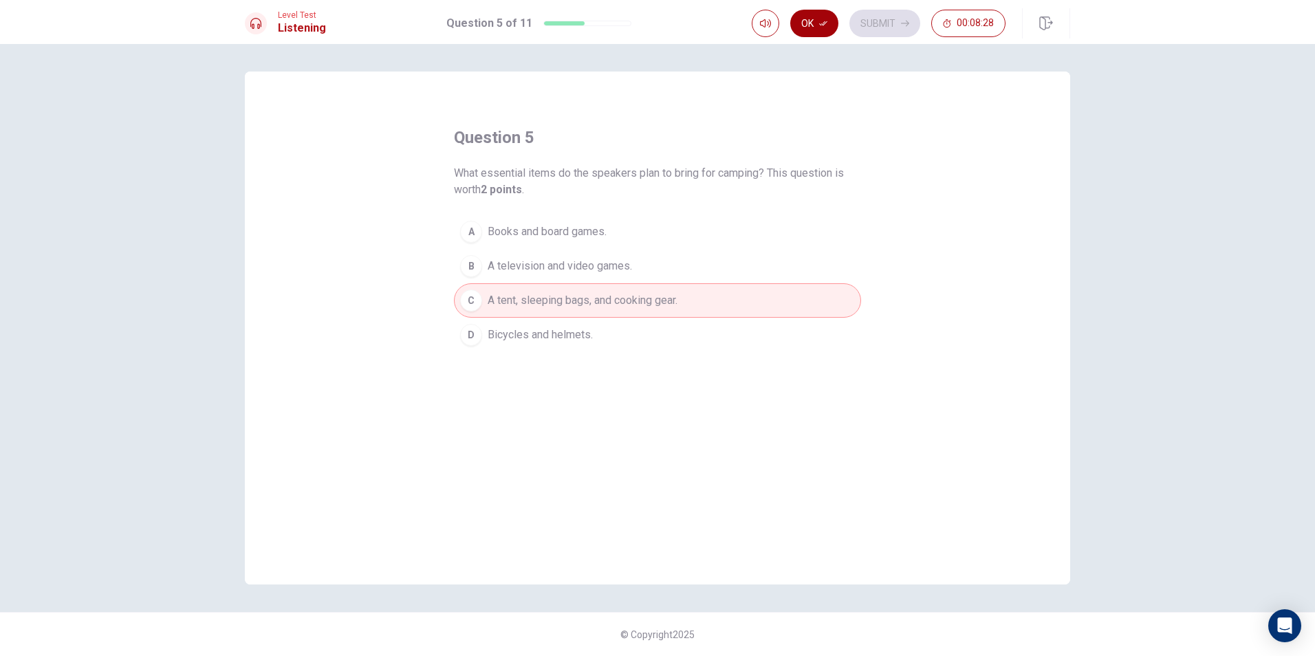
click at [810, 29] on button "Ok" at bounding box center [814, 24] width 48 height 28
click at [863, 13] on button "Submit" at bounding box center [885, 24] width 71 height 28
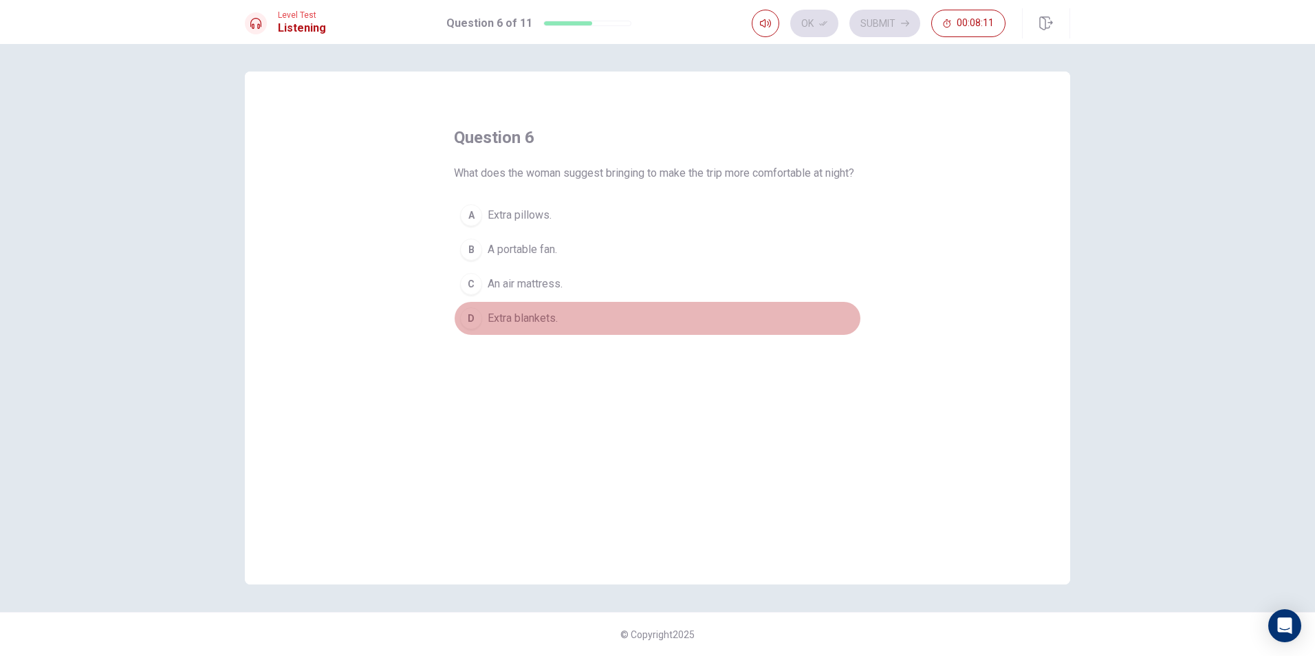
click at [474, 323] on button "D Extra blankets." at bounding box center [657, 318] width 407 height 34
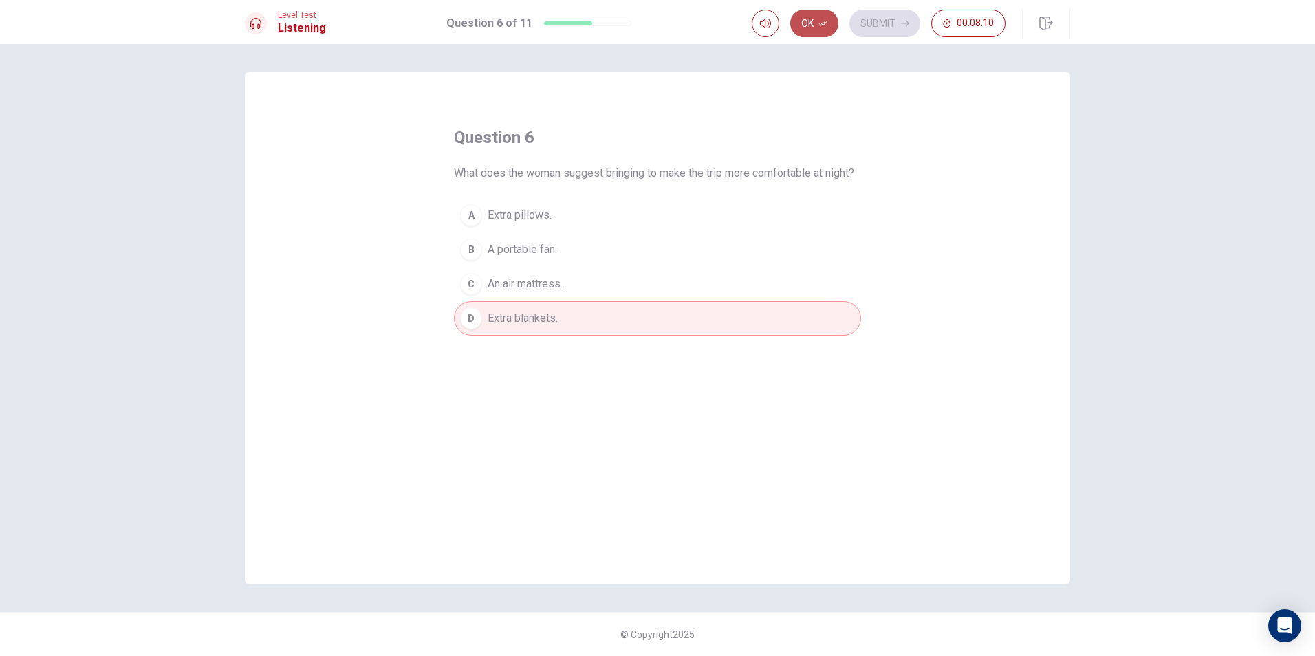
click at [808, 23] on button "Ok" at bounding box center [814, 24] width 48 height 28
click at [869, 22] on button "Submit" at bounding box center [885, 24] width 71 height 28
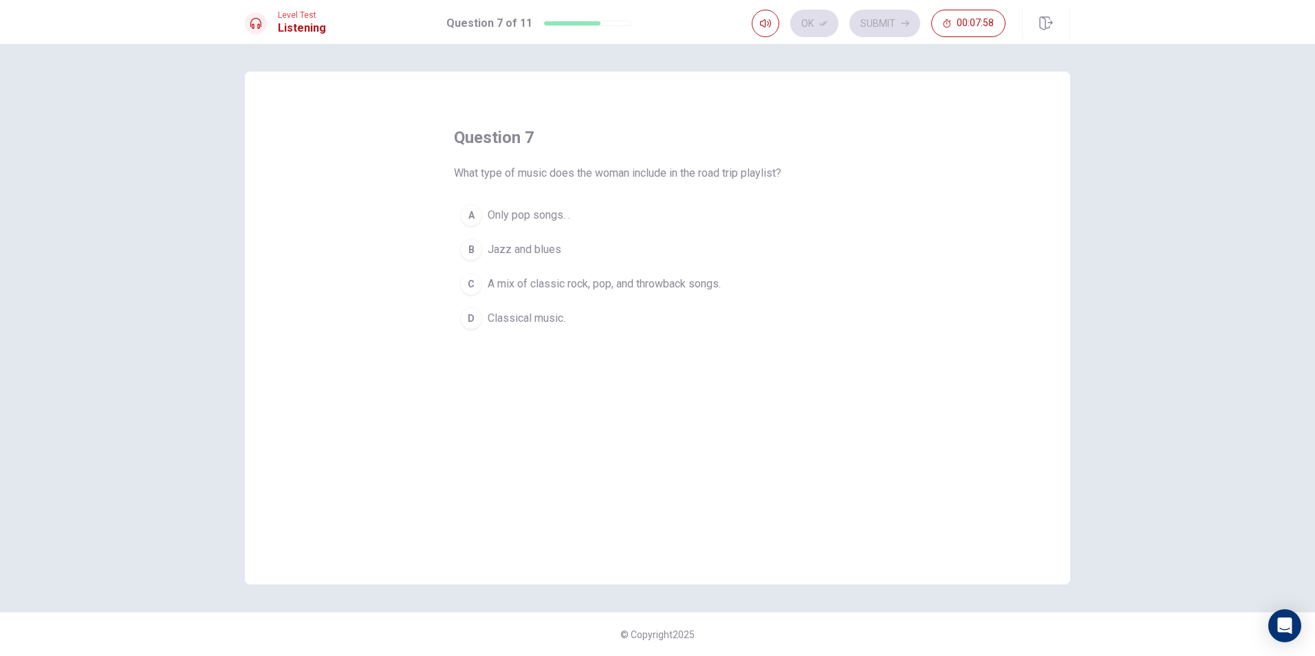
click at [521, 284] on span "A mix of classic rock, pop, and throwback songs." at bounding box center [604, 284] width 233 height 17
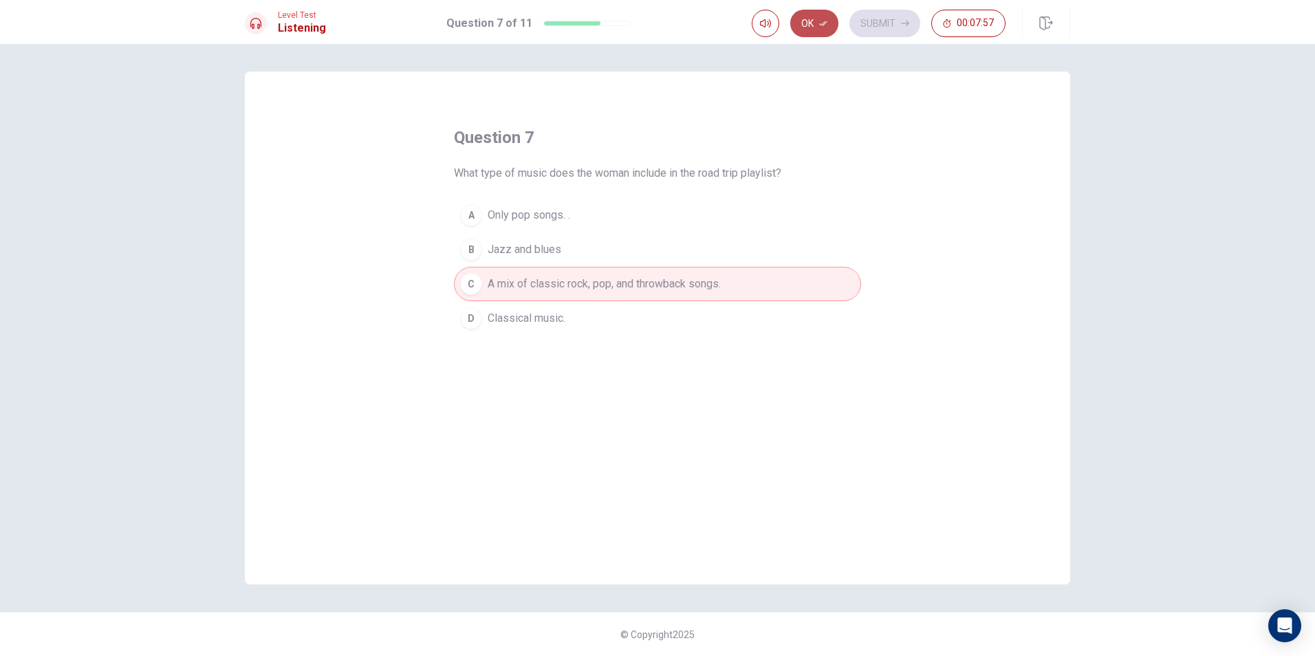
click at [808, 20] on button "Ok" at bounding box center [814, 24] width 48 height 28
click at [863, 14] on button "Submit" at bounding box center [885, 24] width 71 height 28
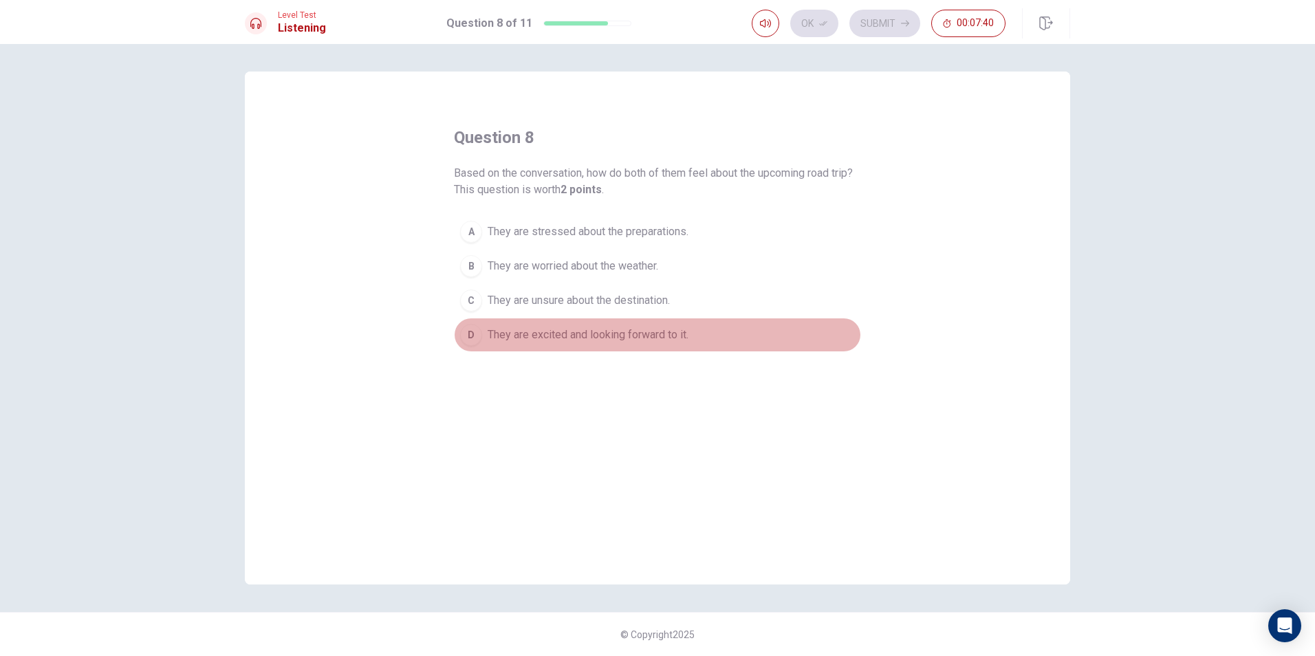
click at [522, 336] on span "They are excited and looking forward to it." at bounding box center [588, 335] width 201 height 17
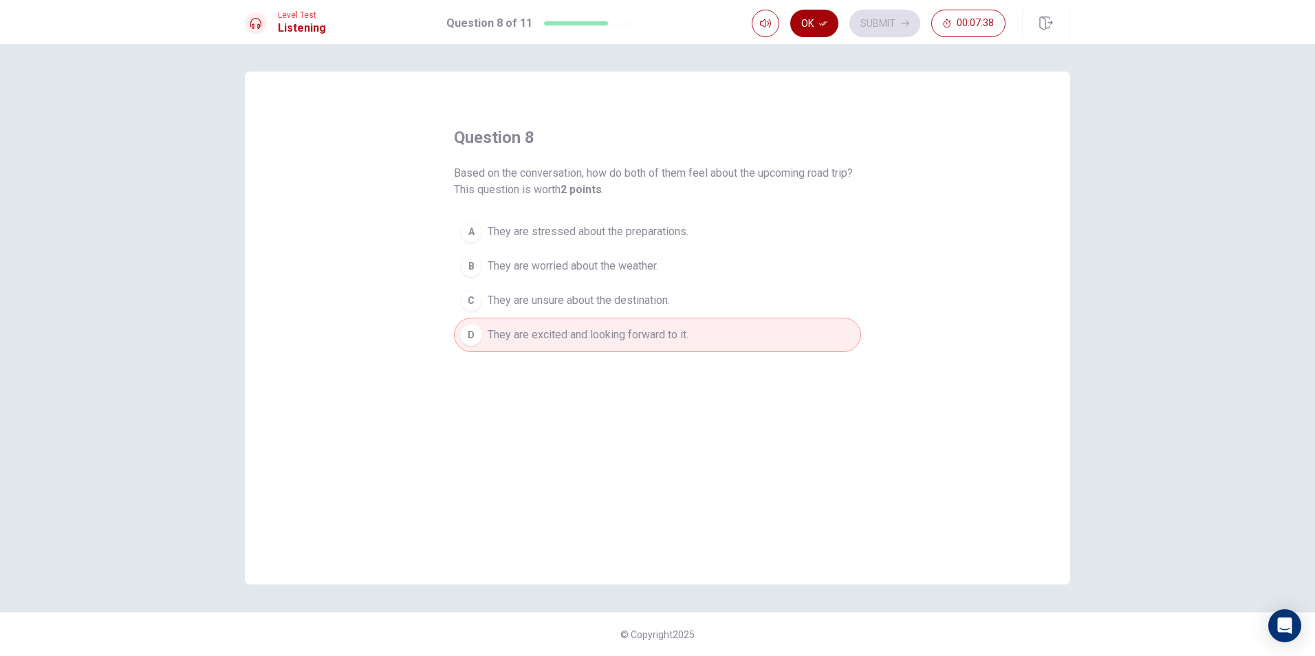
click at [824, 30] on button "Ok" at bounding box center [814, 24] width 48 height 28
click at [874, 25] on button "Submit" at bounding box center [885, 24] width 71 height 28
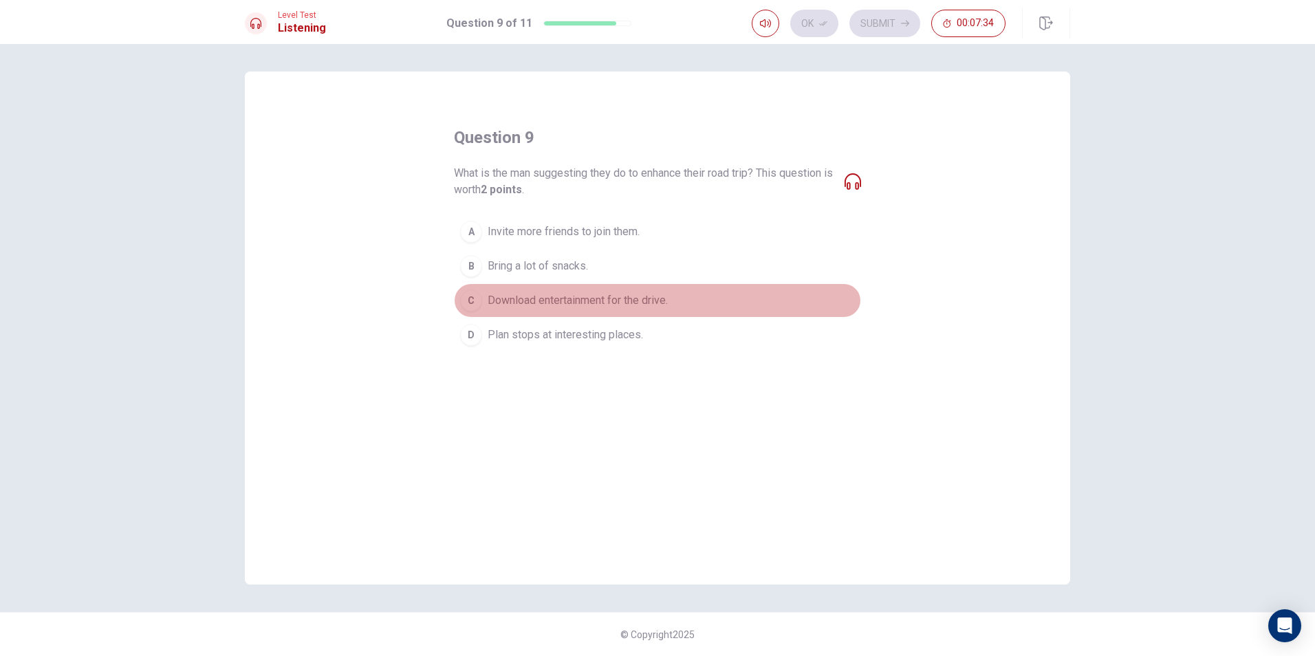
click at [523, 296] on span "Download entertainment for the drive." at bounding box center [578, 300] width 180 height 17
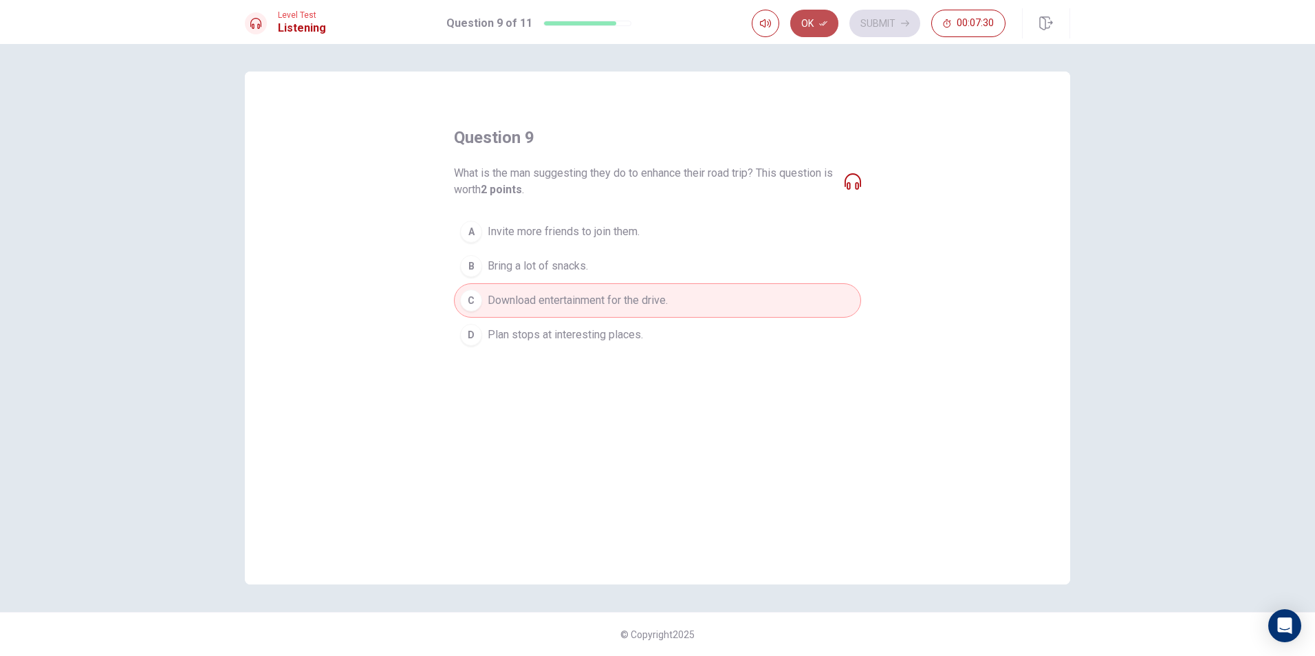
click at [814, 22] on button "Ok" at bounding box center [814, 24] width 48 height 28
click at [889, 31] on button "Submit" at bounding box center [885, 24] width 71 height 28
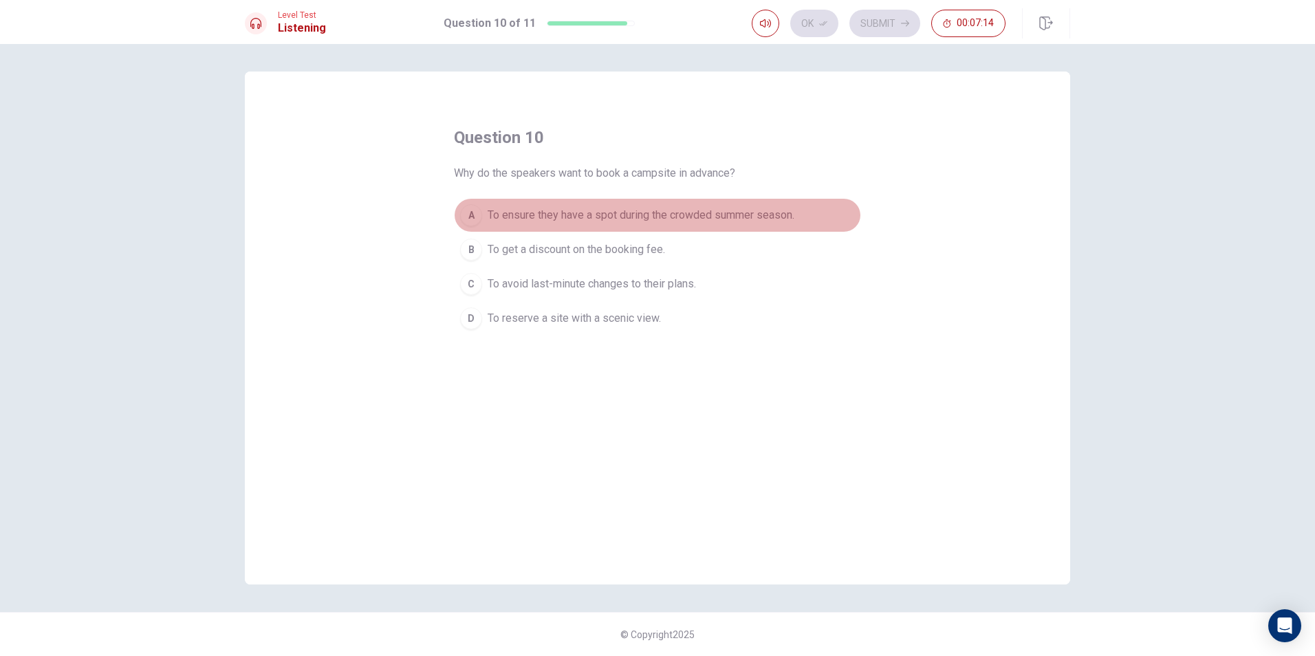
click at [471, 220] on div "A" at bounding box center [471, 215] width 22 height 22
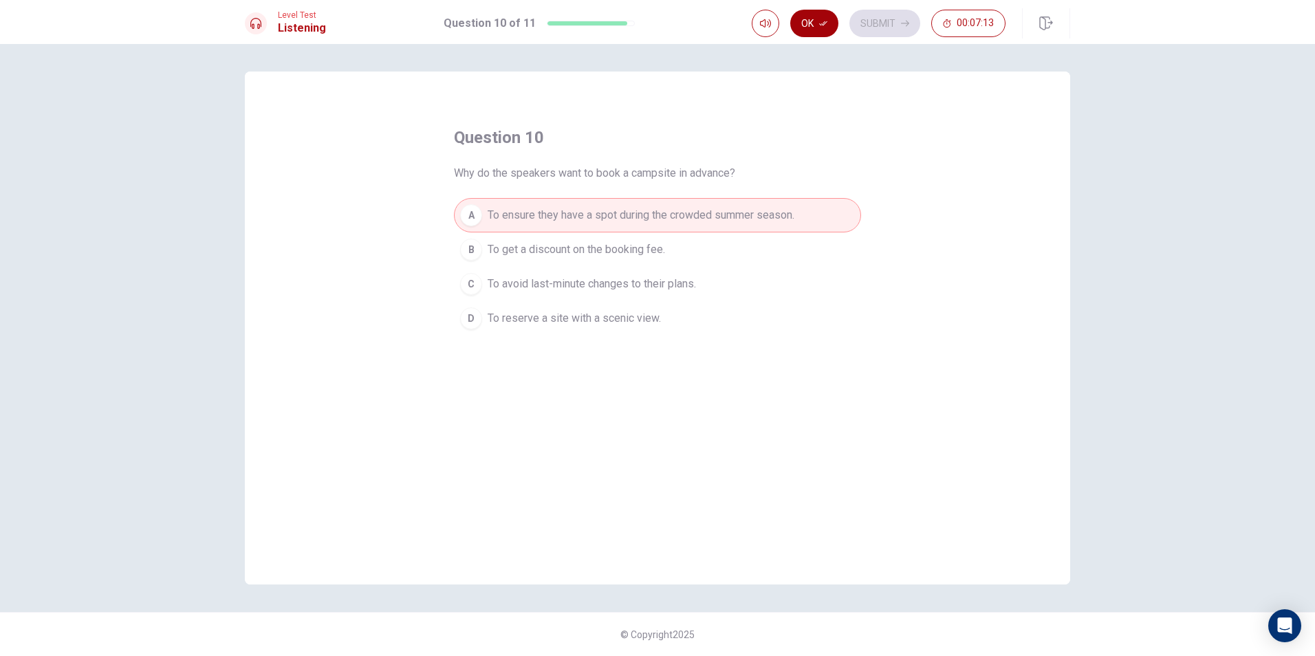
click at [810, 20] on button "Ok" at bounding box center [814, 24] width 48 height 28
click at [868, 13] on button "Submit" at bounding box center [885, 24] width 71 height 28
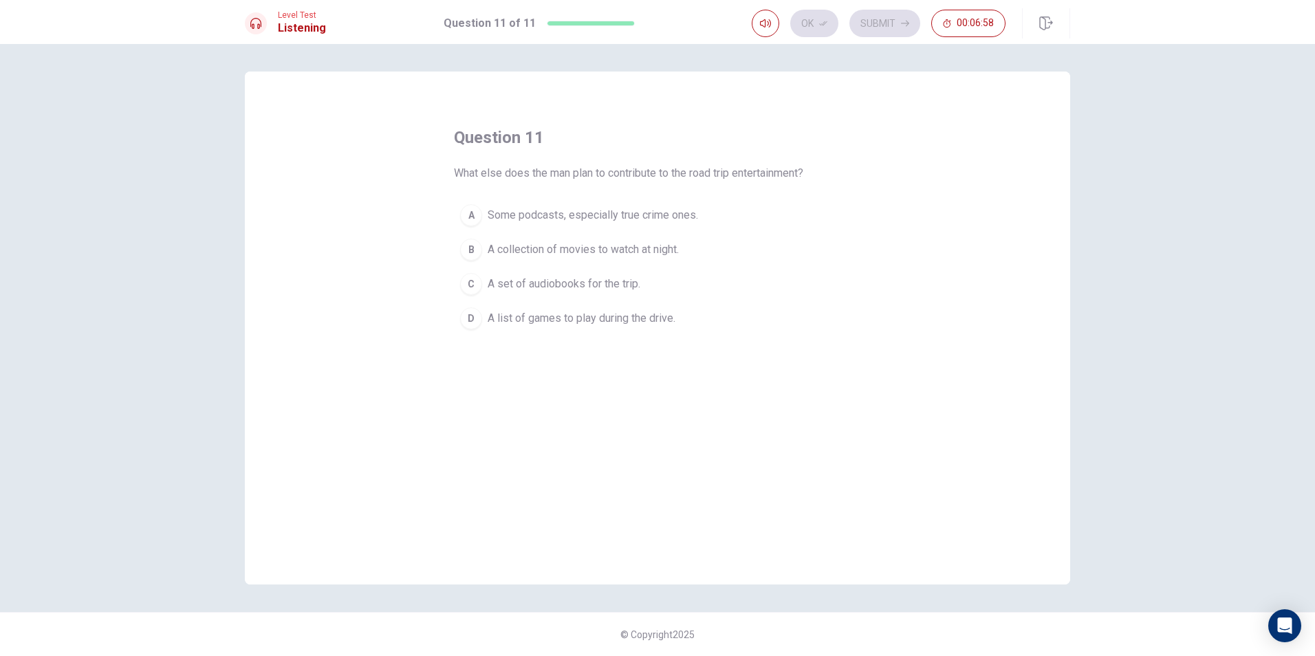
click at [548, 215] on span "Some podcasts, especially true crime ones." at bounding box center [593, 215] width 210 height 17
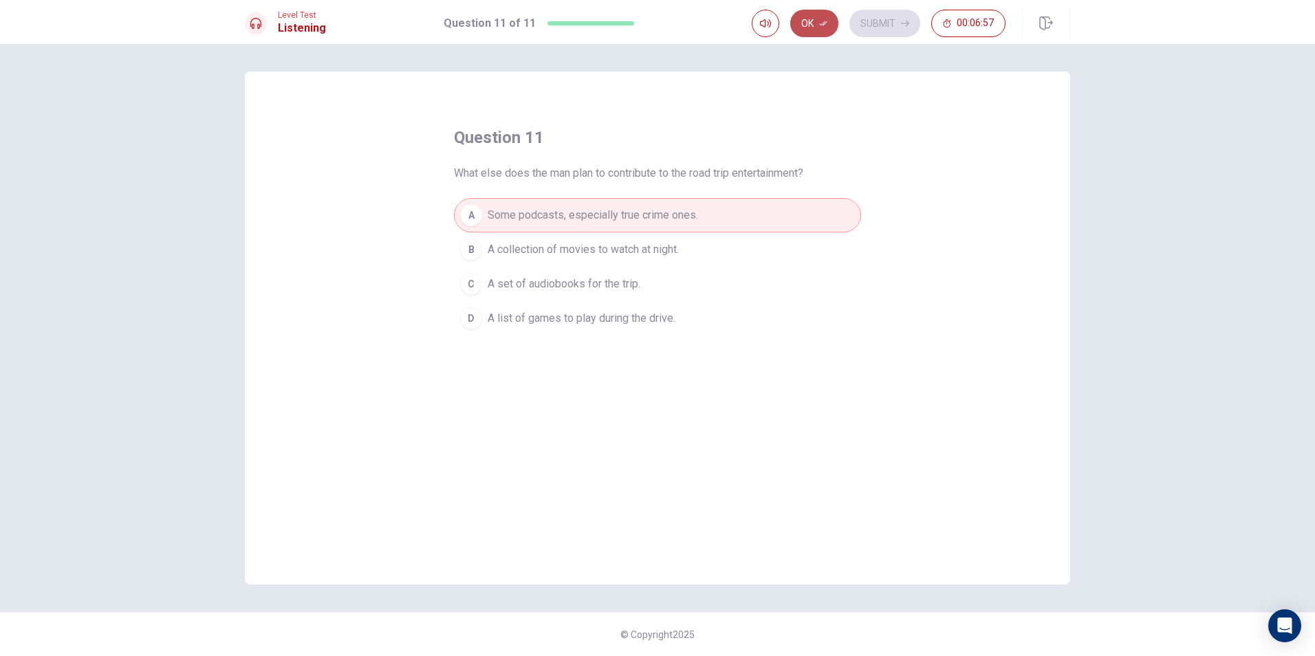
click at [829, 17] on button "Ok" at bounding box center [814, 24] width 48 height 28
click at [865, 24] on button "Submit" at bounding box center [885, 24] width 71 height 28
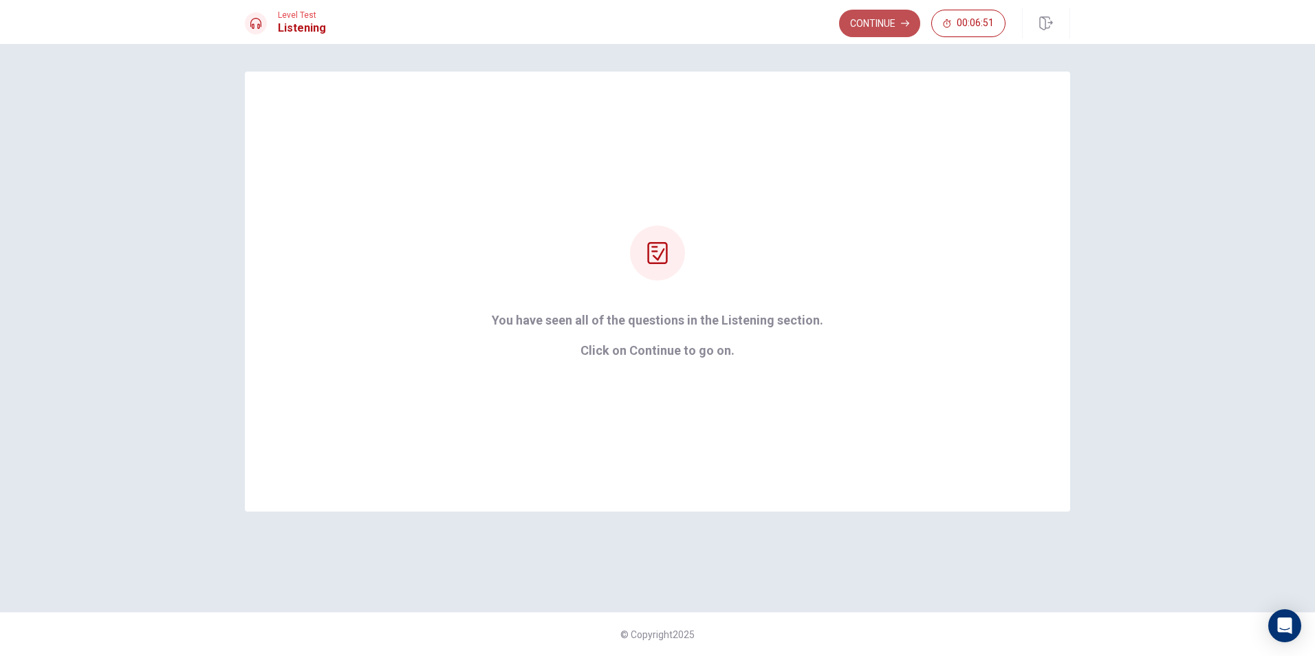
click at [869, 30] on button "Continue" at bounding box center [879, 24] width 81 height 28
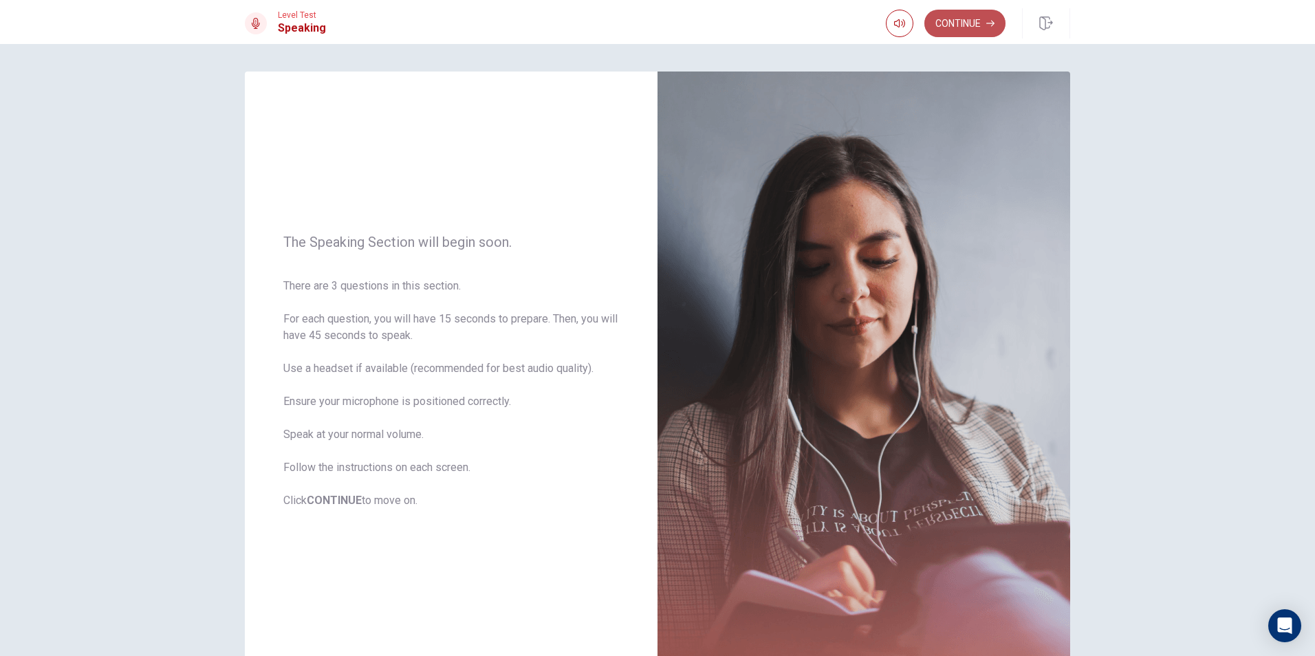
click at [974, 21] on button "Continue" at bounding box center [965, 24] width 81 height 28
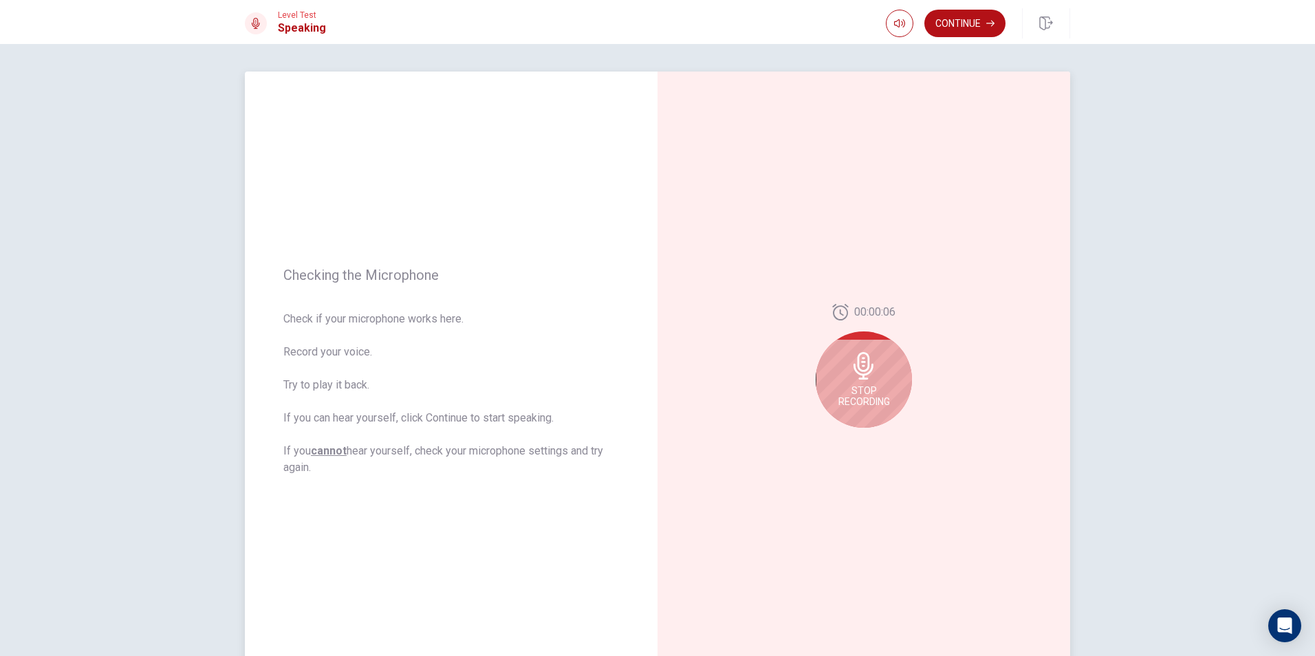
click at [889, 367] on div "Stop Recording" at bounding box center [864, 380] width 96 height 96
click at [878, 437] on icon "Play Audio" at bounding box center [879, 439] width 8 height 8
click at [949, 19] on button "Continue" at bounding box center [965, 24] width 81 height 28
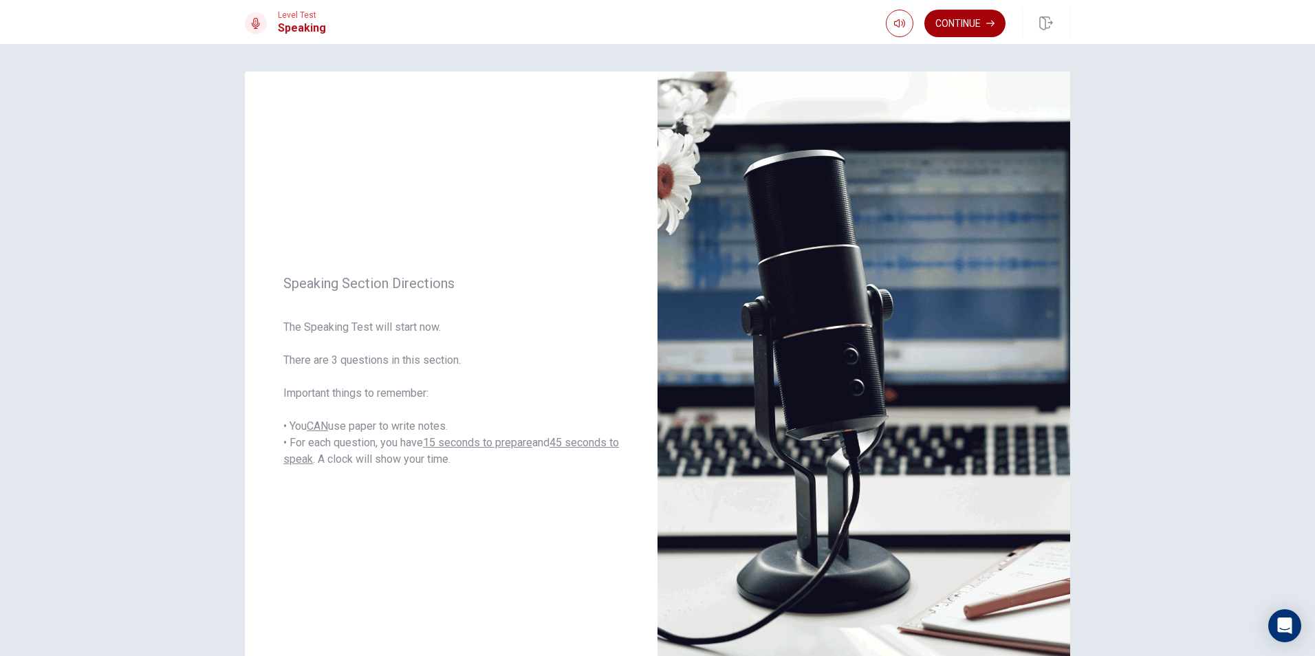
click at [966, 28] on button "Continue" at bounding box center [965, 24] width 81 height 28
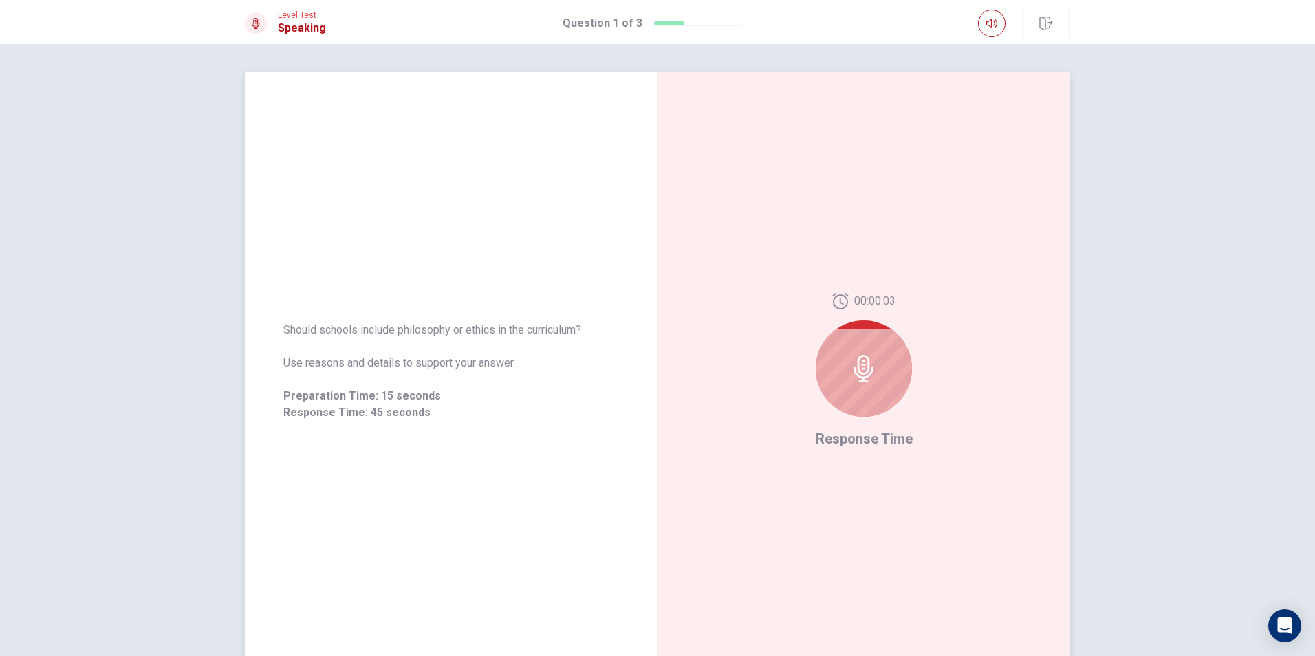
click at [869, 364] on icon at bounding box center [864, 369] width 28 height 28
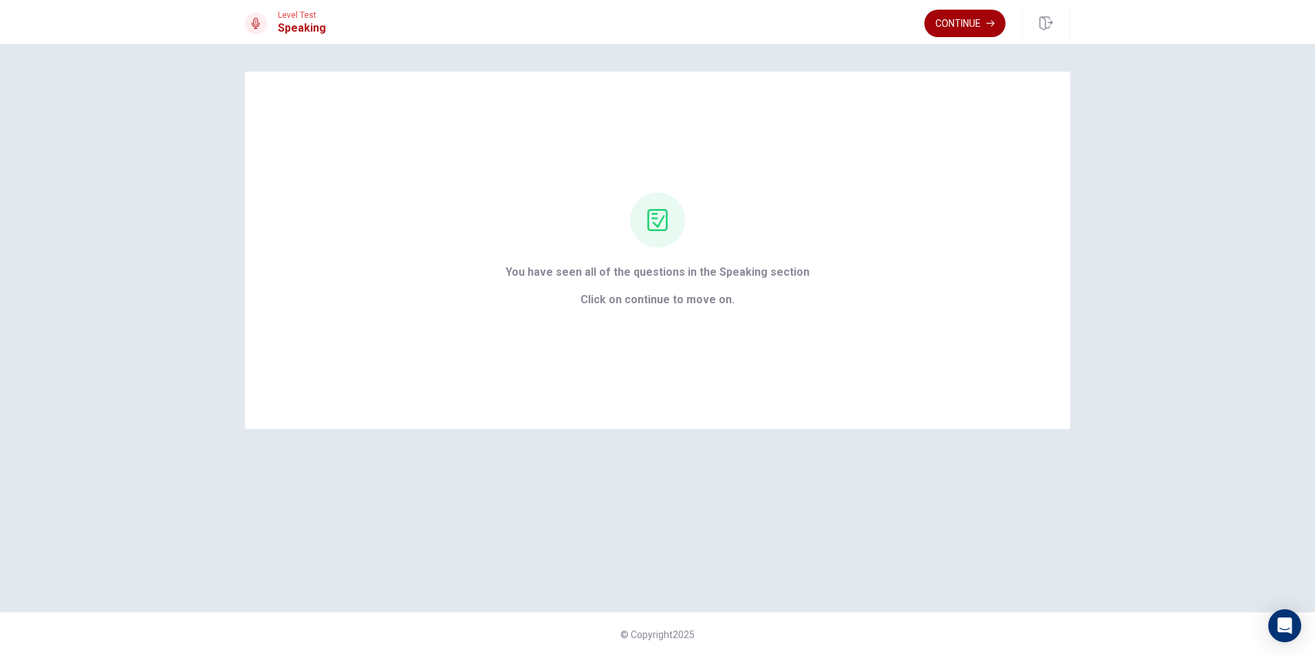
click at [949, 21] on button "Continue" at bounding box center [965, 24] width 81 height 28
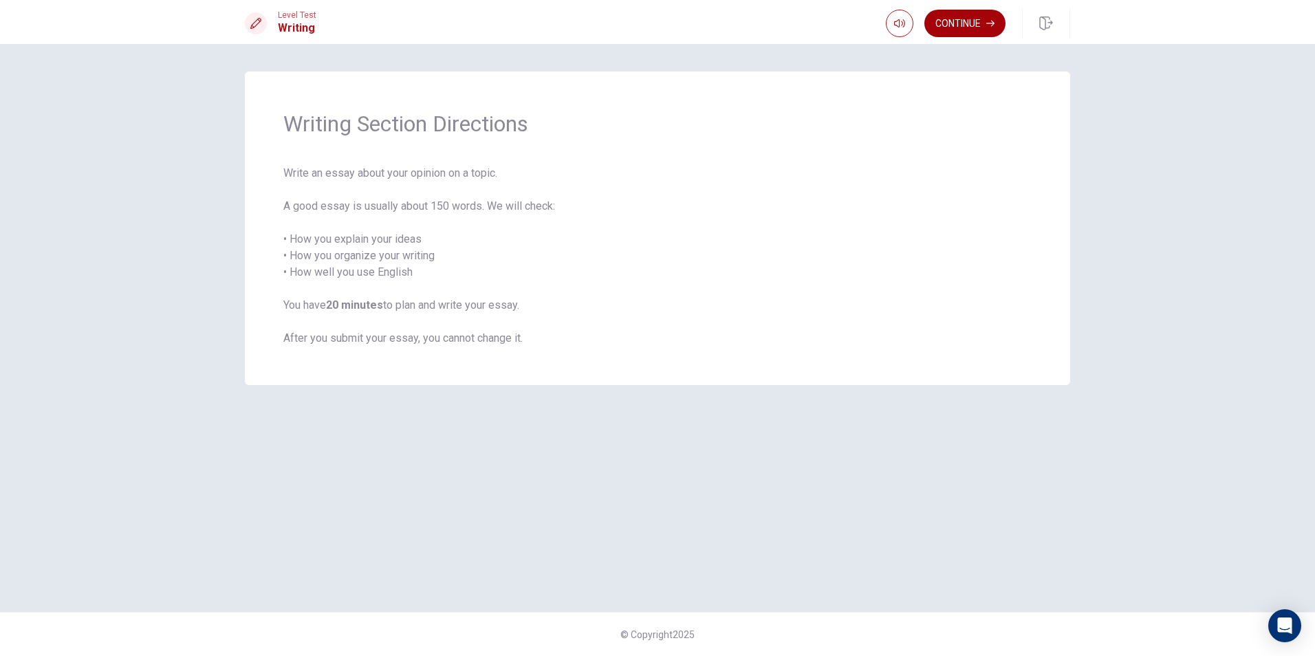
click at [967, 16] on button "Continue" at bounding box center [965, 24] width 81 height 28
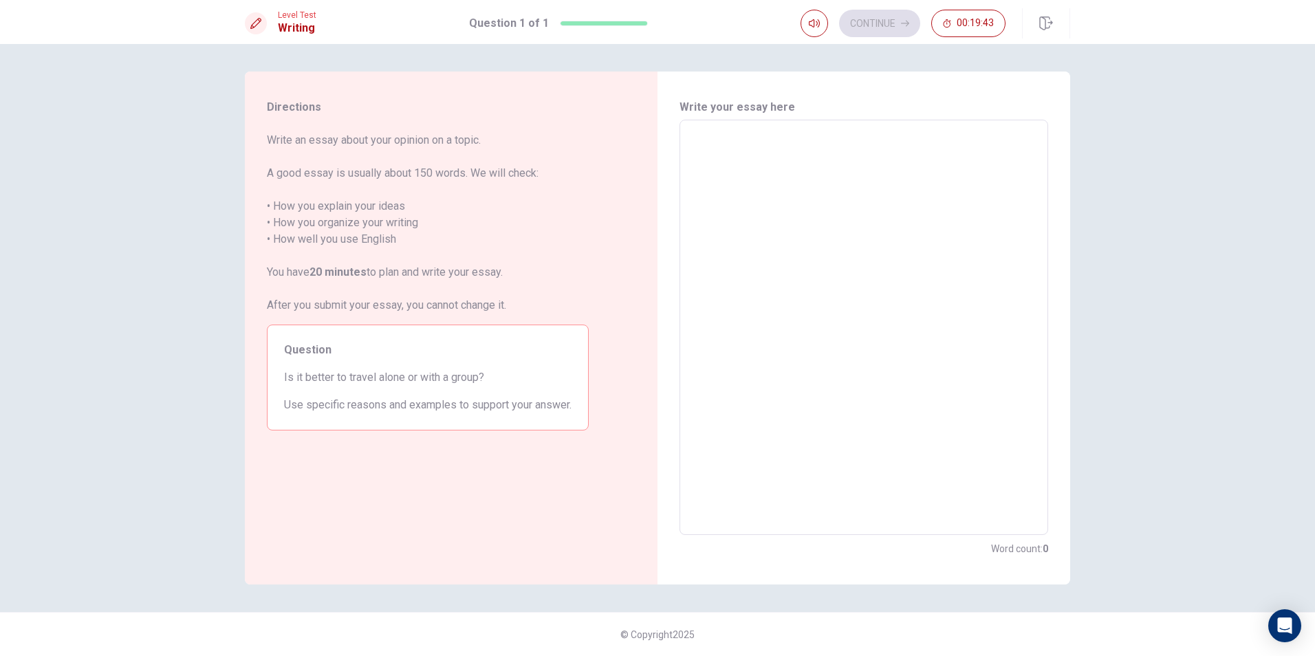
click at [702, 163] on textarea at bounding box center [863, 327] width 349 height 393
type textarea "i"
type textarea "x"
type textarea "in"
type textarea "x"
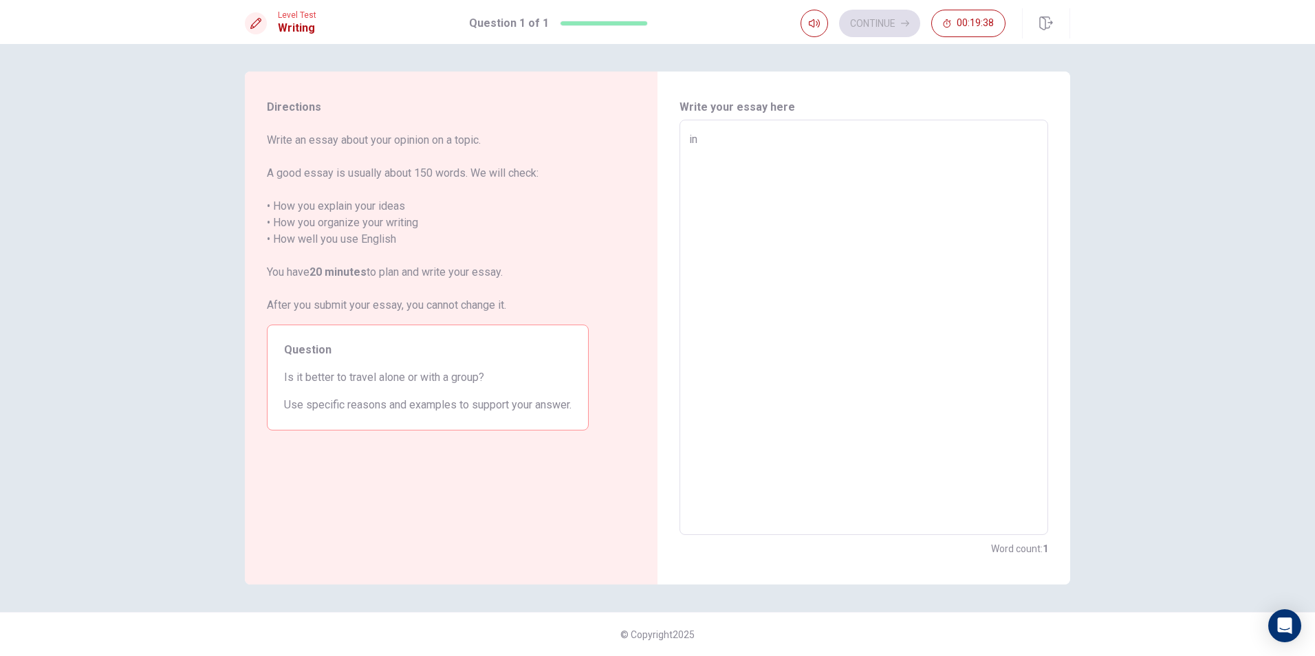
type textarea "i"
type textarea "x"
type textarea "I"
type textarea "x"
type textarea "In"
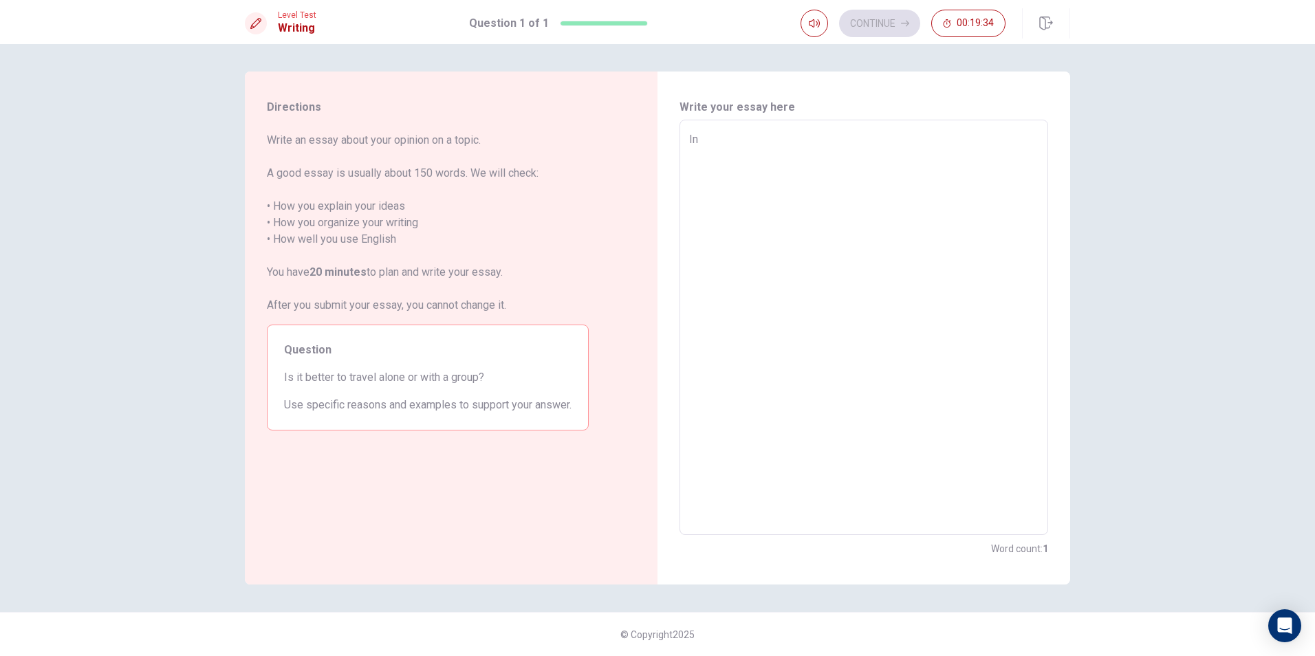
type textarea "x"
type textarea "In"
type textarea "x"
type textarea "In m"
type textarea "x"
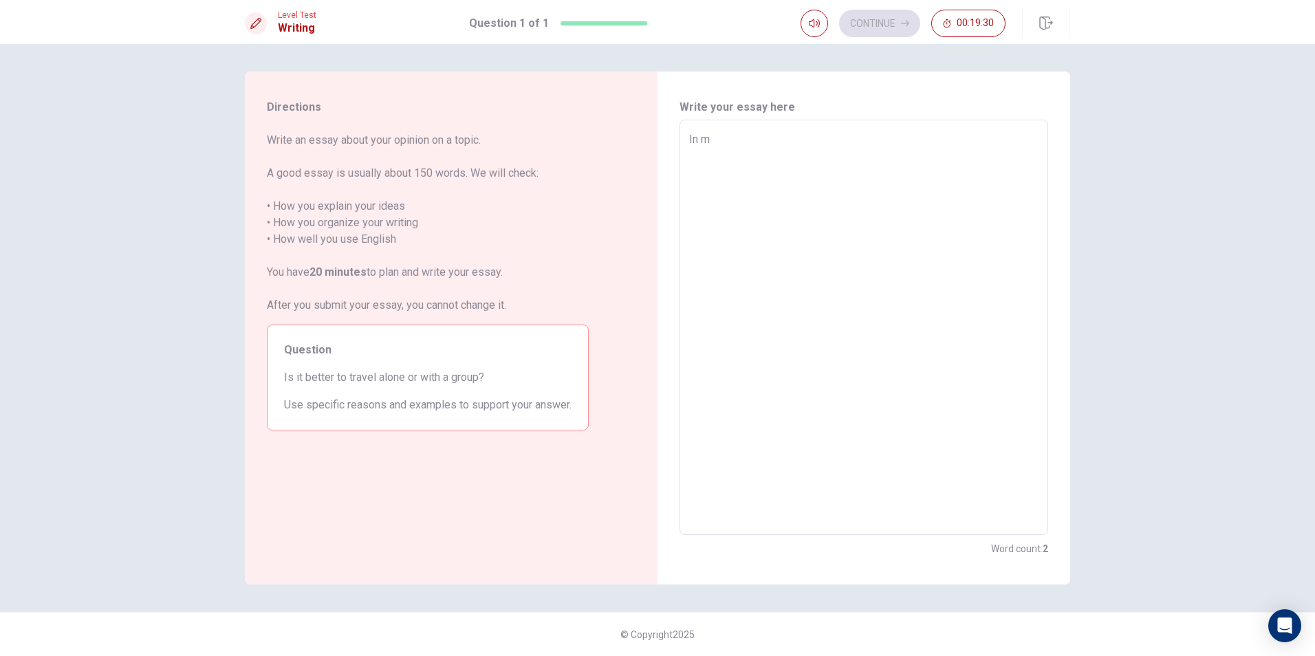
type textarea "In my"
type textarea "x"
type textarea "In my"
type textarea "x"
type textarea "In my"
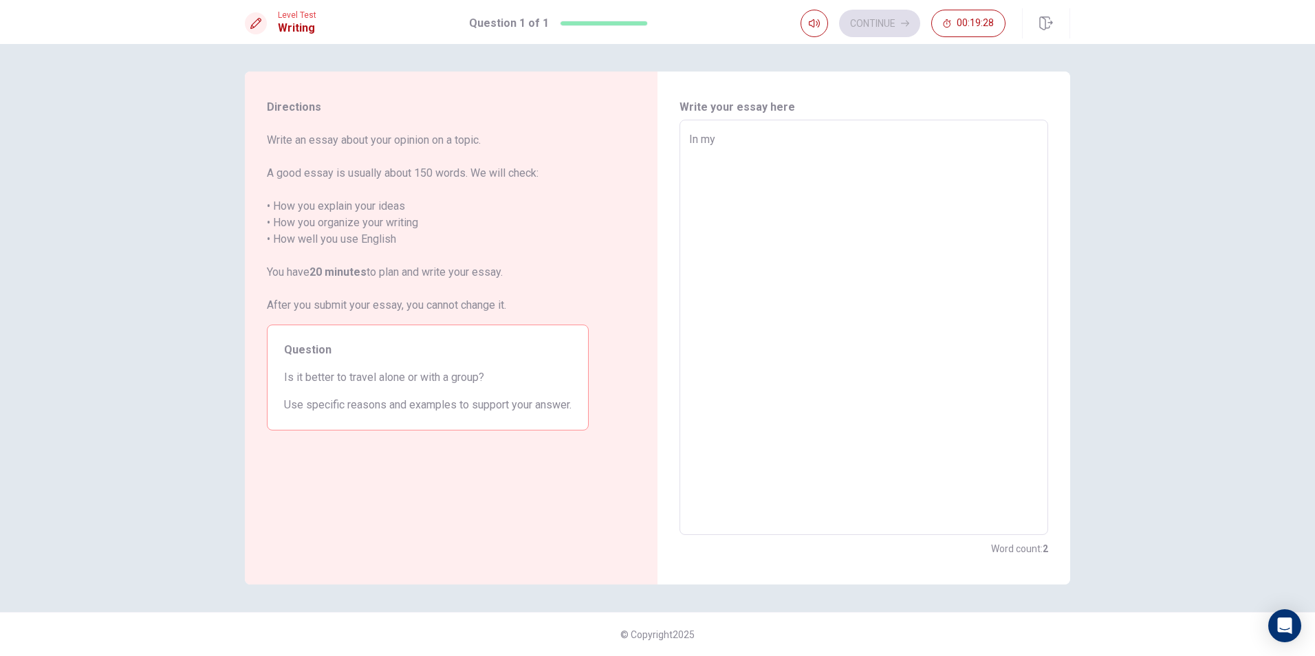
type textarea "x"
type textarea "In my o"
type textarea "x"
type textarea "In my op"
type textarea "x"
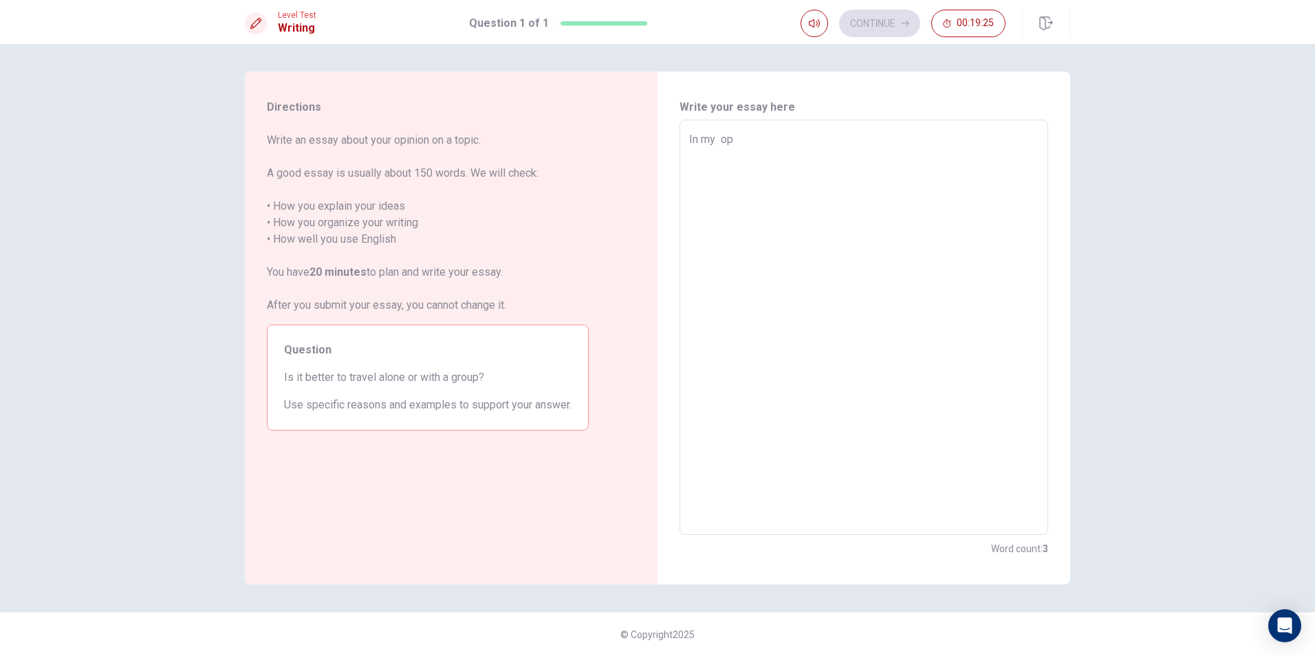
type textarea "In my opi"
type textarea "x"
type textarea "In my opin"
type textarea "x"
type textarea "In my opini"
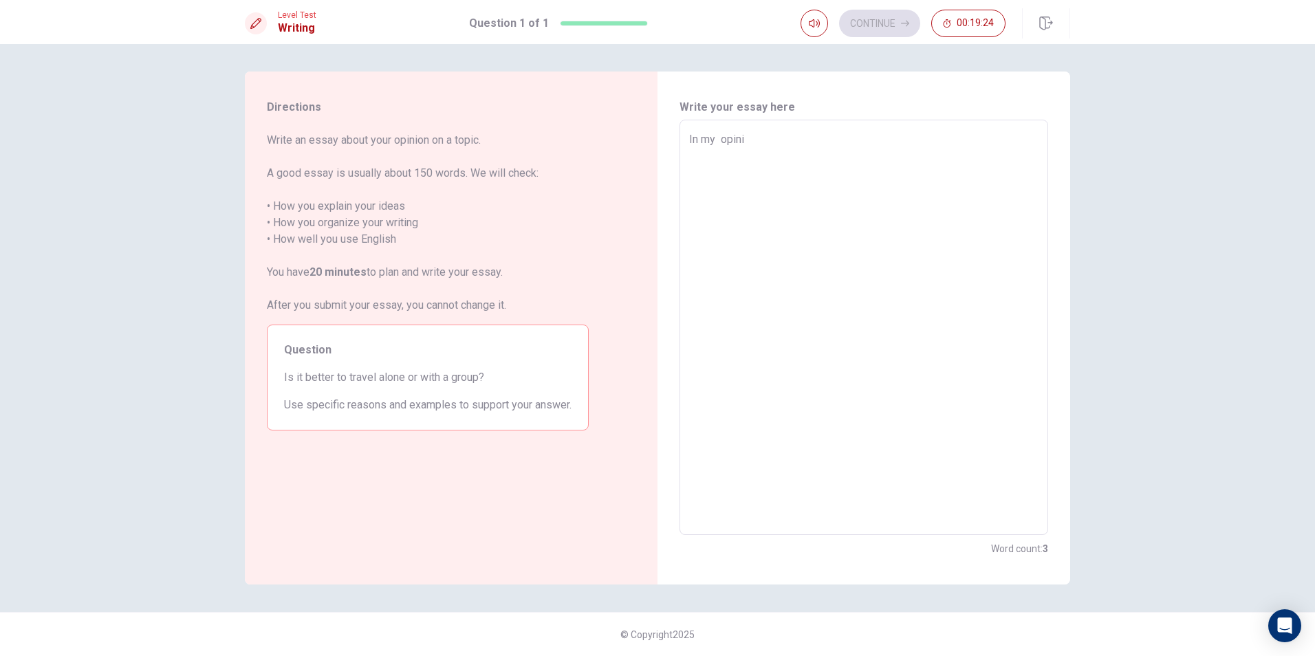
type textarea "x"
type textarea "In my opinio"
type textarea "x"
type textarea "In my opinion"
type textarea "x"
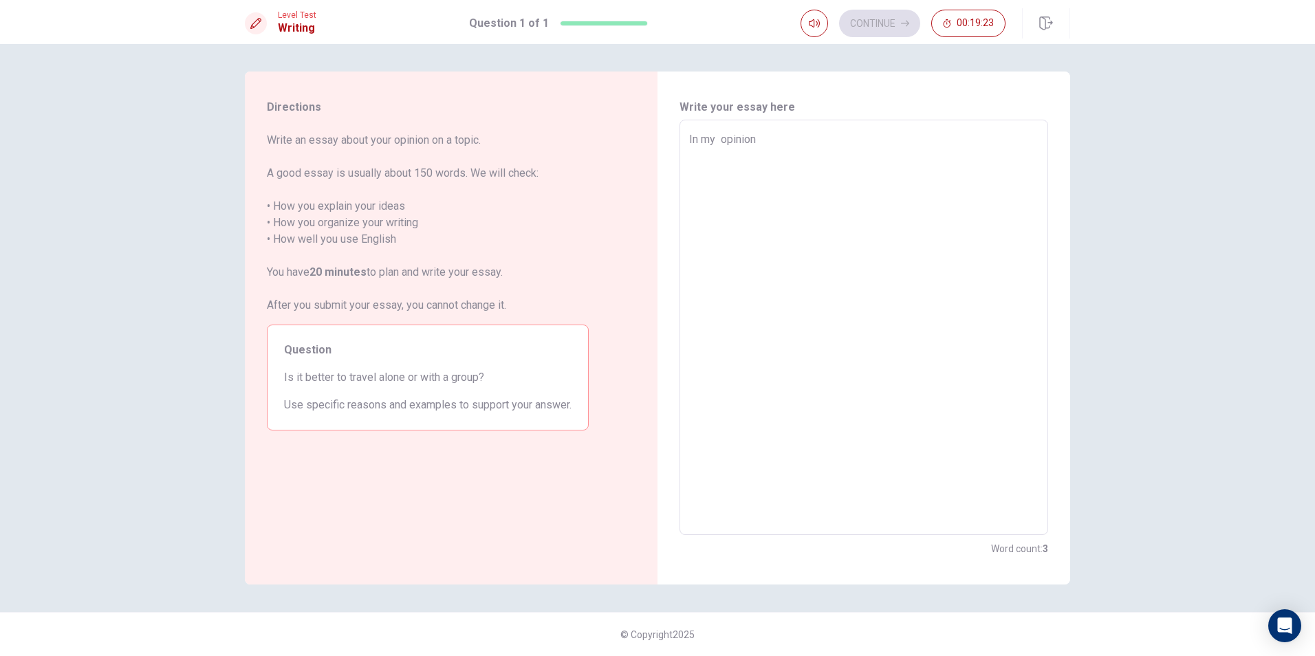
type textarea "In my opinion"
type textarea "x"
type textarea "In my opinion i"
type textarea "x"
type textarea "In my opinion i"
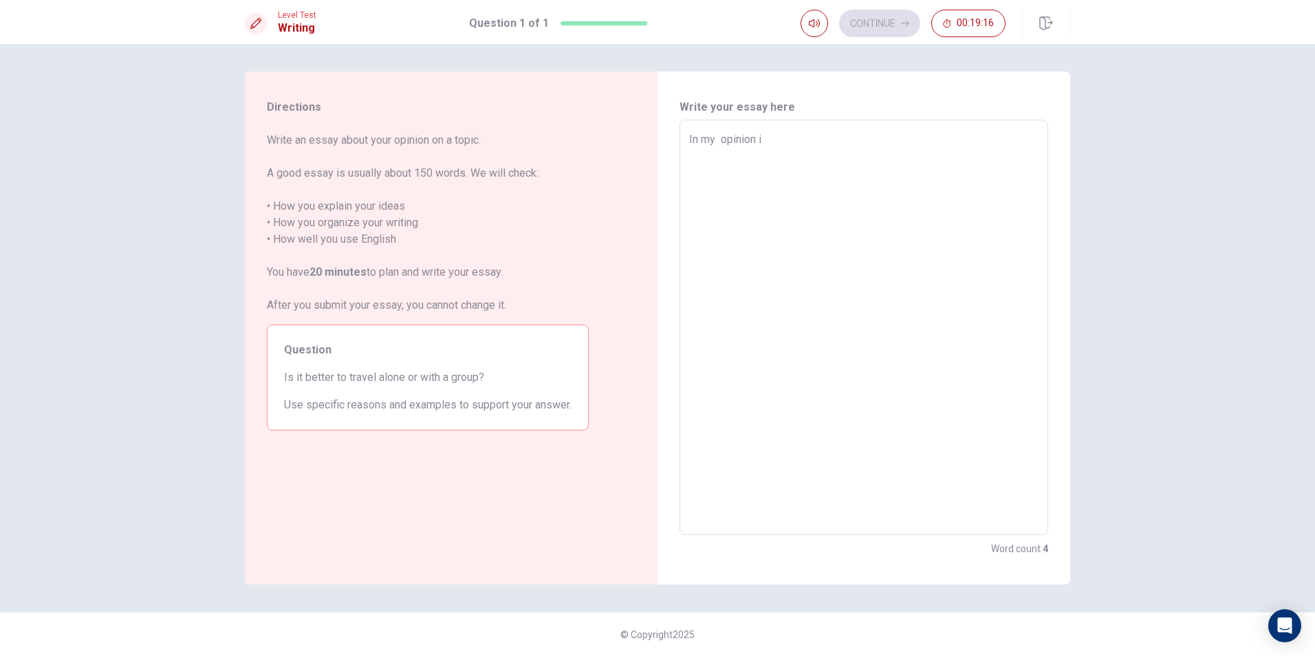
type textarea "x"
type textarea "In my opinion i t"
type textarea "x"
type textarea "In my opinion i th"
type textarea "x"
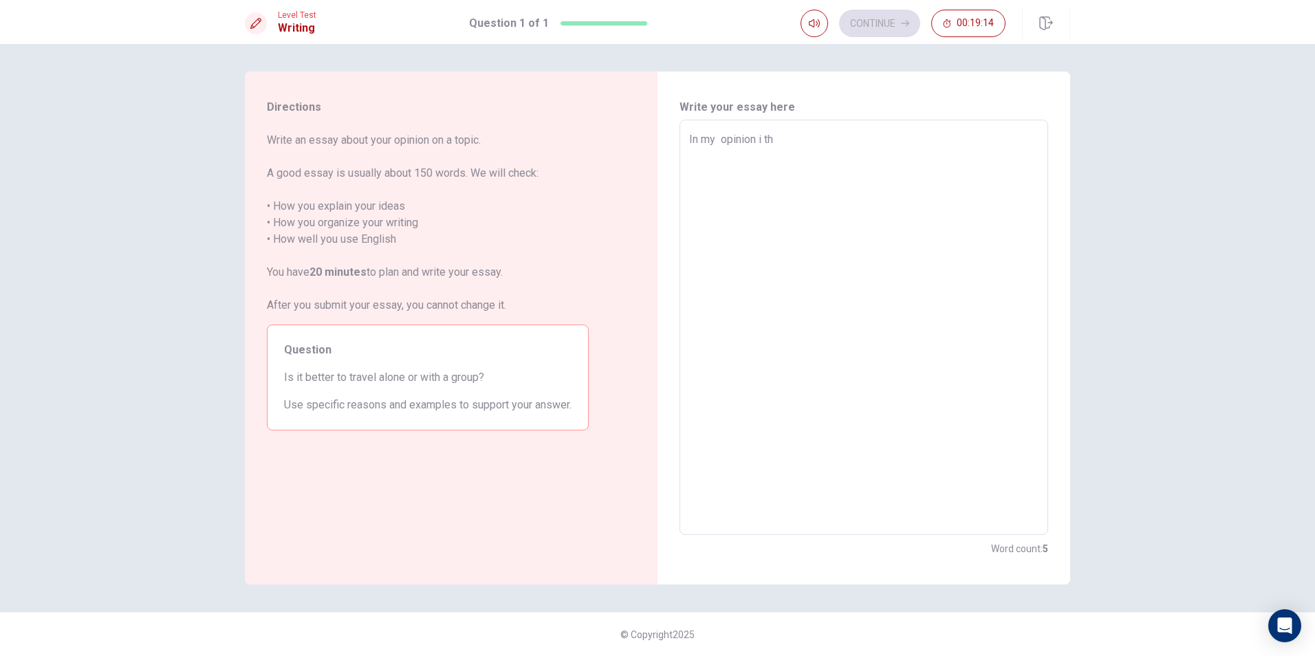
type textarea "In my opinion i thi"
type textarea "x"
type textarea "In my opinion i thin"
type textarea "x"
type textarea "In my opinion i think"
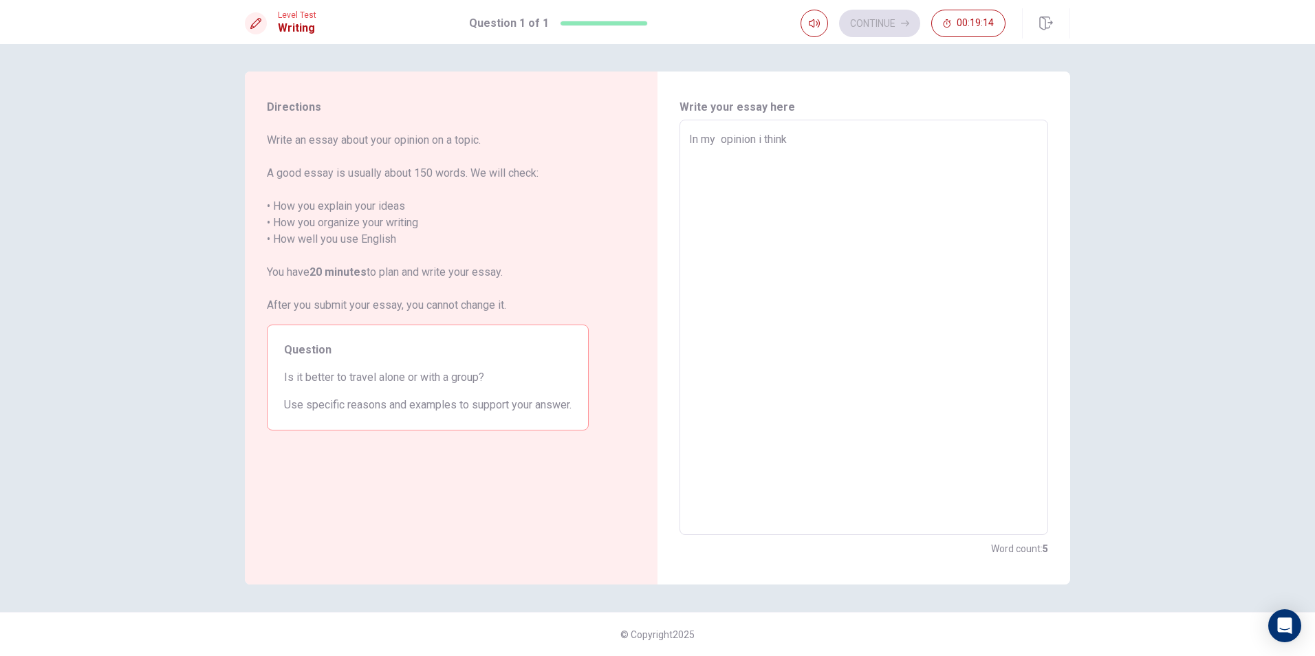
type textarea "x"
type textarea "In my opinion i thinki"
type textarea "x"
type textarea "In my opinion i thinkit"
type textarea "x"
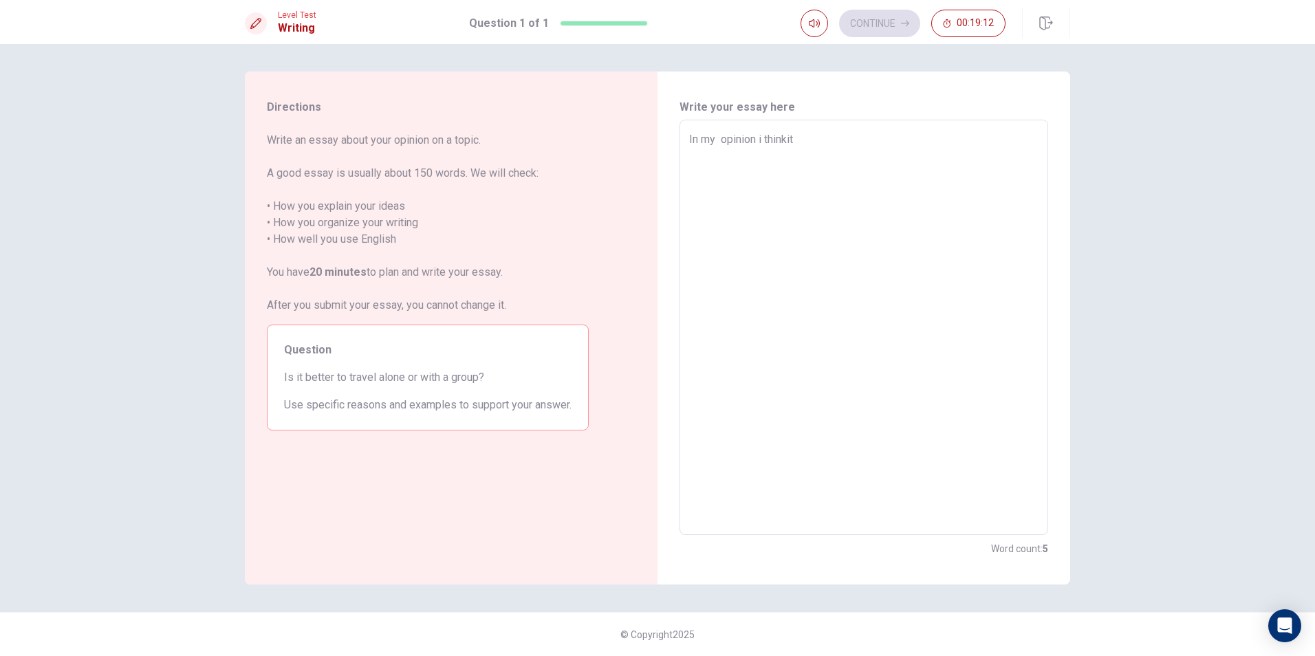
type textarea "In my opinion i thinkit"
type textarea "x"
type textarea "In my opinion i thinkit"
type textarea "x"
type textarea "In my opinion i thinki"
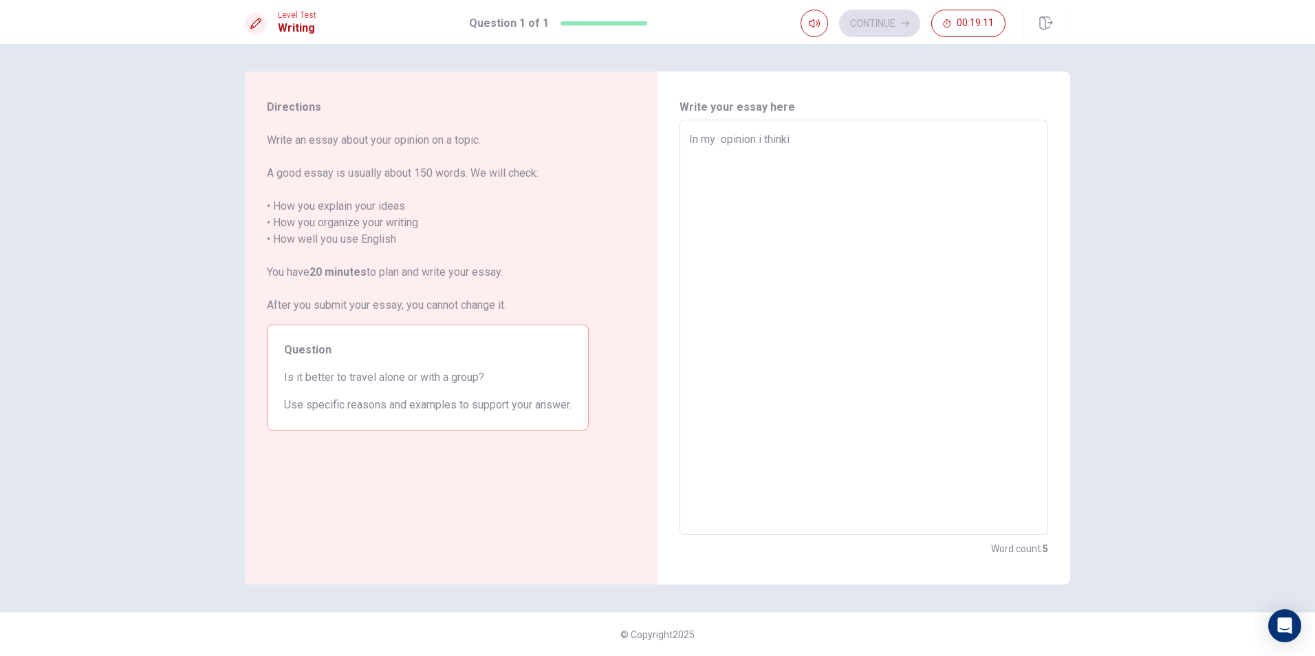
type textarea "x"
type textarea "In my opinion i think"
type textarea "x"
type textarea "In my opinion i think"
type textarea "x"
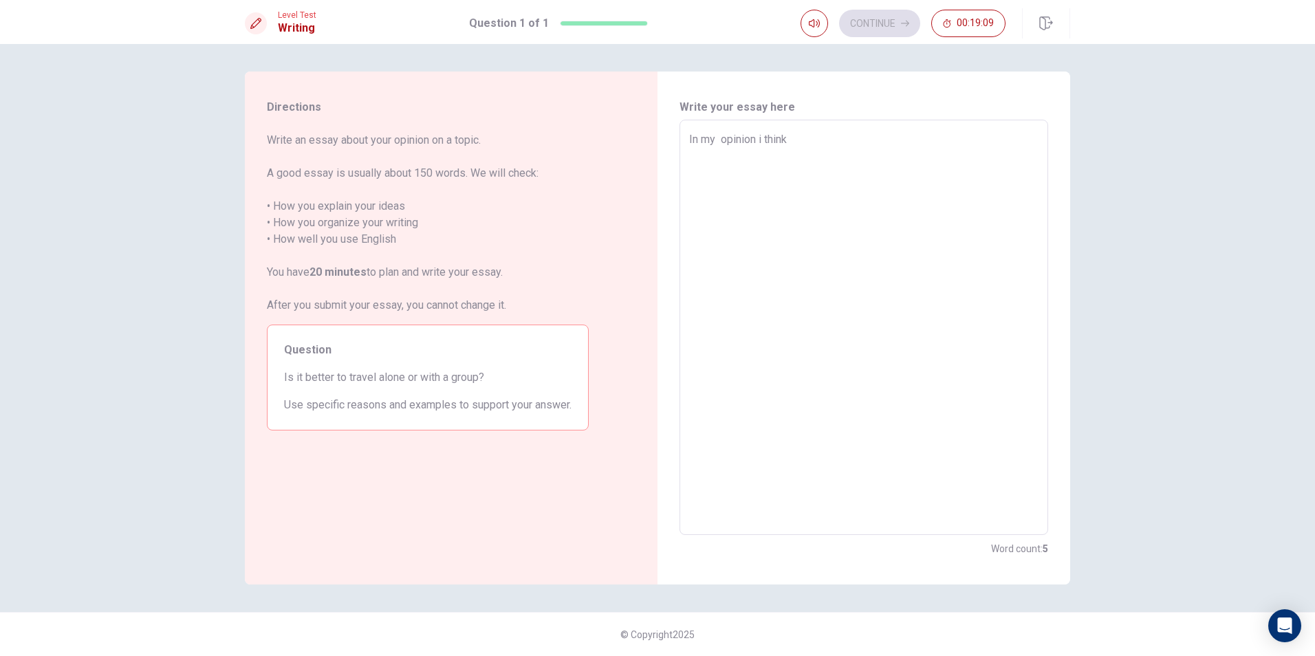
type textarea "In my opinion i think i"
type textarea "x"
type textarea "In my opinion i think it"
type textarea "x"
type textarea "In my opinion i think it"
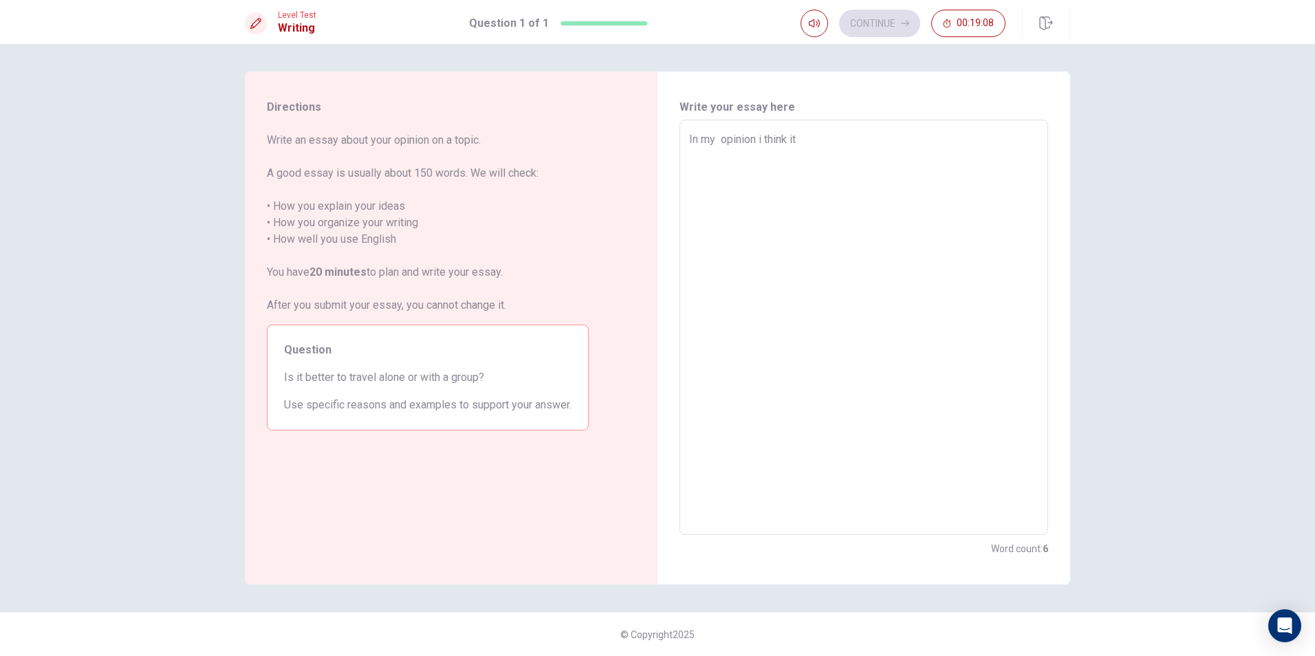
type textarea "x"
type textarea "In my opinion i think it i"
type textarea "x"
type textarea "In my opinion i think it is"
type textarea "x"
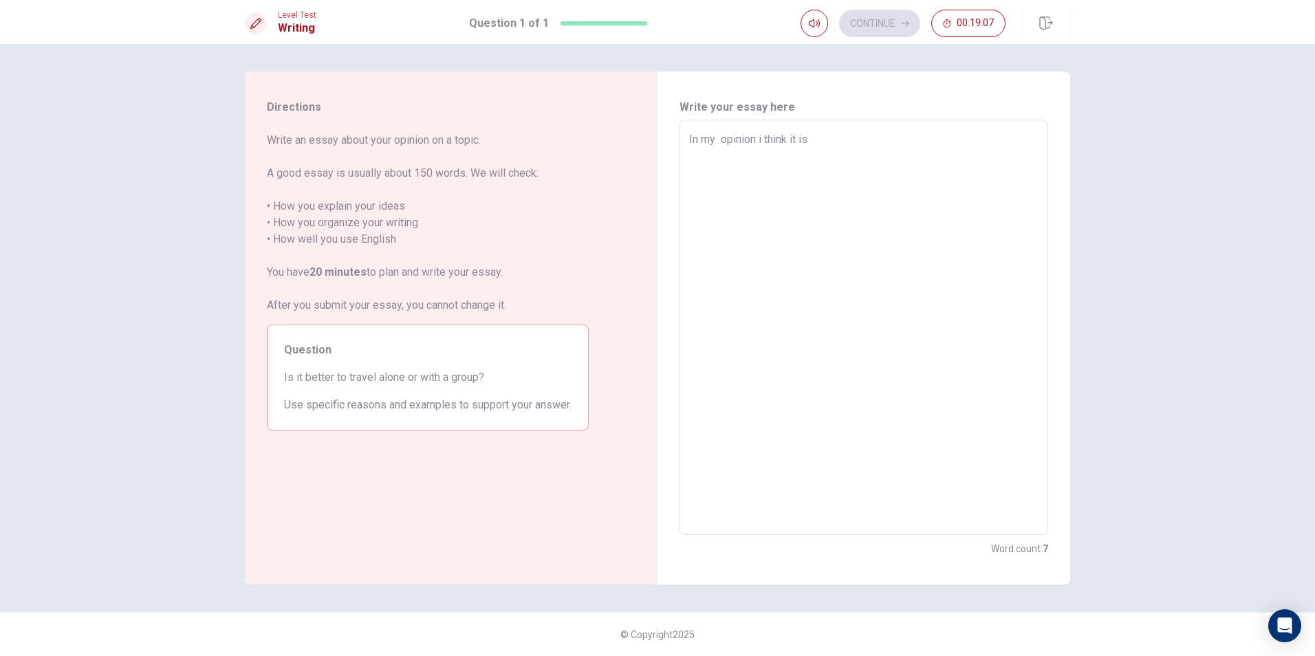
type textarea "In my opinion i think it is"
type textarea "x"
type textarea "In my opinion i think it is b"
type textarea "x"
type textarea "In my opinion i think it is be"
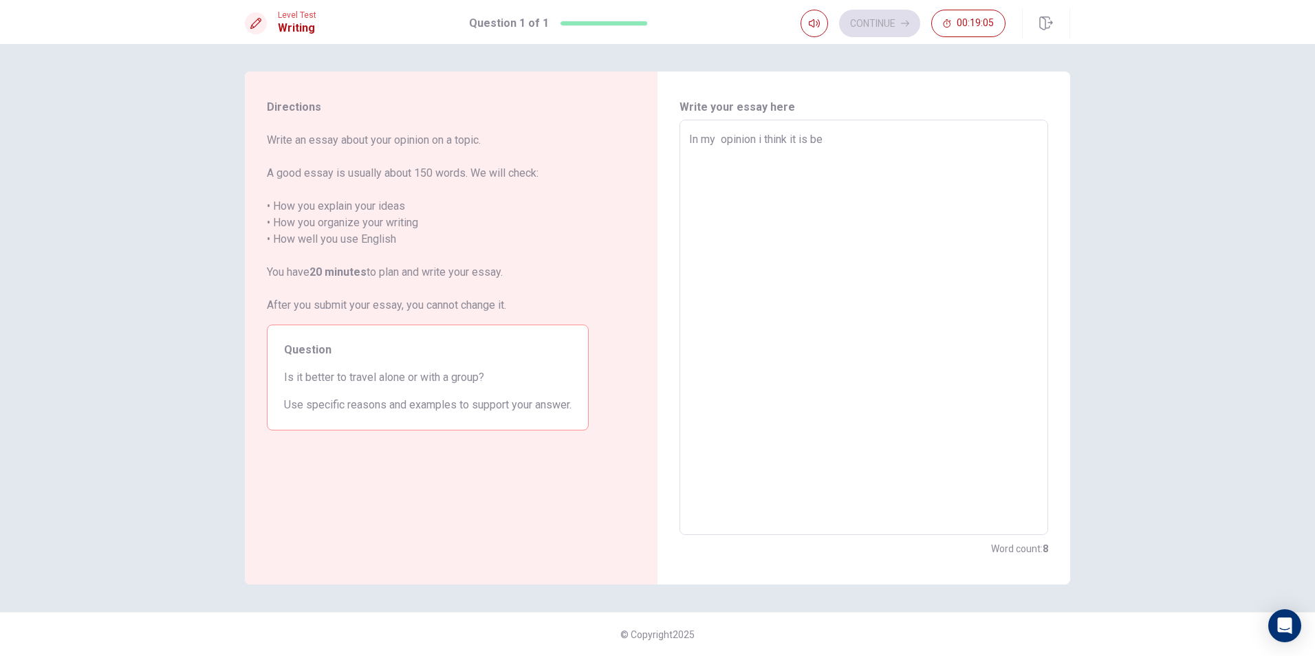
type textarea "x"
type textarea "In my opinion i think it is bet"
type textarea "x"
type textarea "In my opinion i think it is bett"
type textarea "x"
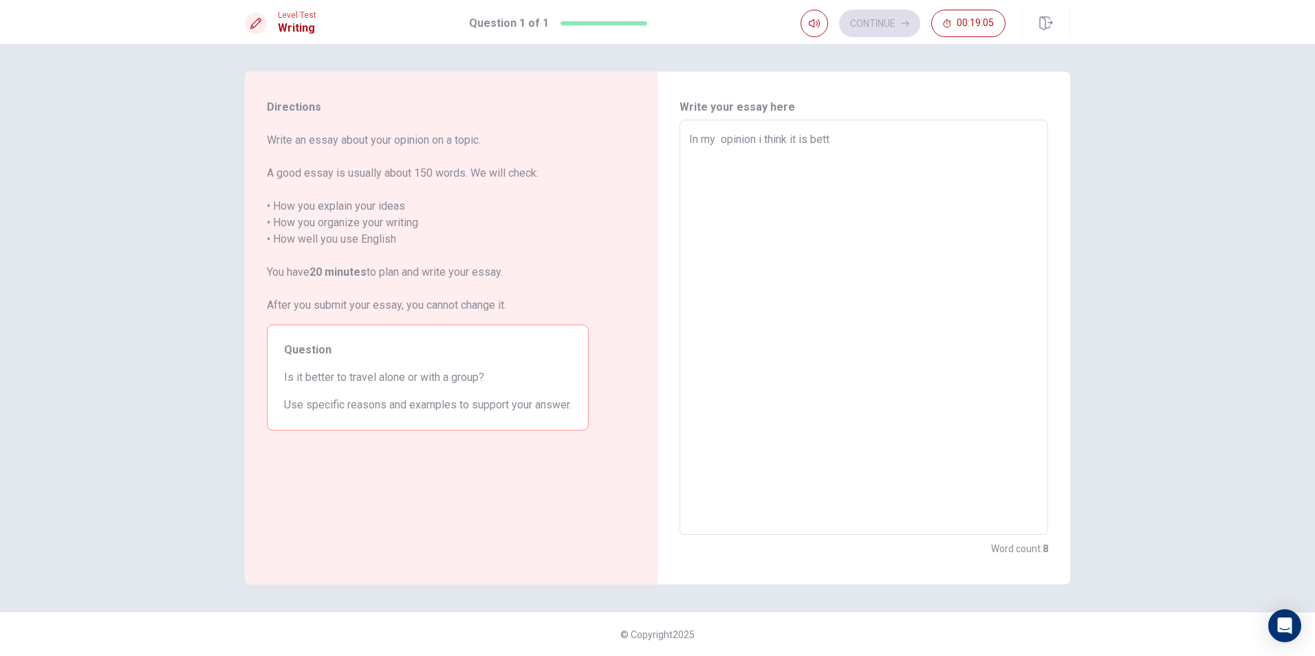
type textarea "In my opinion i think it is [PERSON_NAME]"
type textarea "x"
type textarea "In my opinion i think it is better"
type textarea "x"
type textarea "In my opinion i think it is better"
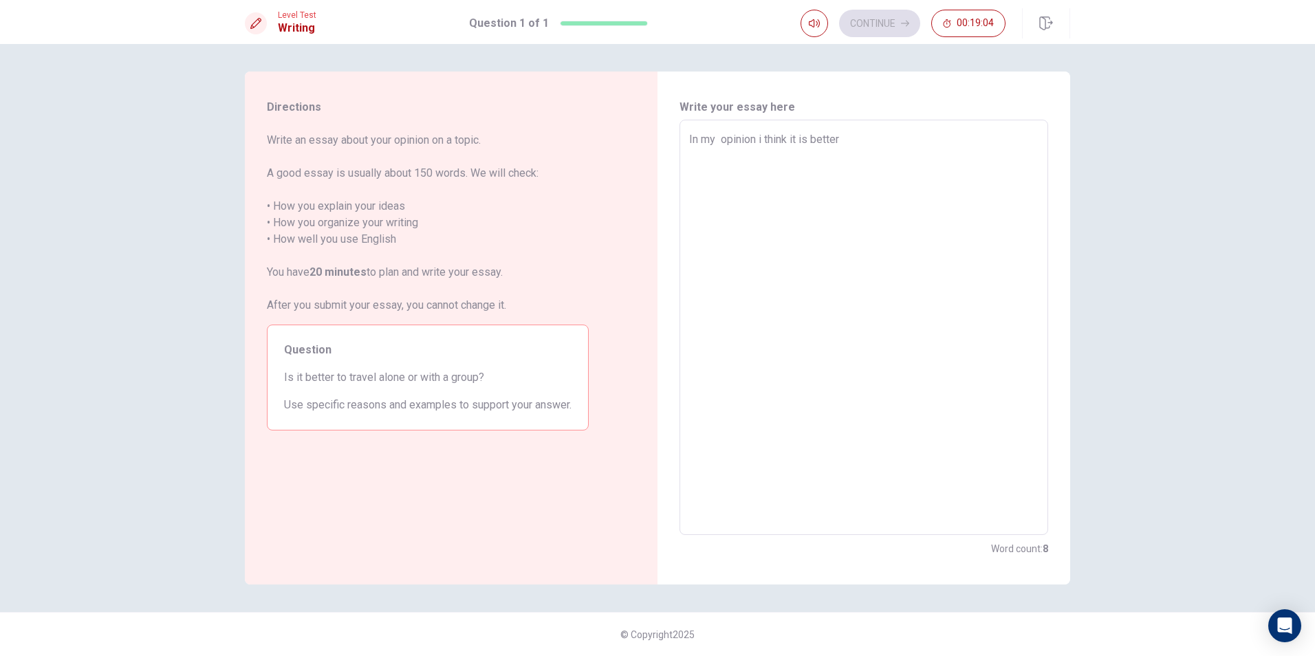
type textarea "x"
type textarea "In my opinion i think it is better t"
type textarea "x"
type textarea "In my opinion i think it is better to"
type textarea "x"
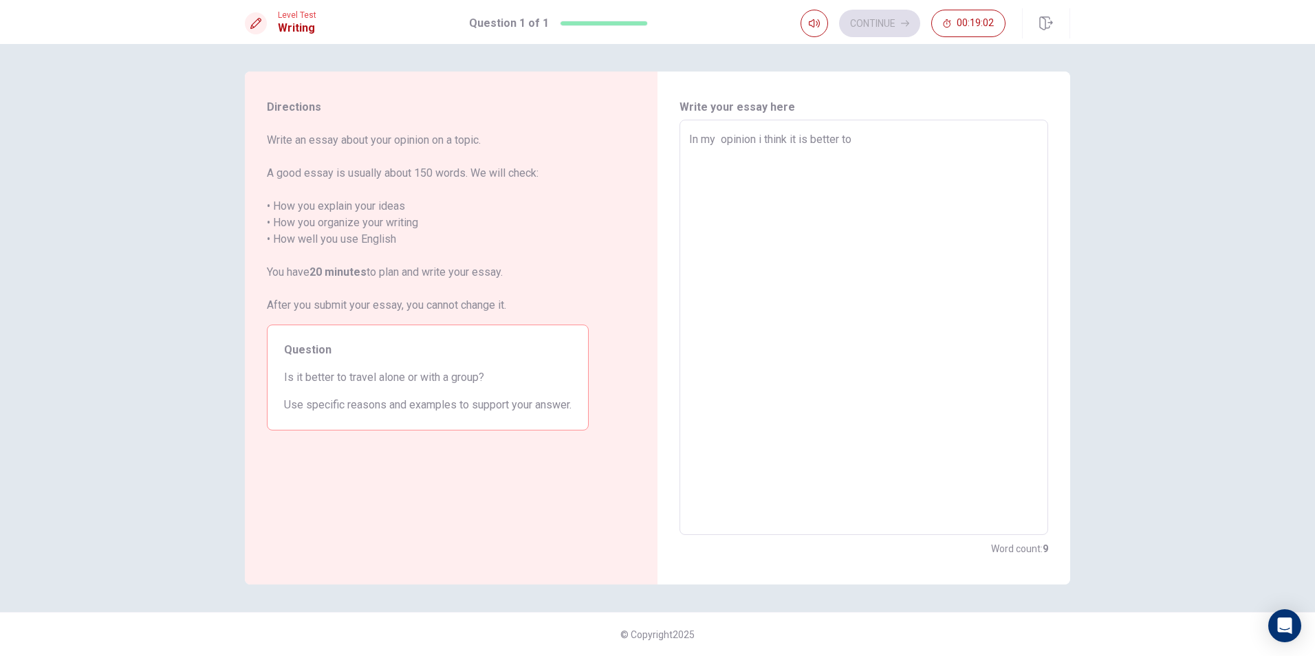
type textarea "In my opinion i think it is better to"
type textarea "x"
type textarea "In my opinion i think it is better to t"
type textarea "x"
type textarea "In my opinion i think it is better to tr"
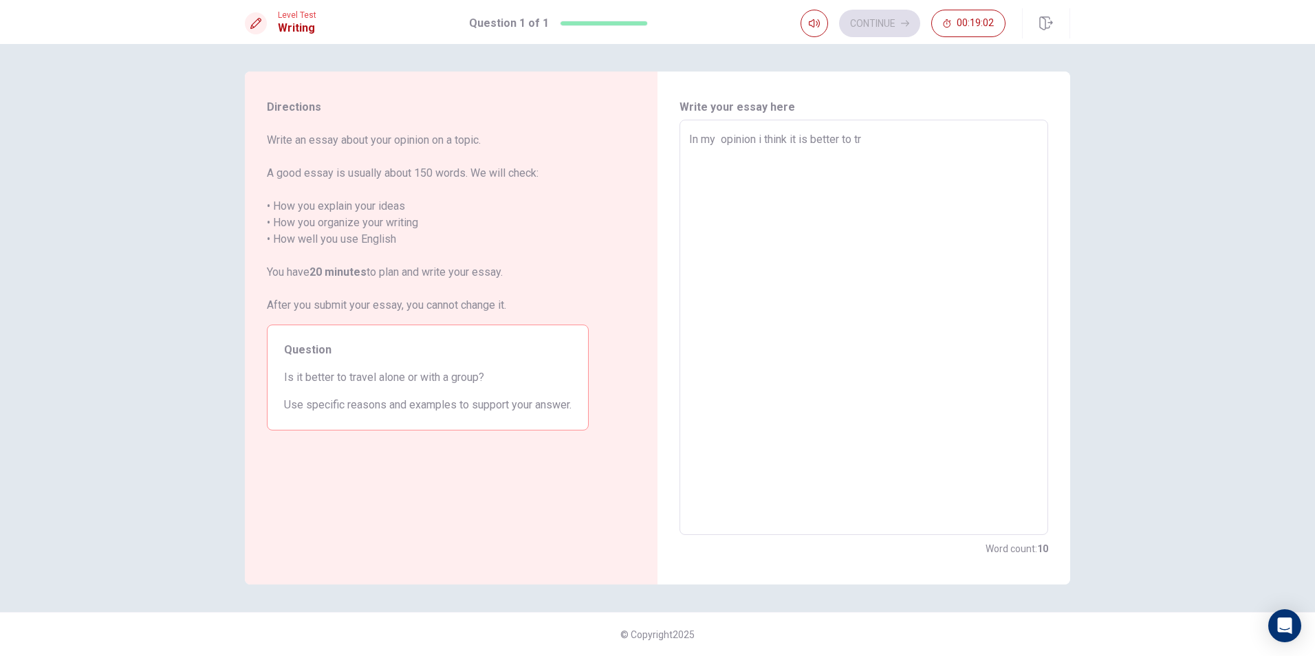
type textarea "x"
type textarea "In my opinion i think it is better to tra"
type textarea "x"
type textarea "In my opinion i think it is better to trav"
type textarea "x"
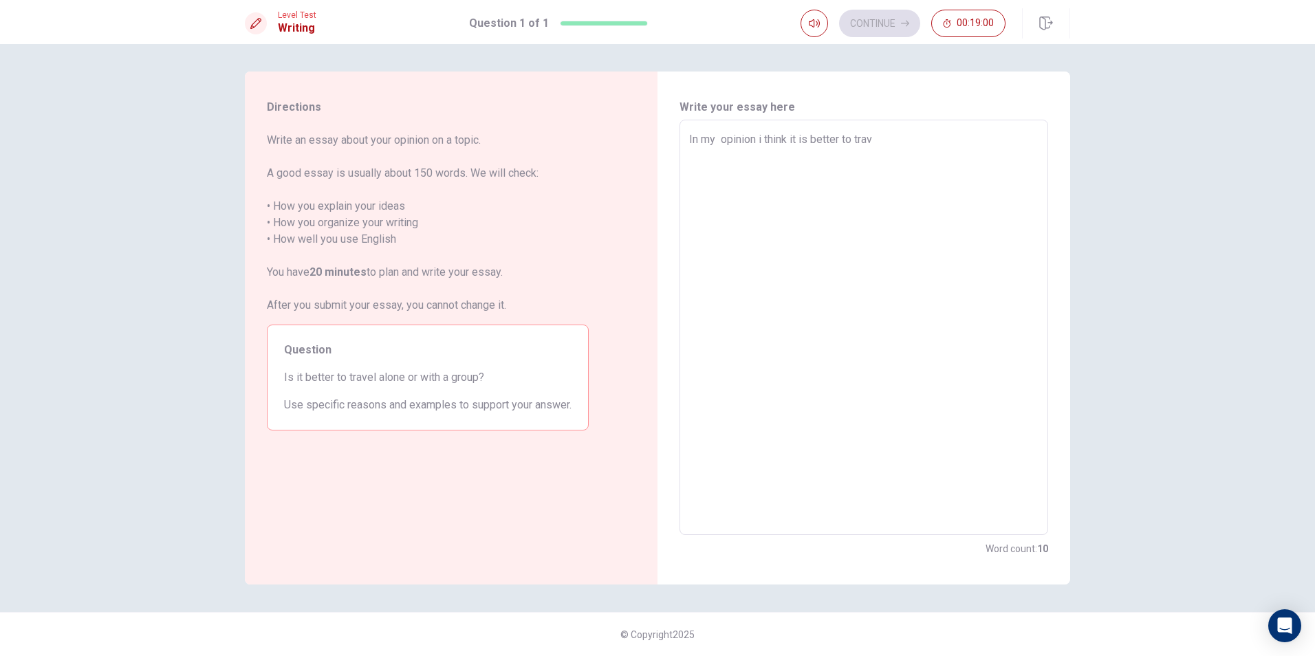
type textarea "In my opinion i think it is better to trave"
type textarea "x"
type textarea "In my opinion i think it is better to travel"
type textarea "x"
type textarea "In my opinion i think it is better to travel"
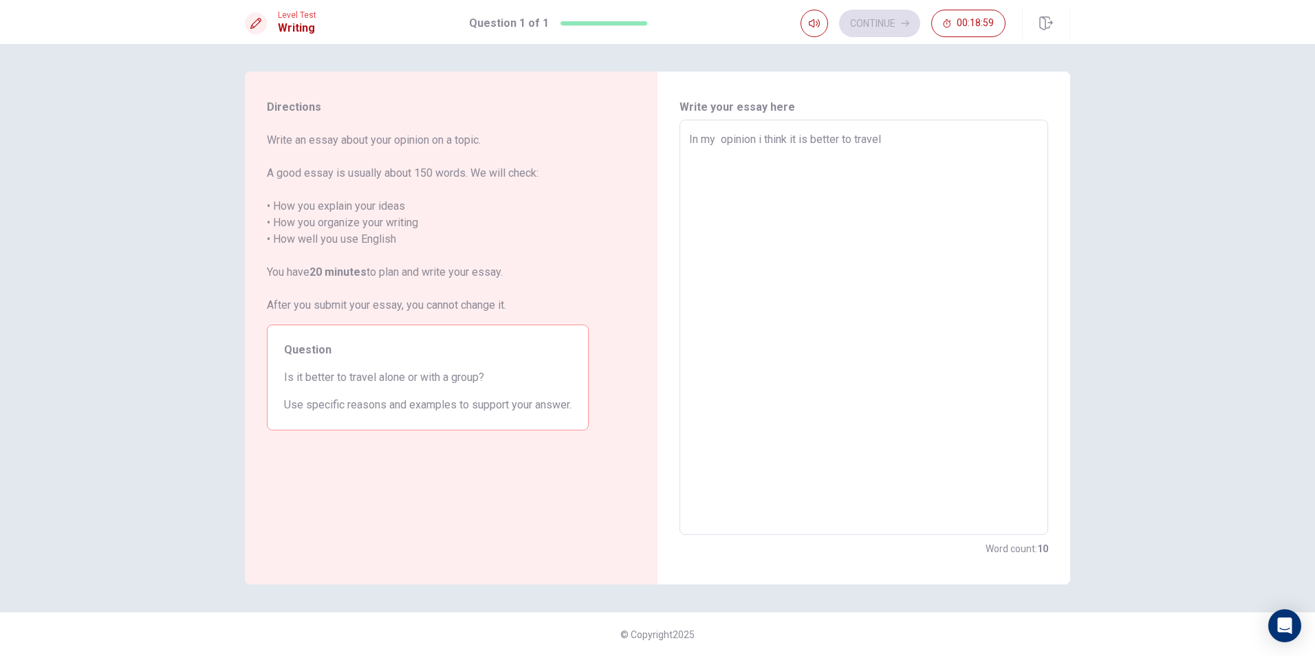
type textarea "x"
type textarea "In my opinion i think it is better to travel b"
type textarea "x"
type textarea "In my opinion i think it is better to travel by"
type textarea "x"
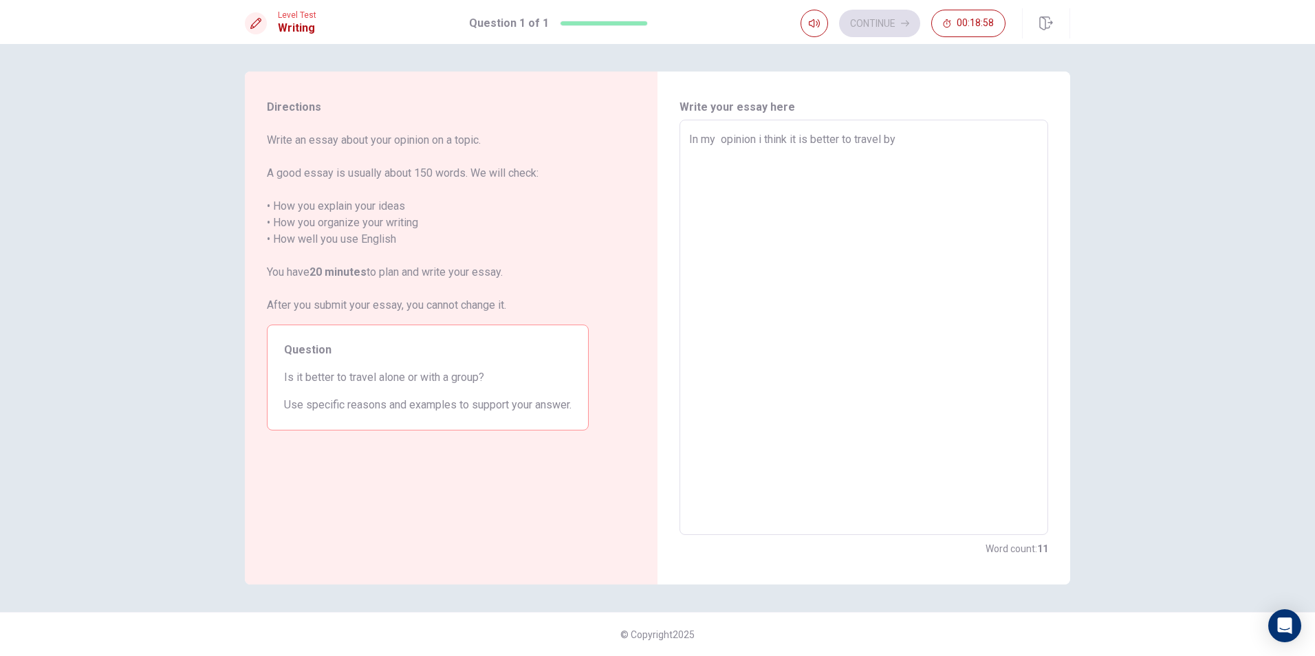
type textarea "In my opinion i think it is better to travel by"
type textarea "x"
type textarea "In my opinion i think it is better to travel by g"
type textarea "x"
type textarea "In my opinion i think it is better to travel by gr"
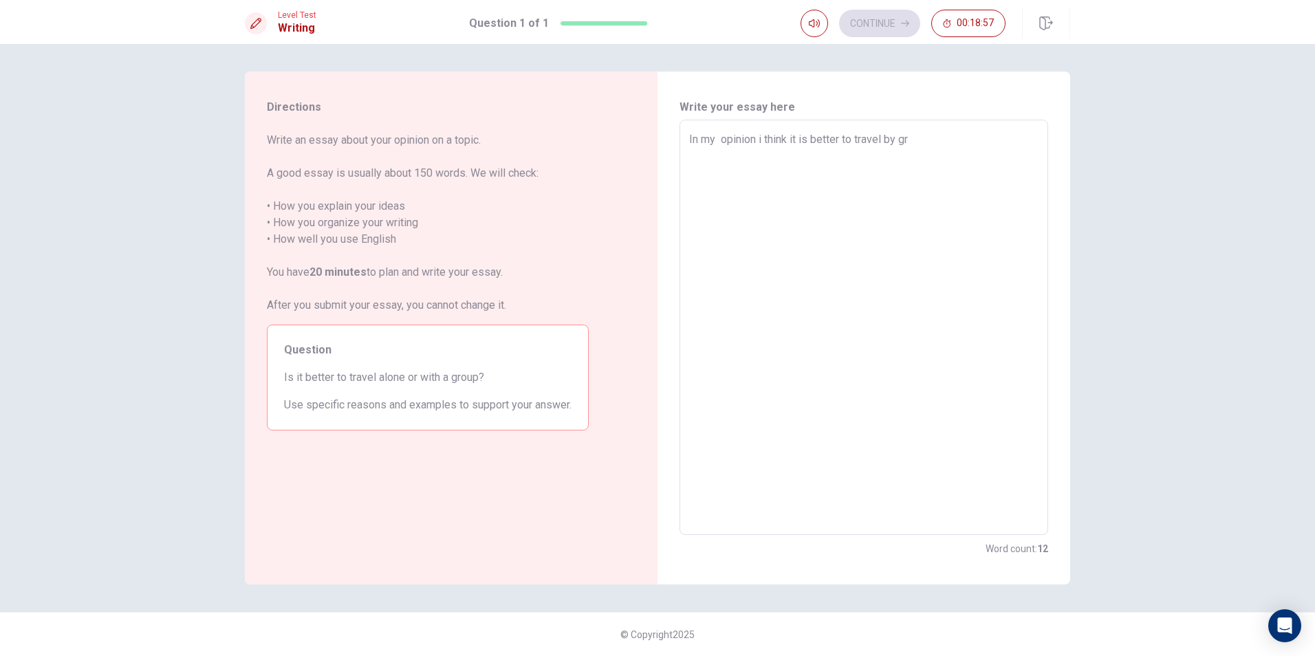
type textarea "x"
type textarea "In my opinion i think it is better to travel by gro"
type textarea "x"
type textarea "In my opinion i think it is better to travel by [PERSON_NAME]"
type textarea "x"
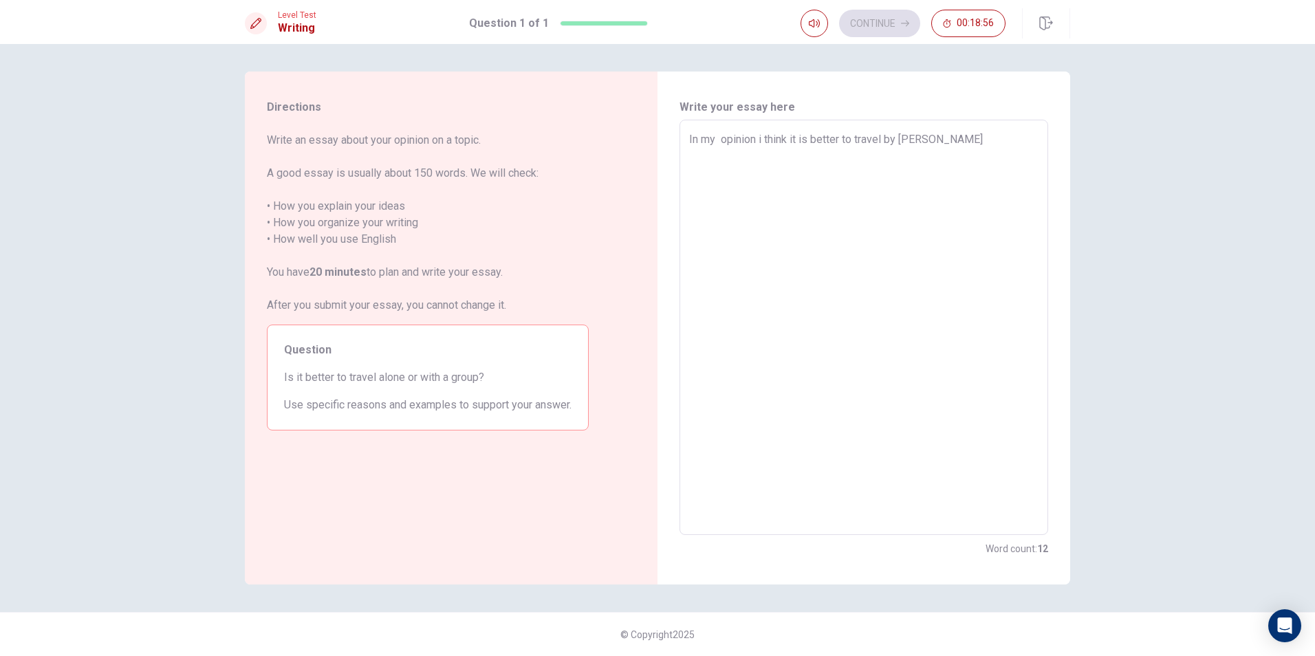
type textarea "In my opinion i think it is better to travel by group"
type textarea "x"
type textarea "In my opinion i think it is better to travel by group"
type textarea "x"
type textarea "In my opinion i think it is better to travel by group b"
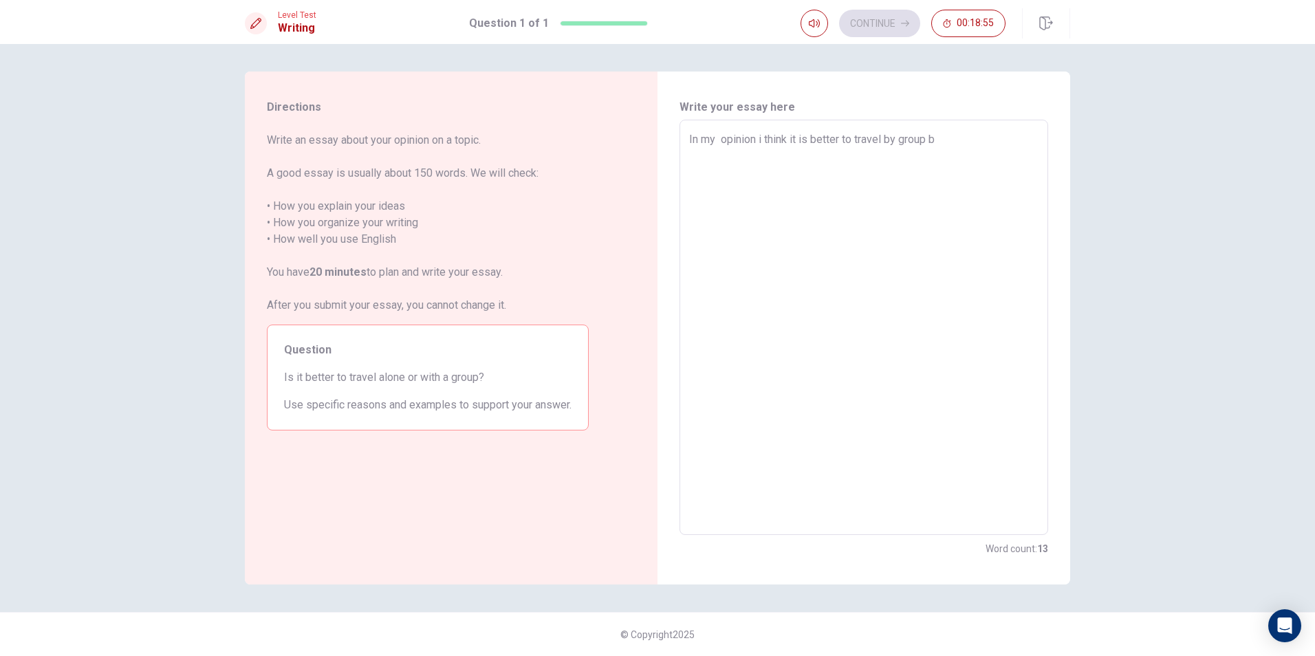
type textarea "x"
type textarea "In my opinion i think it is better to travel by group be"
type textarea "x"
type textarea "In my opinion i think it is better to travel by group bec"
type textarea "x"
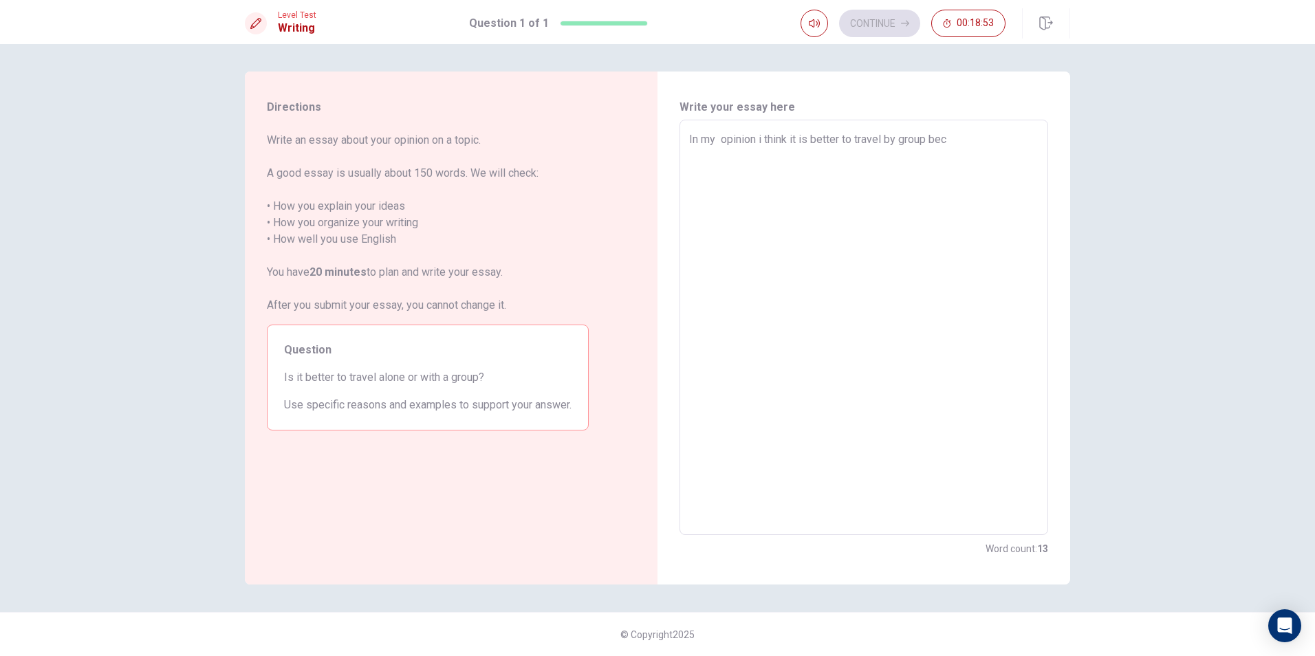
type textarea "In my opinion i think it is better to travel by group beco"
type textarea "x"
type textarea "In my opinion i think it is better to travel by group becou"
type textarea "x"
type textarea "In my opinion i think it is better to travel by group becous"
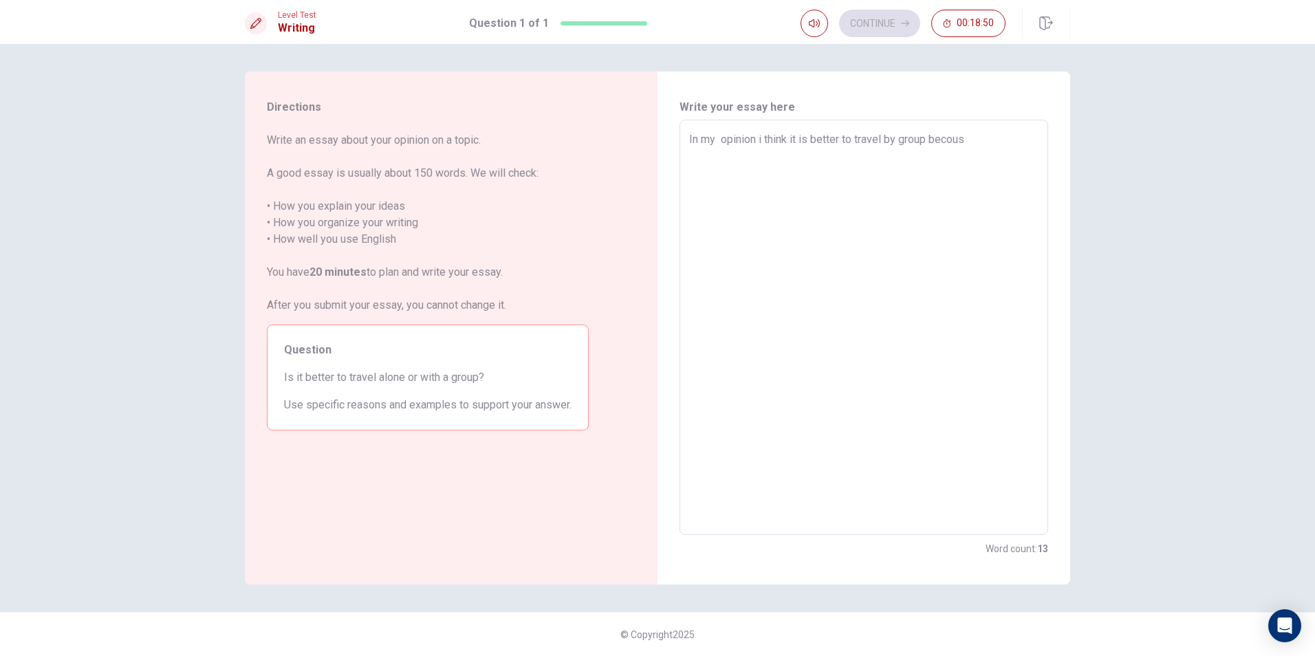
type textarea "x"
type textarea "In my opinion i think it is better to travel by group becouse"
type textarea "x"
type textarea "In my opinion i think it is better to travel by group becouse"
type textarea "x"
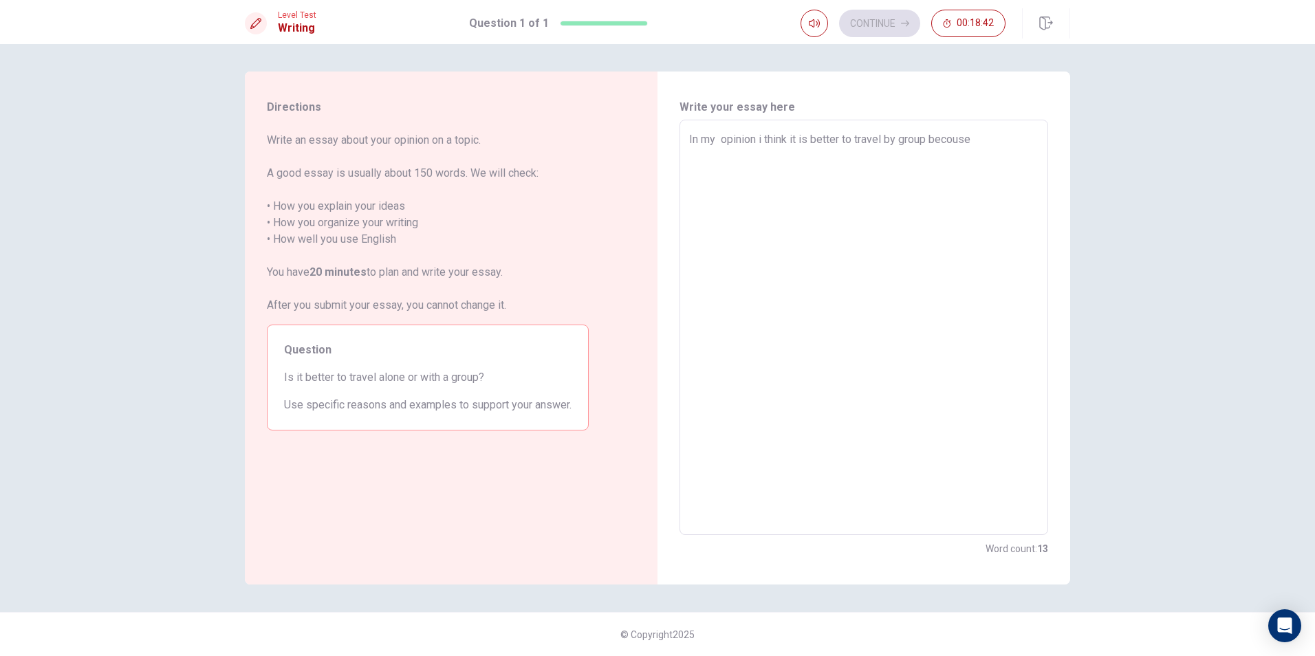
type textarea "In my opinion i think it is better to travel by group becouse y"
type textarea "x"
type textarea "In my opinion i think it is better to travel by group becouse yo"
type textarea "x"
type textarea "In my opinion i think it is better to travel by group becouse you"
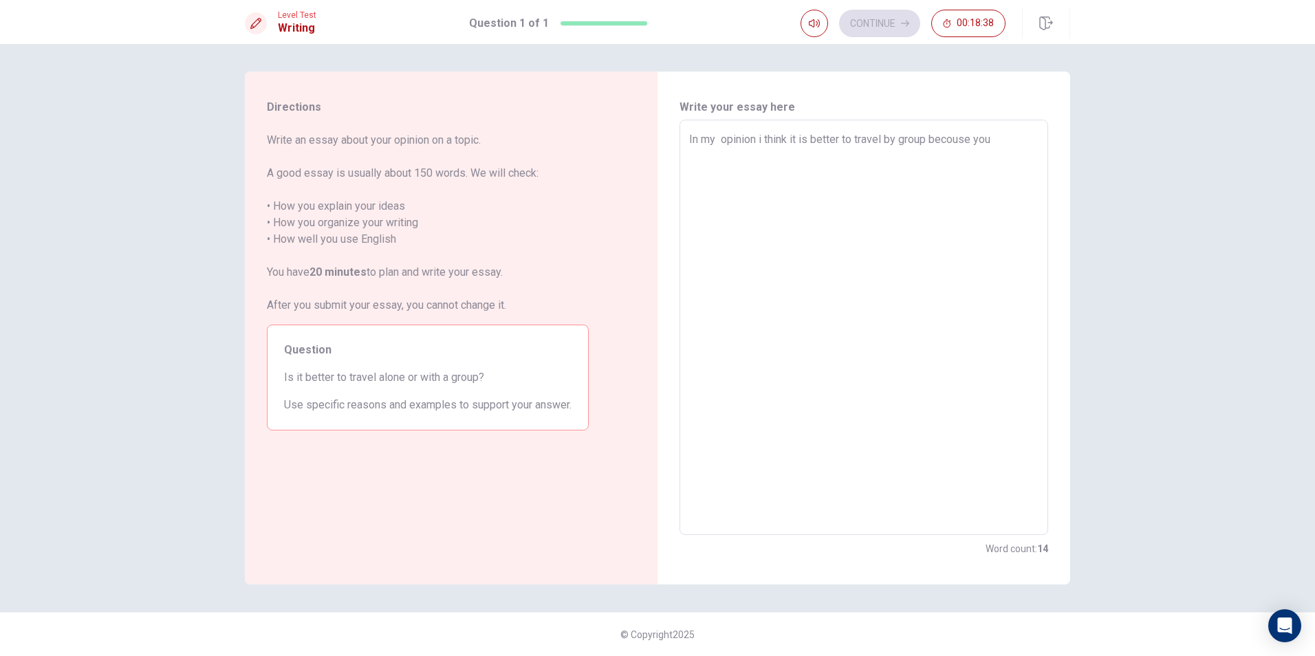
type textarea "x"
type textarea "In my opinion i think it is better to travel by group becouse yo"
type textarea "x"
type textarea "In my opinion i think it is better to travel by group becouse y"
type textarea "x"
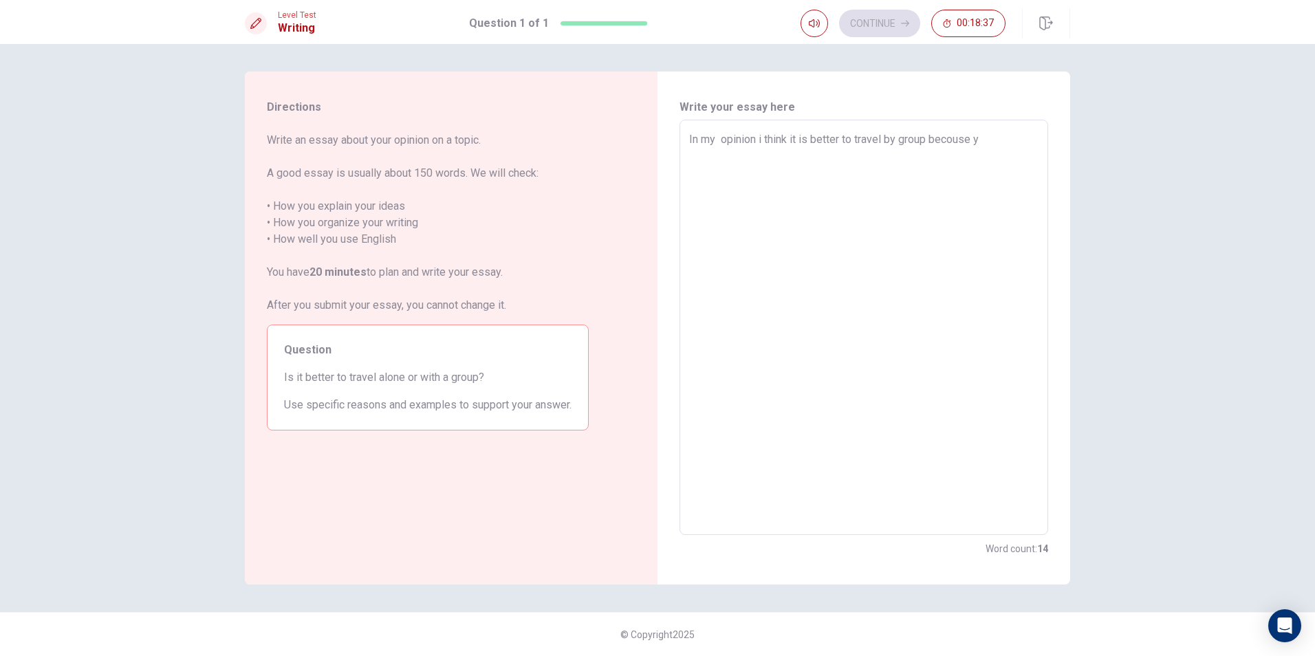
type textarea "In my opinion i think it is better to travel by group becouse"
type textarea "x"
type textarea "In my opinion i think it is better to travel by group becouse i"
type textarea "x"
type textarea "In my opinion i think it is better to travel by group becouse it"
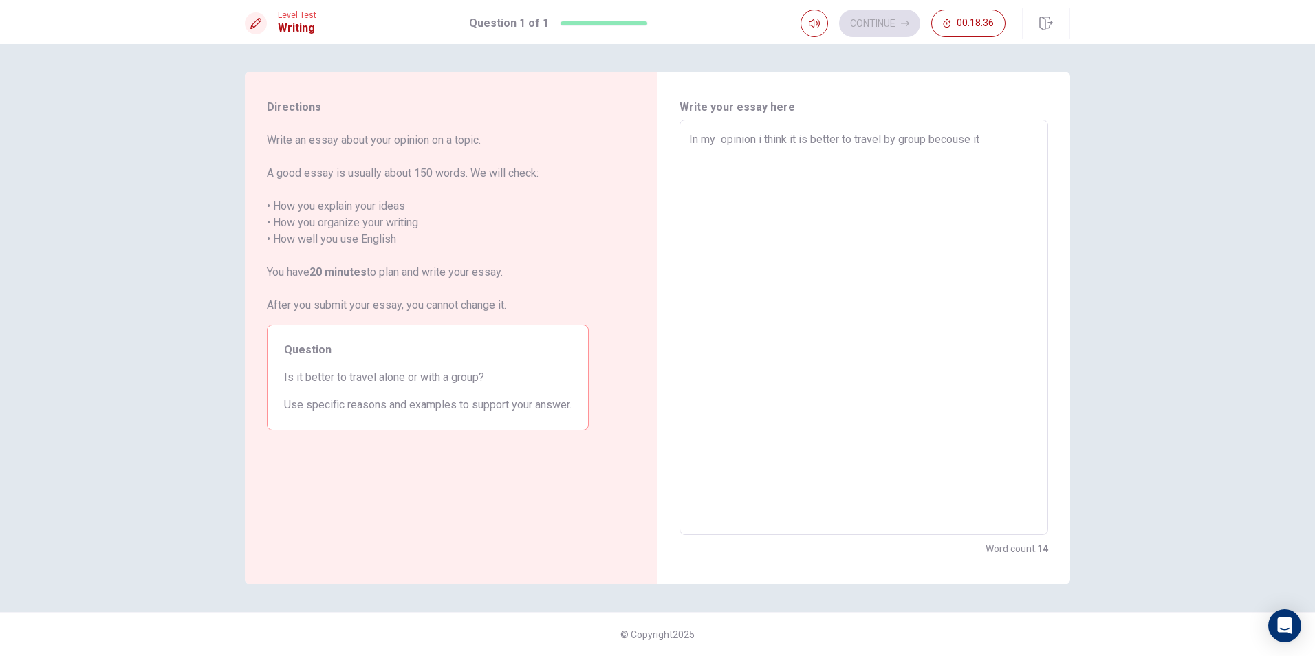
type textarea "x"
type textarea "In my opinion i think it is better to travel by group becouse it"
type textarea "x"
type textarea "In my opinion i think it is better to travel by group becouse it i"
type textarea "x"
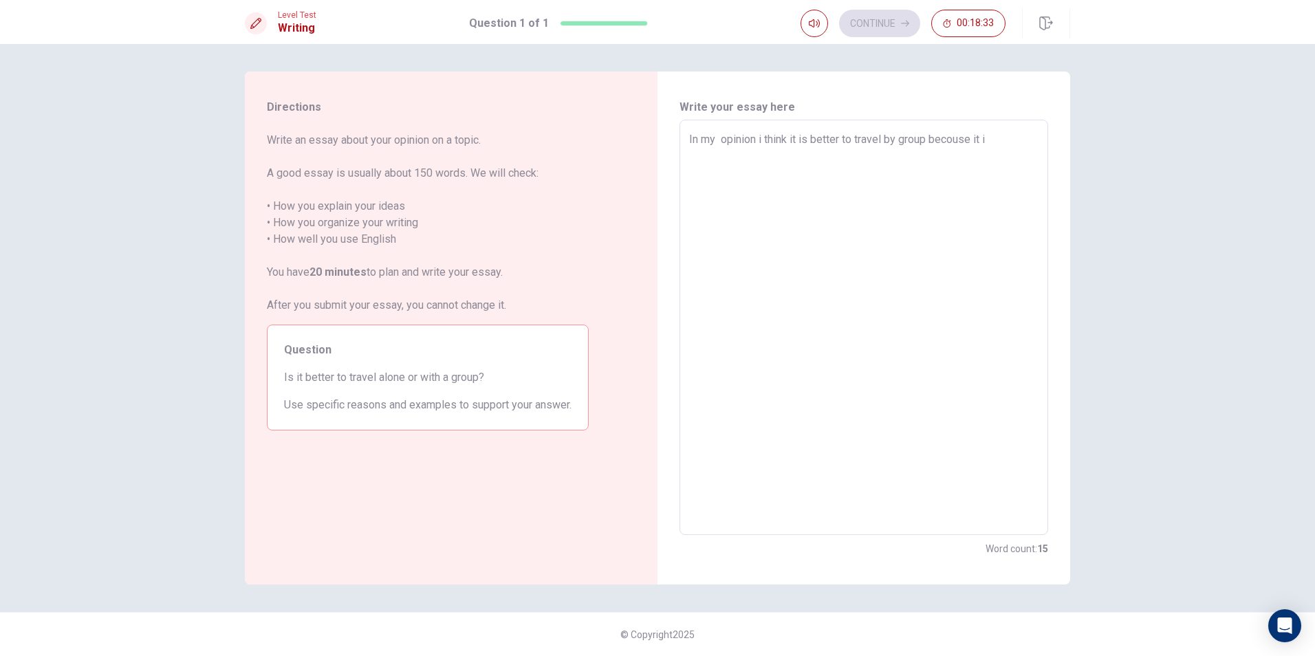
type textarea "In my opinion i think it is better to travel by group becouse it is"
type textarea "x"
type textarea "In my opinion i think it is better to travel by group becouse it is"
type textarea "x"
type textarea "In my opinion i think it is better to travel by group becouse it is s"
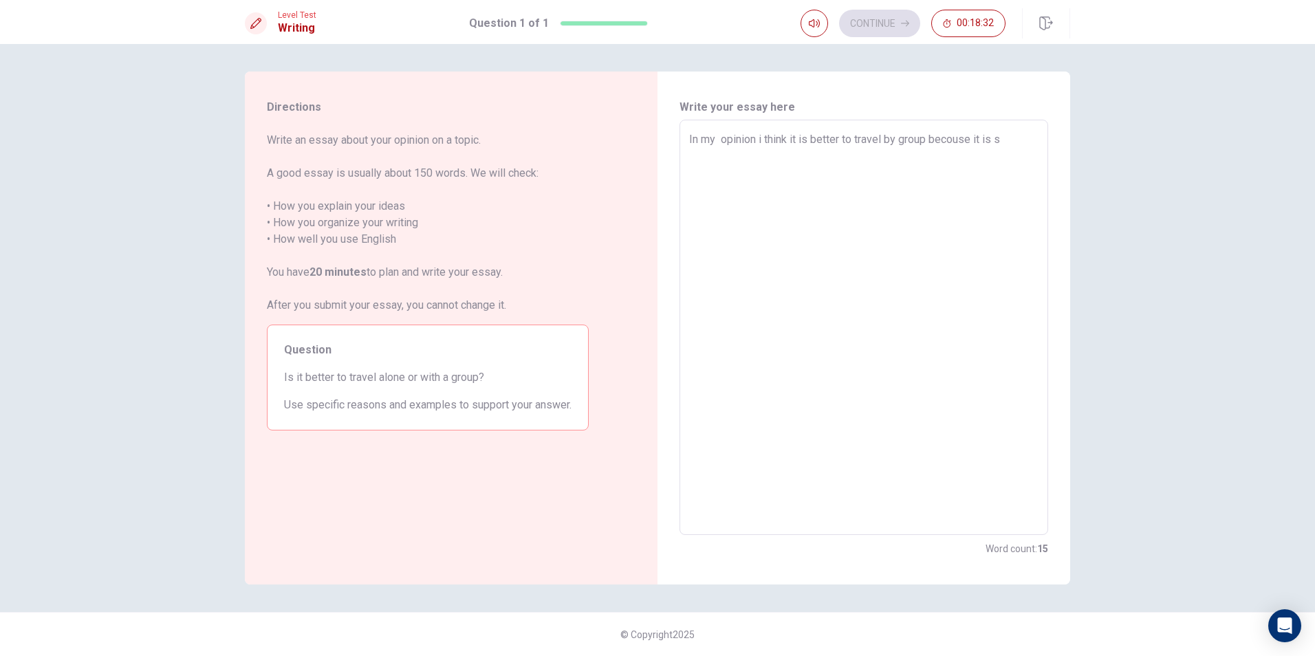
type textarea "x"
type textarea "In my opinion i think it is better to travel by group becouse it is sa"
type textarea "x"
type textarea "In my opinion i think it is better to travel by group becouse it is saf"
type textarea "x"
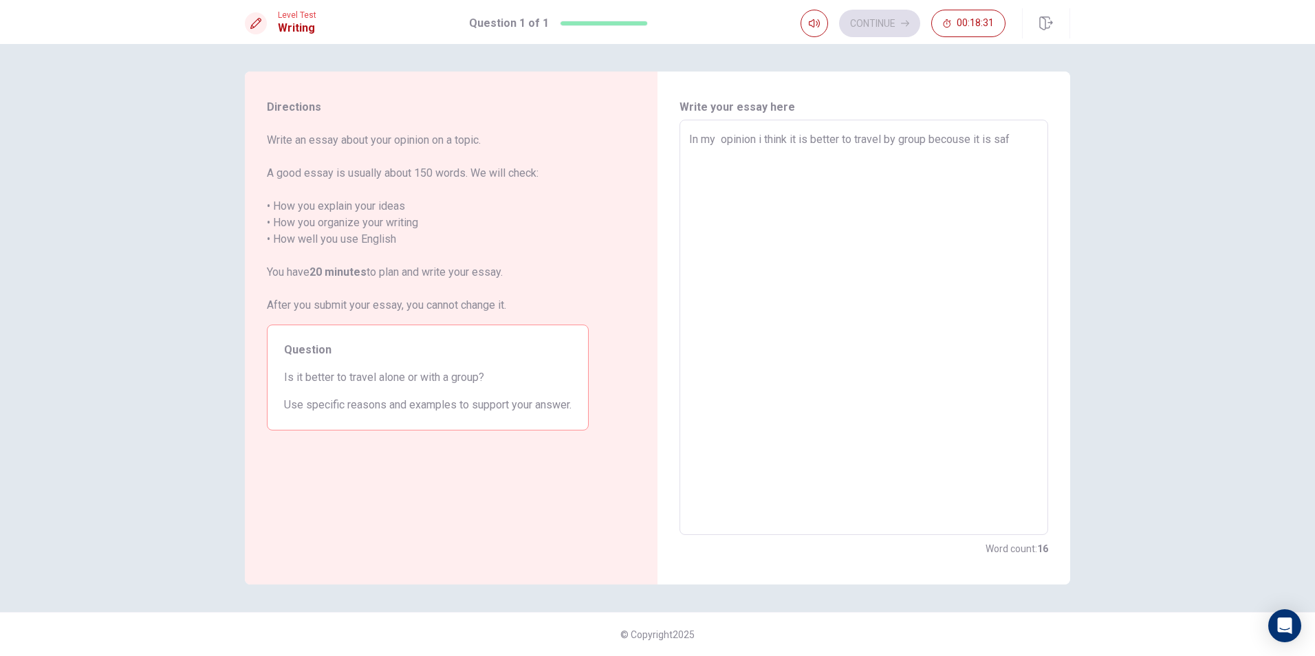
type textarea "In my opinion i think it is better to travel by group becouse it is safe"
type textarea "x"
type textarea "In my opinion i think it is better to travel by group becouse it is safer"
type textarea "x"
type textarea "In my opinion i think it is better to travel by group becouse it is safer"
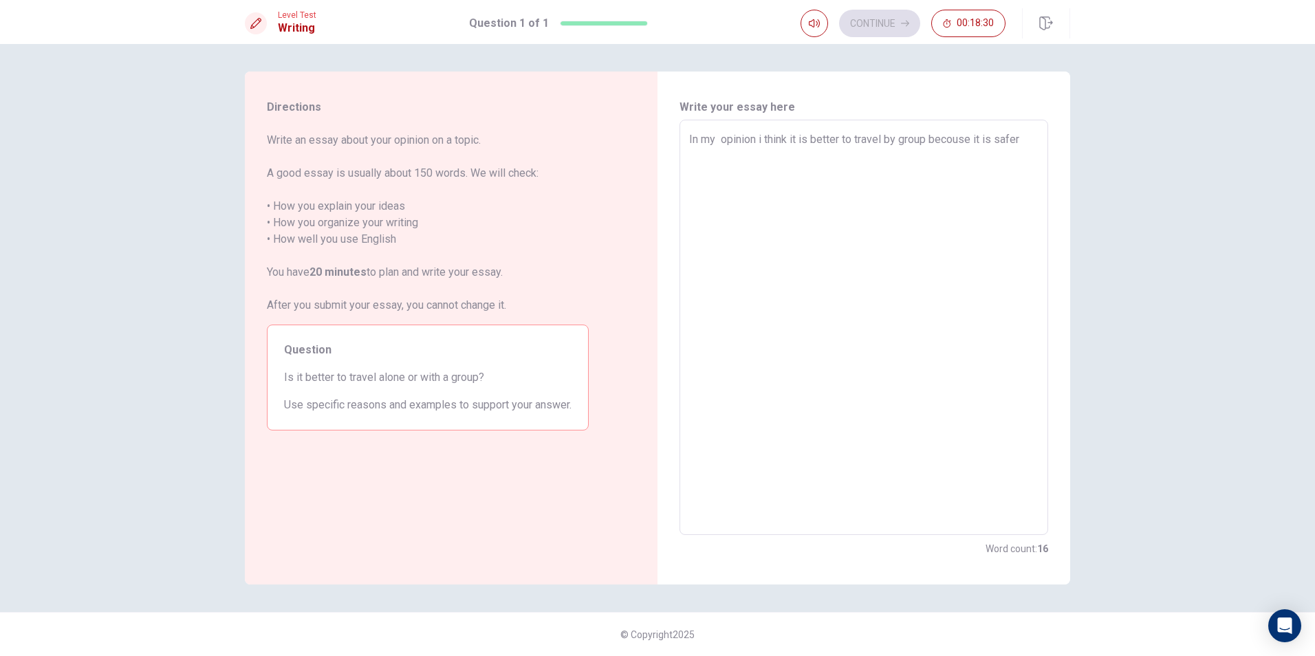
type textarea "x"
type textarea "In my opinion i think it is better to travel by group becouse it is safer f"
type textarea "x"
type textarea "In my opinion i think it is better to travel by group becouse it is safer fo"
type textarea "x"
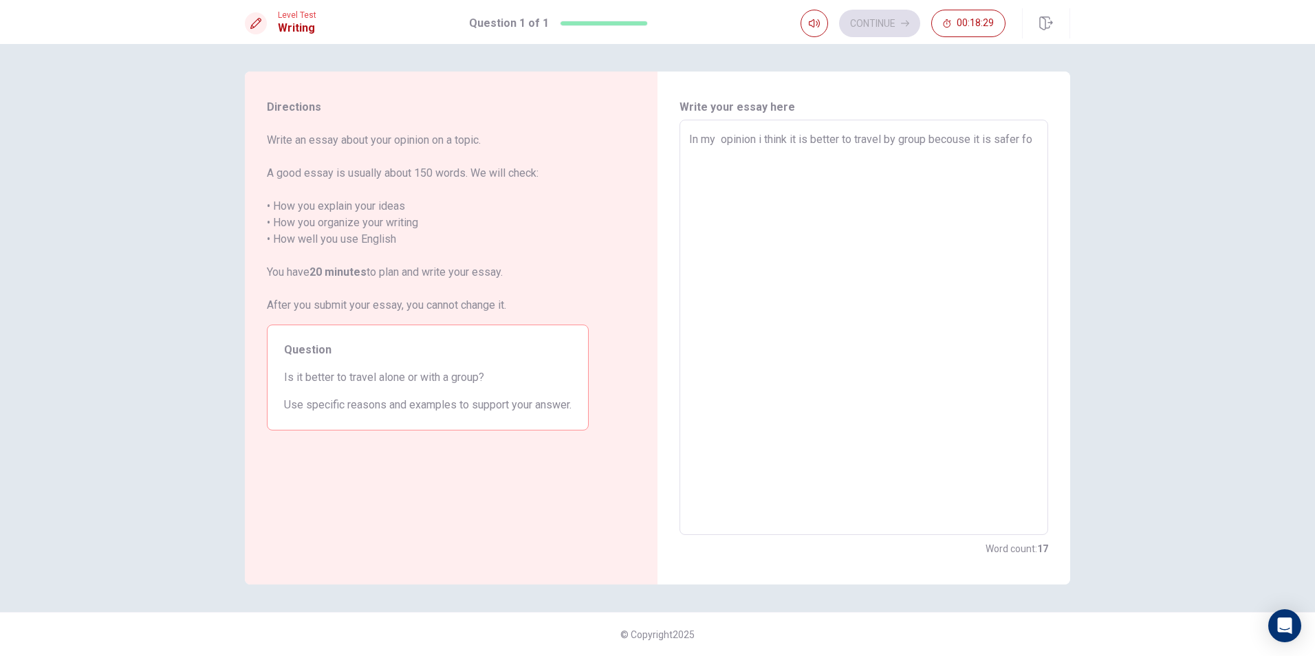
type textarea "In my opinion i think it is better to travel by group becouse it is safer for"
type textarea "x"
type textarea "In my opinion i think it is better to travel by group becouse it is safer for"
type textarea "x"
type textarea "In my opinion i think it is better to travel by group becouse it is safer for e"
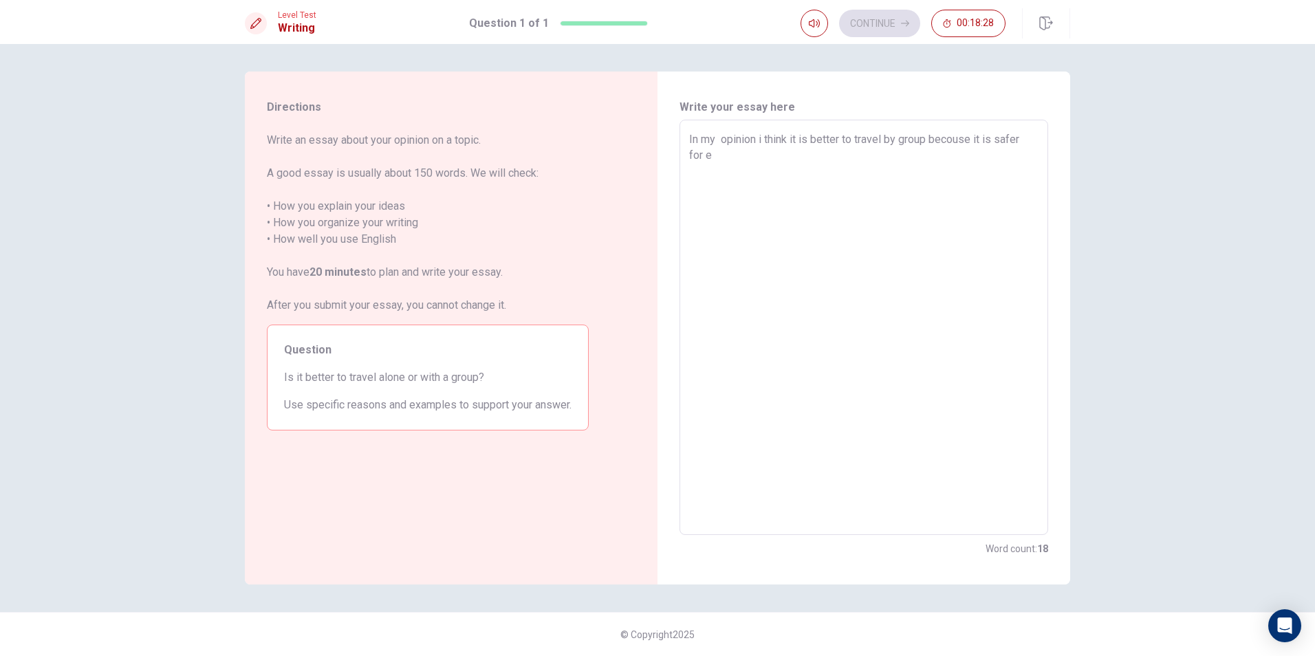
type textarea "x"
type textarea "In my opinion i think it is better to travel by group becouse it is safer for ev"
type textarea "x"
type textarea "In my opinion i think it is better to travel by group becouse it is safer for e…"
type textarea "x"
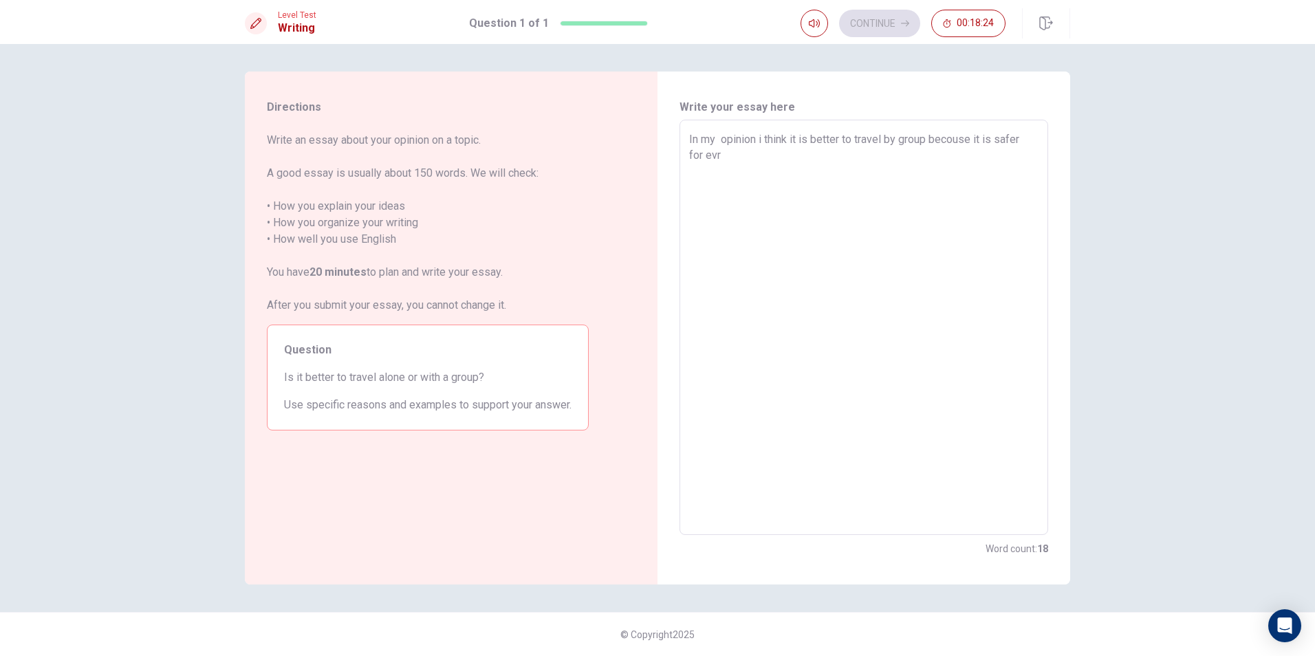
type textarea "In my opinion i think it is better to travel by group becouse it is safer for ev"
type textarea "x"
type textarea "In my opinion i think it is better to travel by group becouse it is safer for e"
type textarea "x"
type textarea "In my opinion i think it is better to travel by group becouse it is safer for"
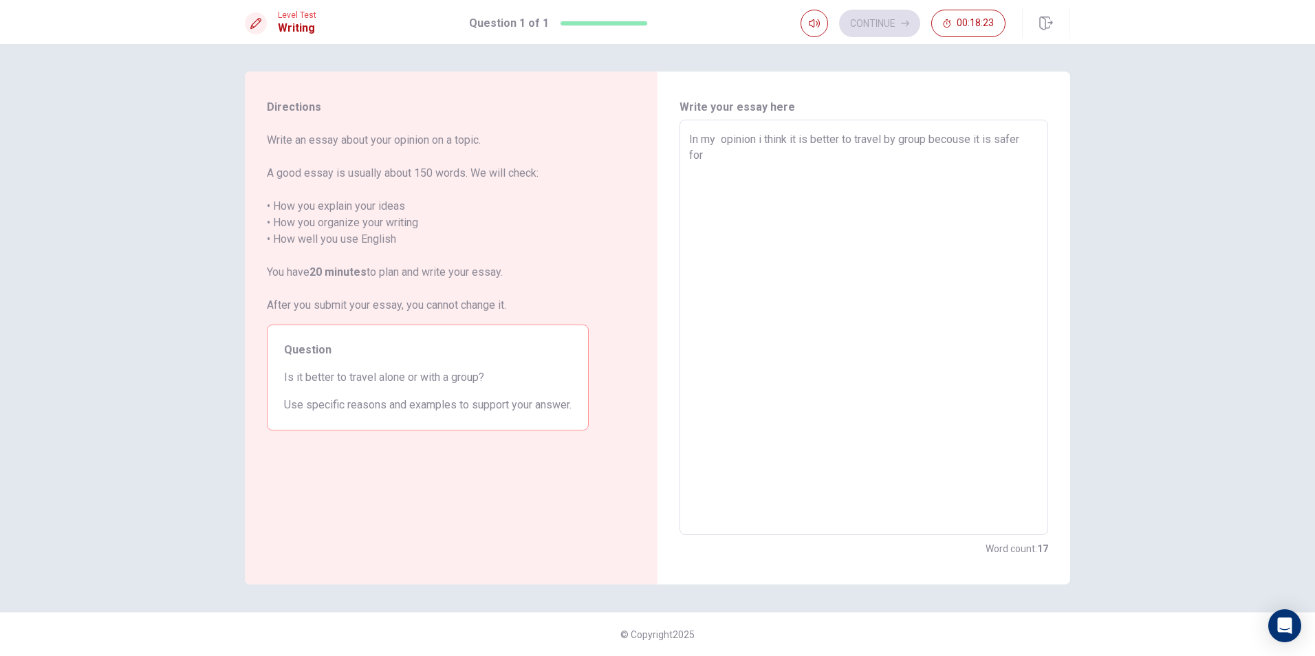
type textarea "x"
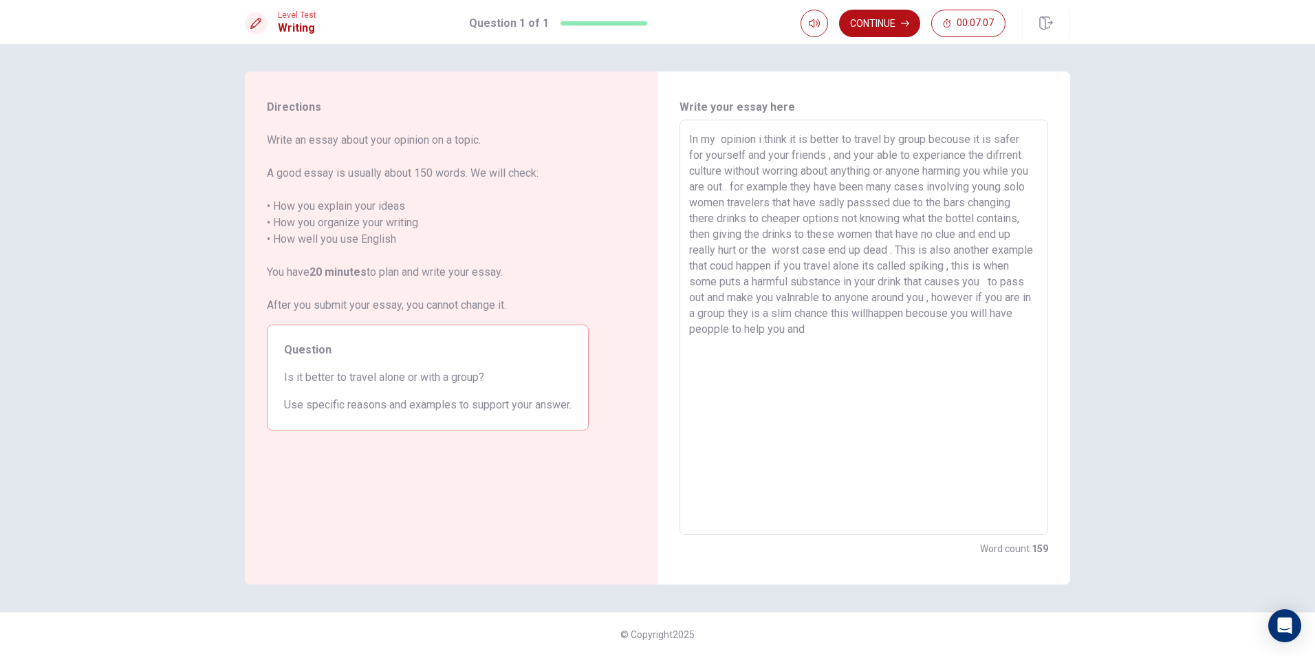
click at [764, 336] on textarea "In my opinion i think it is better to travel by group becouse it is safer for y…" at bounding box center [863, 327] width 349 height 393
click at [869, 334] on textarea "In my opinion i think it is better to travel by group becouse it is safer for y…" at bounding box center [863, 327] width 349 height 393
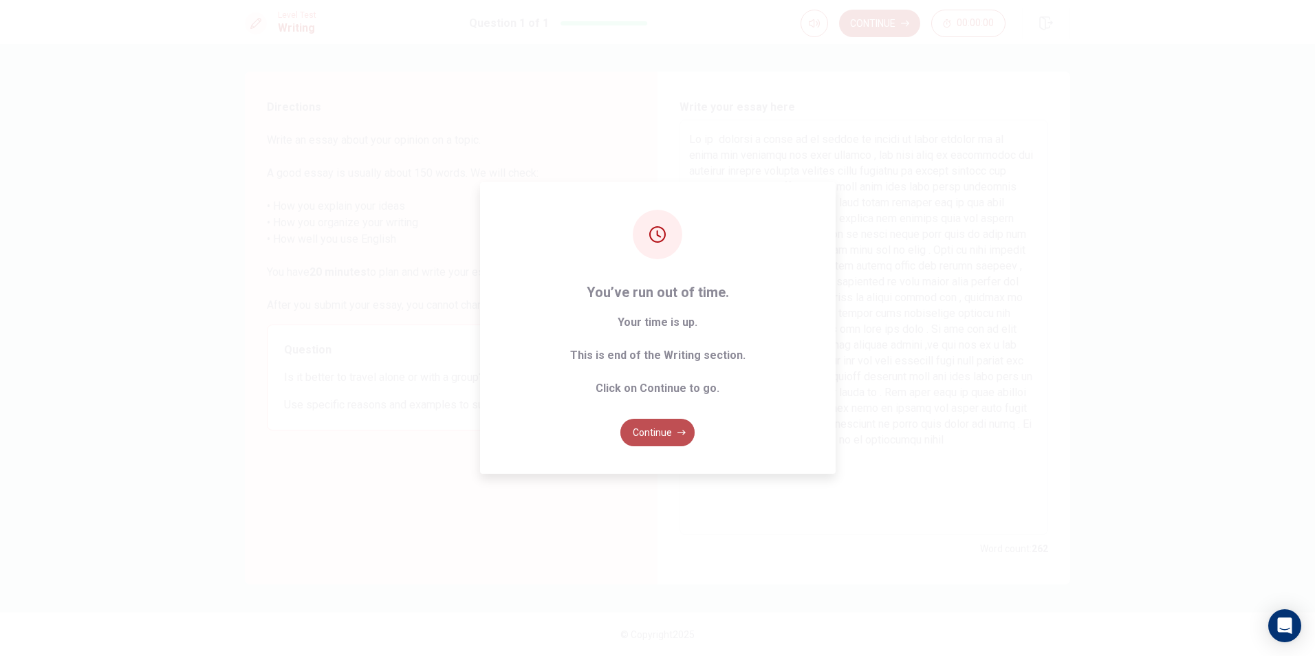
click at [660, 437] on button "Continue" at bounding box center [657, 433] width 74 height 28
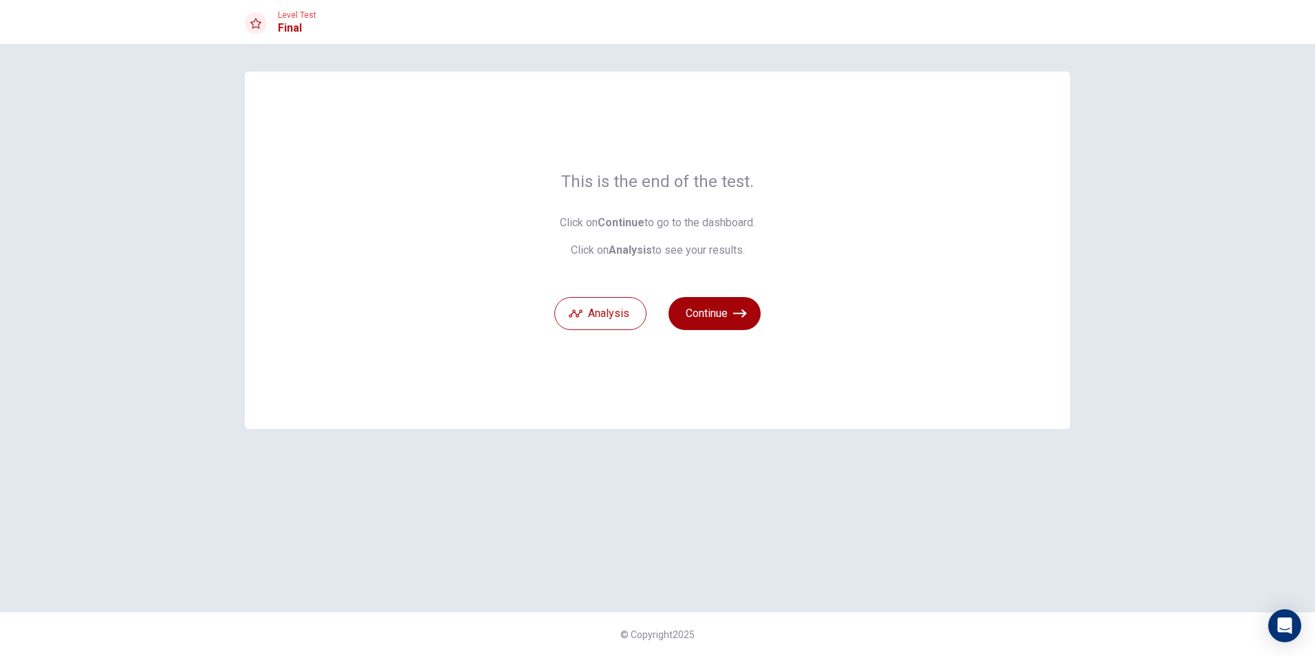
click at [709, 310] on button "Continue" at bounding box center [715, 313] width 92 height 33
